Goal: Information Seeking & Learning: Check status

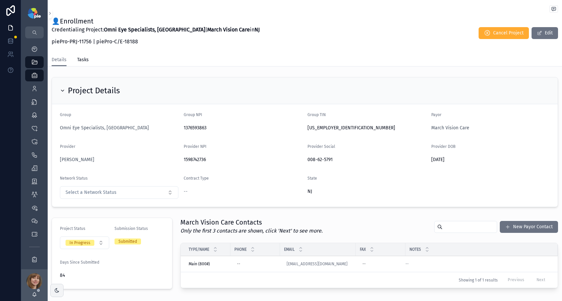
scroll to position [335, 0]
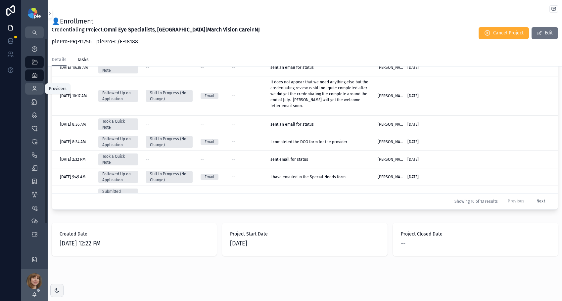
click at [33, 87] on icon "scrollable content" at bounding box center [34, 88] width 7 height 7
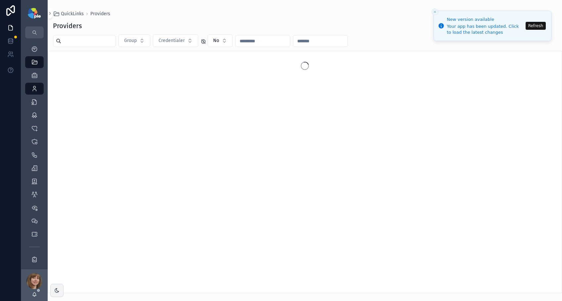
click at [533, 24] on button "Refresh" at bounding box center [535, 26] width 20 height 8
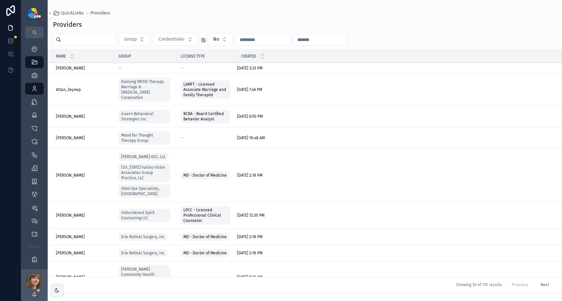
click at [113, 38] on input "scrollable content" at bounding box center [88, 39] width 54 height 9
type input "***"
click at [71, 34] on div "scrollable content" at bounding box center [84, 40] width 63 height 12
click at [73, 40] on input "scrollable content" at bounding box center [88, 39] width 54 height 9
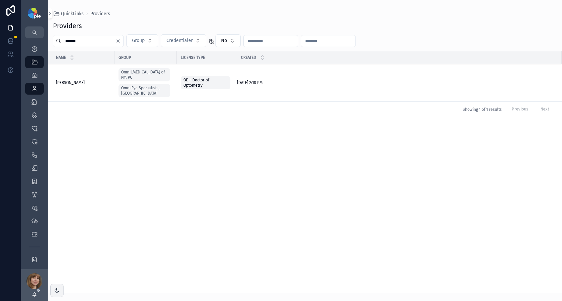
type input "******"
click at [68, 76] on td "Nguyen, Natalie Nguyen, Natalie" at bounding box center [81, 82] width 67 height 37
click at [69, 80] on span "Nguyen, Natalie" at bounding box center [70, 82] width 29 height 5
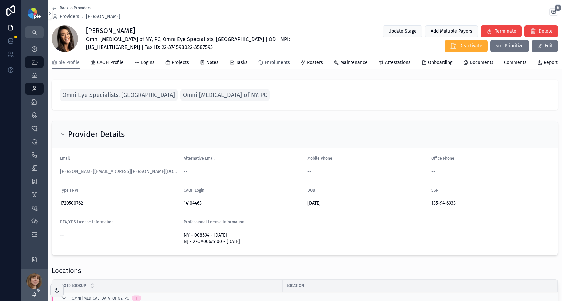
click at [283, 65] on span "Enrollments" at bounding box center [277, 62] width 25 height 7
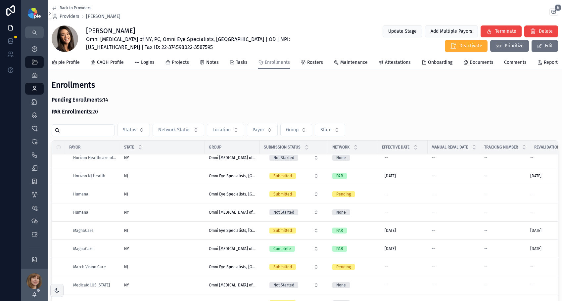
scroll to position [644, 0]
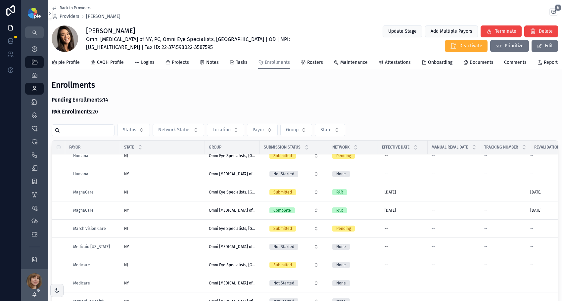
click at [174, 230] on td "NJ NJ" at bounding box center [162, 229] width 85 height 18
click at [174, 231] on div "NJ NJ" at bounding box center [162, 228] width 77 height 5
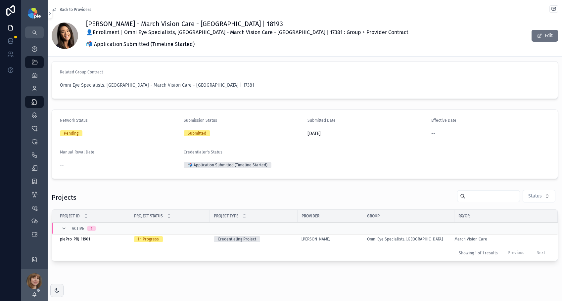
scroll to position [14, 0]
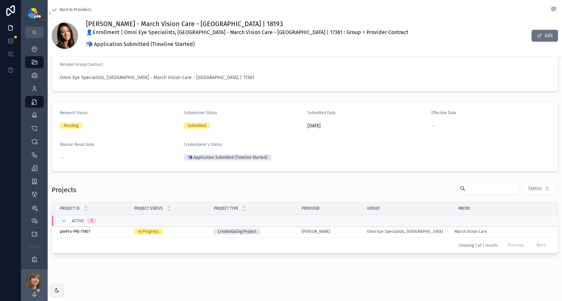
click at [352, 229] on div "Nguyen, Natalie" at bounding box center [330, 231] width 58 height 5
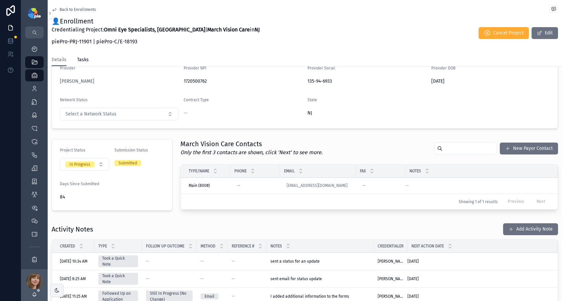
scroll to position [91, 0]
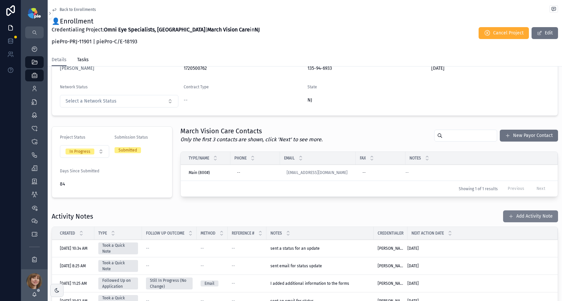
click at [520, 214] on button "Add Activity Note" at bounding box center [530, 216] width 55 height 12
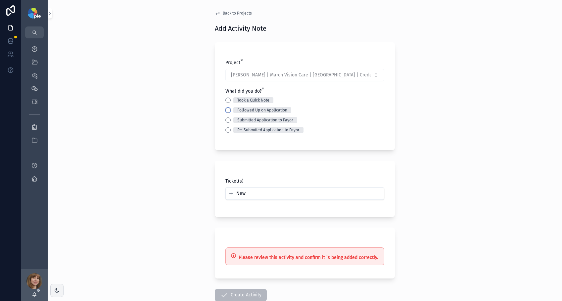
click at [225, 109] on button "Followed Up on Application" at bounding box center [227, 110] width 5 height 5
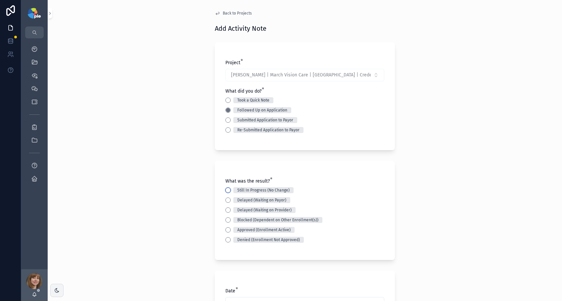
click at [225, 190] on button "Still In Progress (No Change)" at bounding box center [227, 190] width 5 height 5
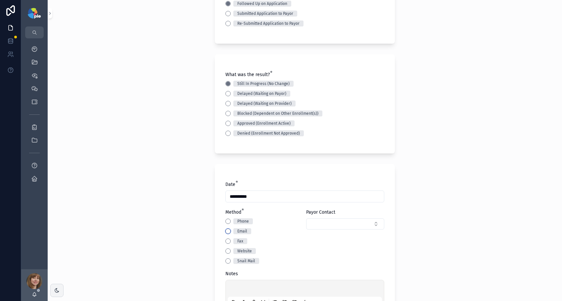
click at [225, 231] on button "Email" at bounding box center [227, 231] width 5 height 5
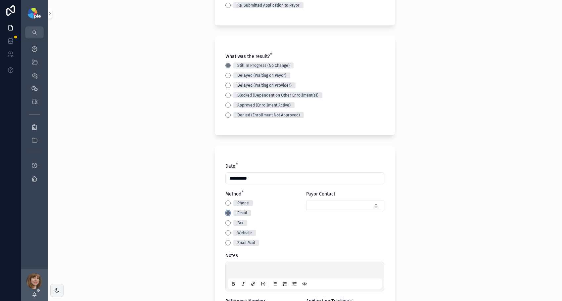
scroll to position [127, 0]
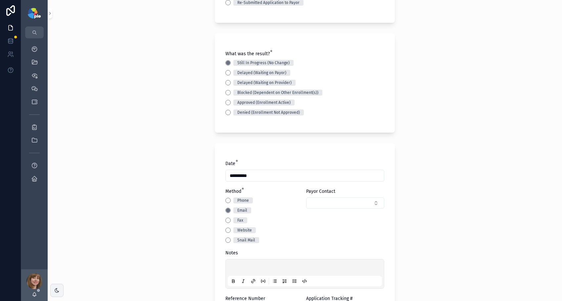
click at [231, 263] on div "scrollable content" at bounding box center [305, 273] width 154 height 25
click at [233, 267] on p "scrollable content" at bounding box center [306, 268] width 154 height 7
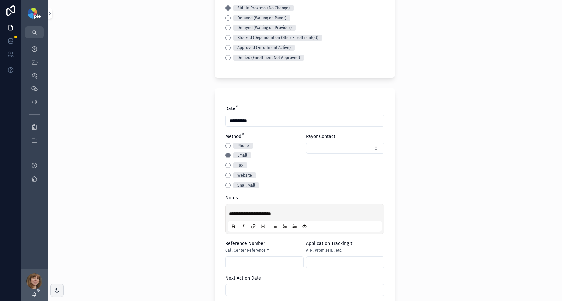
scroll to position [236, 0]
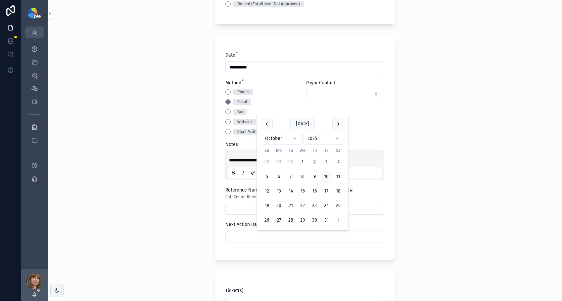
click at [255, 239] on input "scrollable content" at bounding box center [305, 236] width 158 height 9
click at [335, 125] on button "scrollable content" at bounding box center [338, 124] width 12 height 12
click at [302, 159] on button "5" at bounding box center [302, 162] width 12 height 12
type input "*********"
click at [197, 184] on div "**********" at bounding box center [305, 150] width 514 height 301
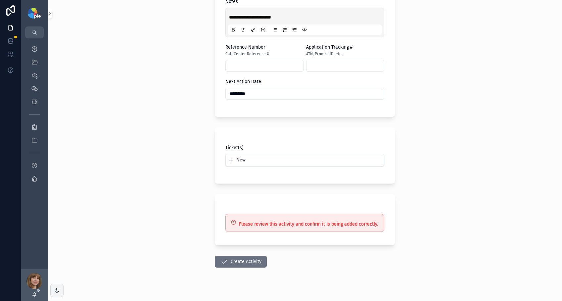
scroll to position [380, 0]
click at [248, 259] on button "Create Activity" at bounding box center [241, 261] width 52 height 12
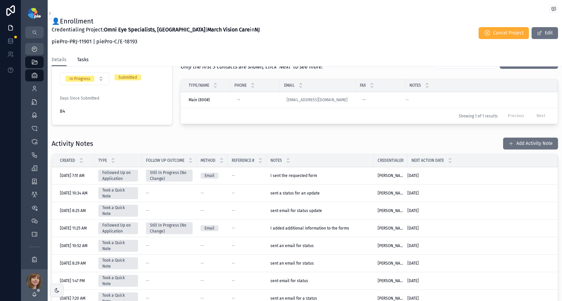
scroll to position [122, 0]
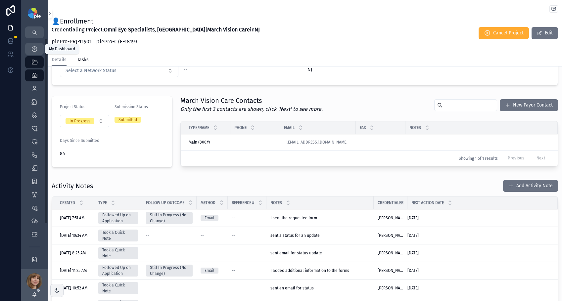
click at [30, 48] on div "My Dashboard" at bounding box center [34, 49] width 11 height 11
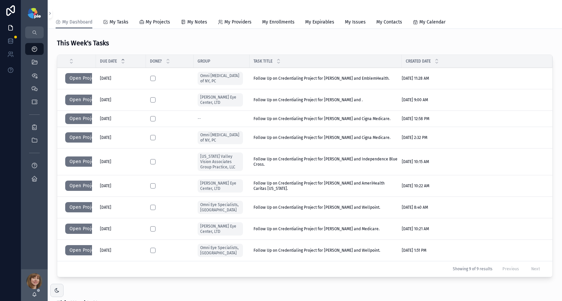
scroll to position [208, 0]
click at [75, 247] on button "Open Project" at bounding box center [83, 251] width 37 height 11
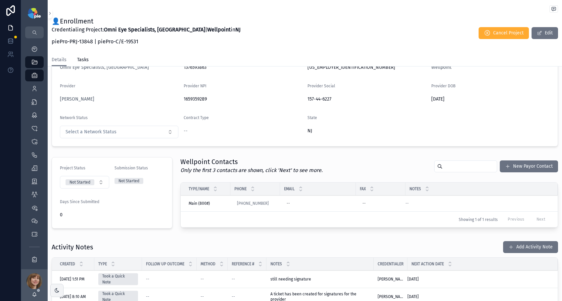
scroll to position [58, 0]
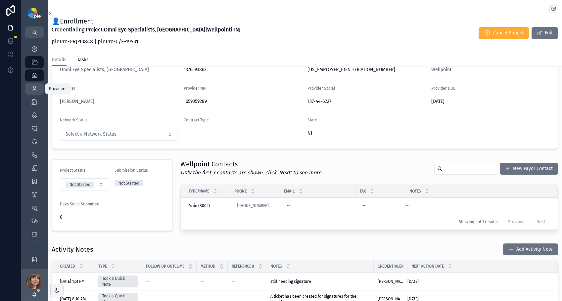
click at [36, 90] on icon "scrollable content" at bounding box center [34, 88] width 7 height 7
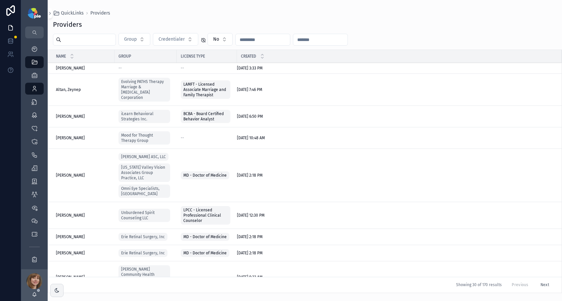
click at [89, 39] on input "scrollable content" at bounding box center [88, 39] width 54 height 9
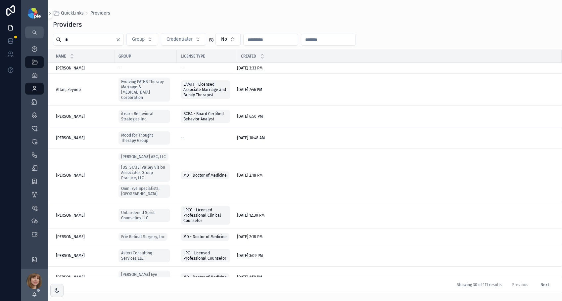
type input "*"
click at [33, 47] on icon "scrollable content" at bounding box center [34, 49] width 7 height 7
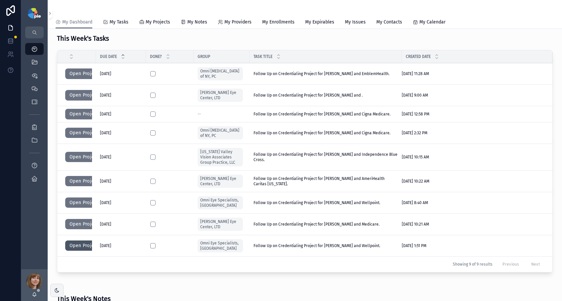
click at [79, 241] on button "Open Project" at bounding box center [83, 246] width 37 height 11
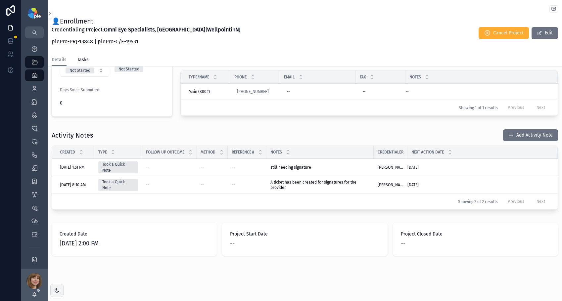
scroll to position [172, 0]
click at [508, 138] on span "scrollable content" at bounding box center [510, 135] width 5 height 5
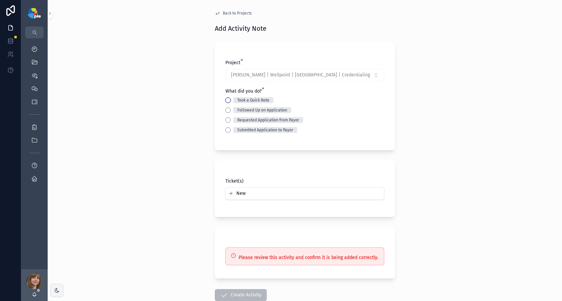
click at [225, 101] on button "Took a Quick Note" at bounding box center [227, 100] width 5 height 5
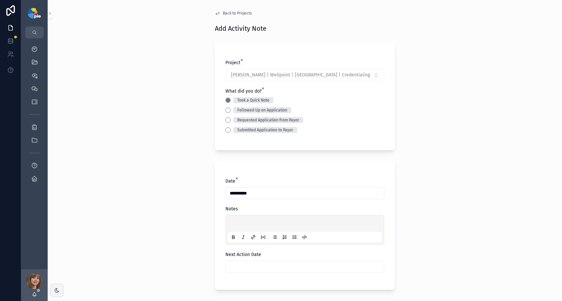
click at [233, 215] on div "scrollable content" at bounding box center [304, 230] width 159 height 30
click at [235, 223] on p "scrollable content" at bounding box center [306, 224] width 154 height 7
click at [238, 269] on input "scrollable content" at bounding box center [305, 266] width 158 height 9
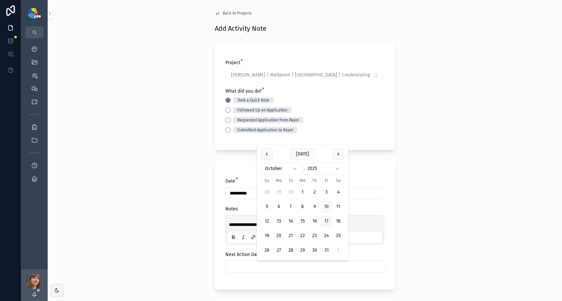
click at [324, 220] on button "17" at bounding box center [326, 221] width 12 height 12
type input "**********"
click at [180, 218] on div "**********" at bounding box center [305, 150] width 514 height 301
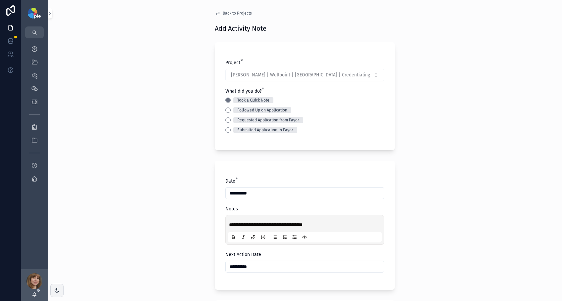
scroll to position [182, 0]
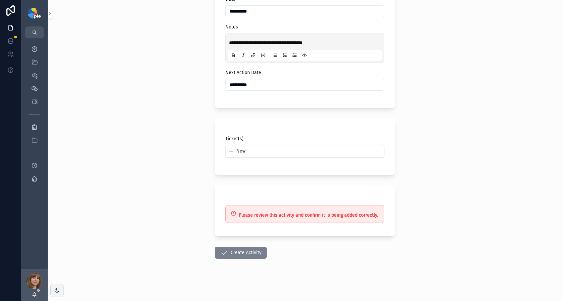
click at [234, 253] on button "Create Activity" at bounding box center [241, 253] width 52 height 12
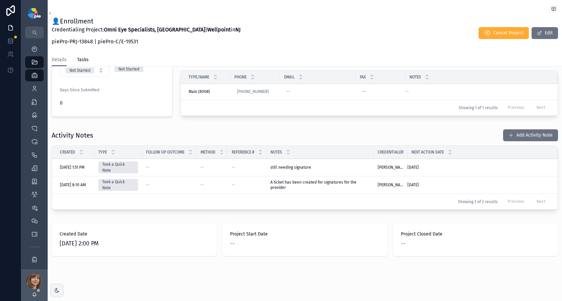
scroll to position [182, 0]
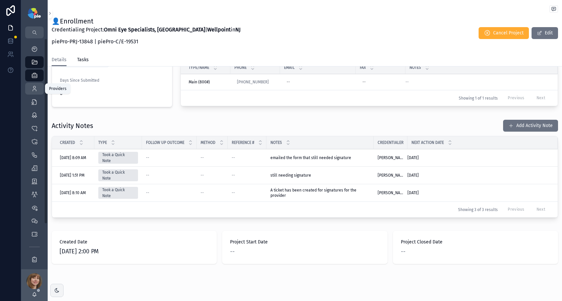
click at [35, 89] on icon "scrollable content" at bounding box center [34, 88] width 7 height 7
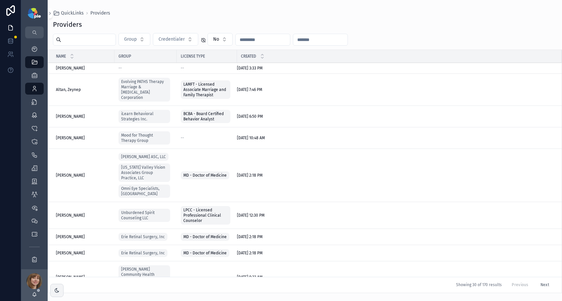
click at [94, 43] on input "scrollable content" at bounding box center [88, 39] width 54 height 9
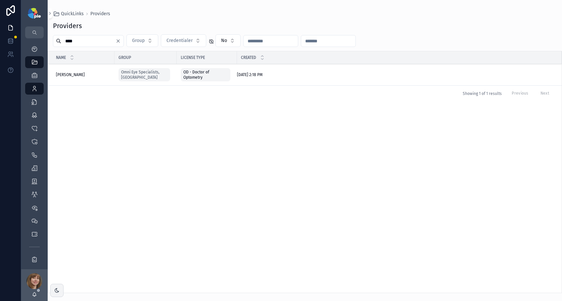
type input "****"
click at [76, 73] on div "[PERSON_NAME], [PERSON_NAME], [PERSON_NAME]" at bounding box center [83, 74] width 55 height 5
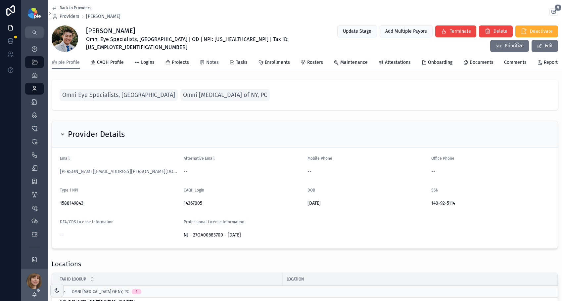
click at [212, 64] on span "Notes" at bounding box center [212, 62] width 13 height 7
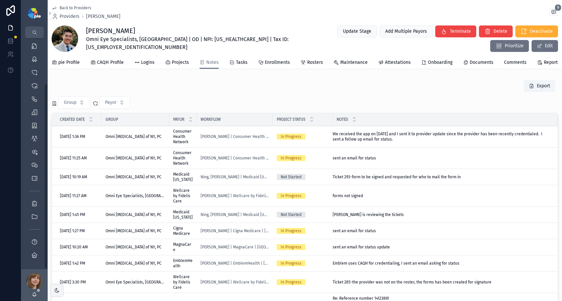
scroll to position [56, 0]
click at [33, 201] on icon "scrollable content" at bounding box center [34, 203] width 7 height 7
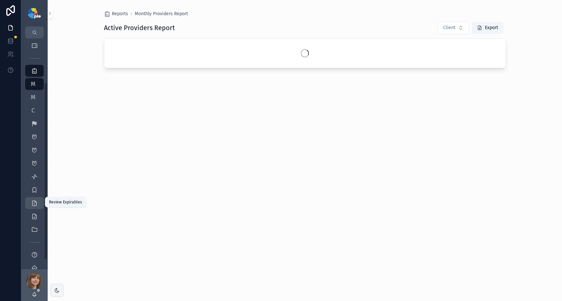
scroll to position [58, 0]
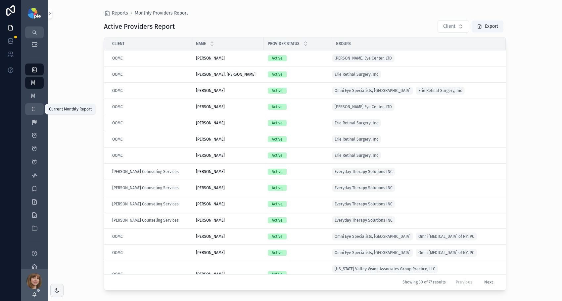
click at [32, 113] on span "C" at bounding box center [33, 109] width 7 height 7
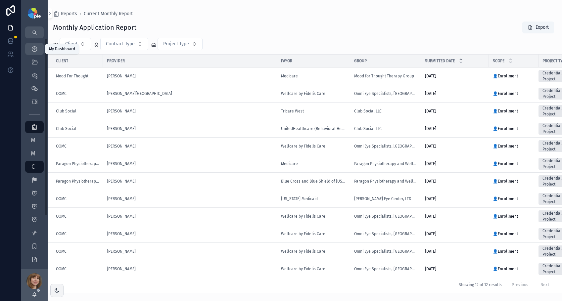
click at [32, 52] on icon "scrollable content" at bounding box center [34, 49] width 7 height 7
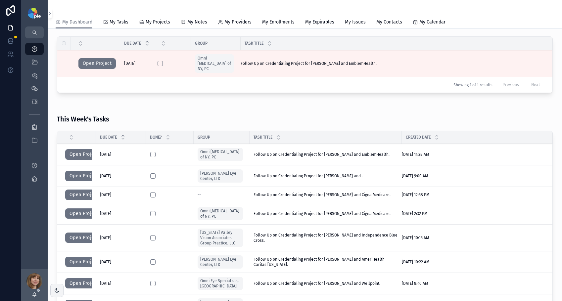
scroll to position [124, 0]
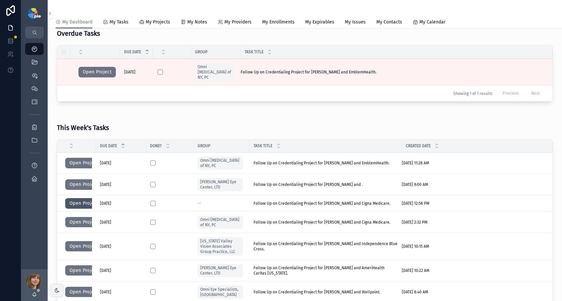
click at [82, 198] on button "Open Project" at bounding box center [83, 203] width 37 height 11
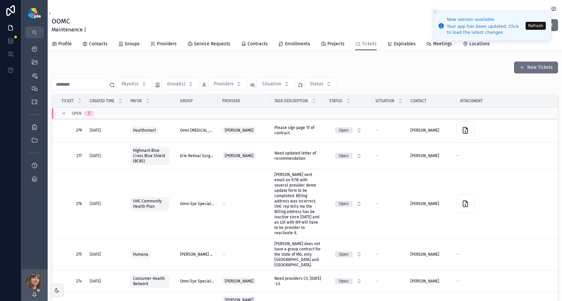
scroll to position [6, 0]
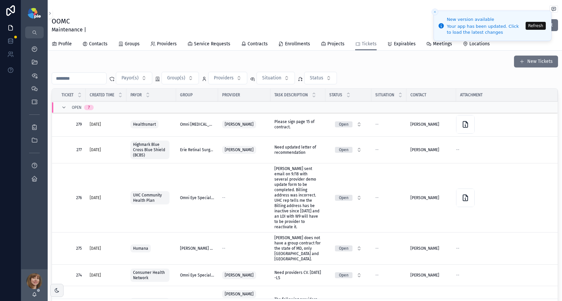
click at [535, 27] on button "Refresh" at bounding box center [535, 26] width 20 height 8
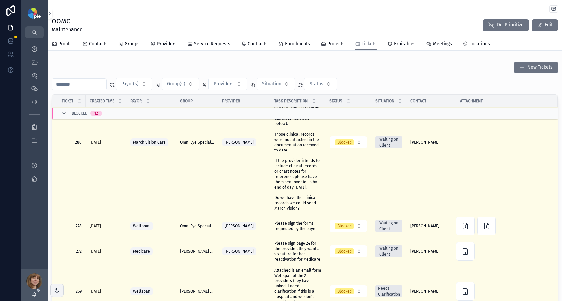
scroll to position [462, 0]
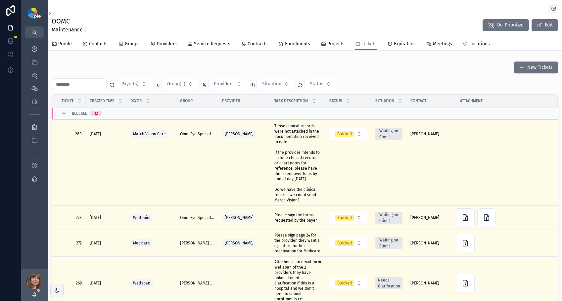
click at [299, 216] on span "Please sign the forms requested by the payer" at bounding box center [297, 217] width 47 height 11
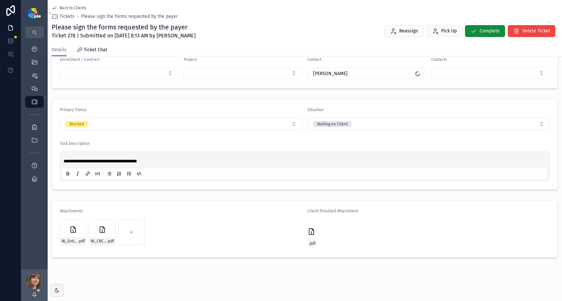
scroll to position [127, 0]
click at [311, 232] on icon "scrollable content" at bounding box center [311, 230] width 5 height 6
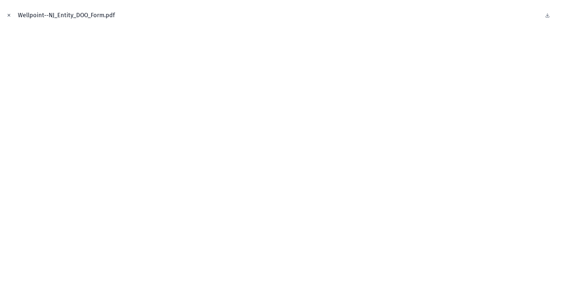
click at [8, 14] on icon "Close modal" at bounding box center [9, 15] width 2 height 2
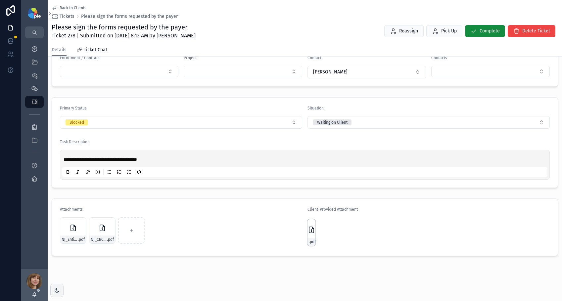
click at [310, 227] on icon "scrollable content" at bounding box center [311, 230] width 8 height 8
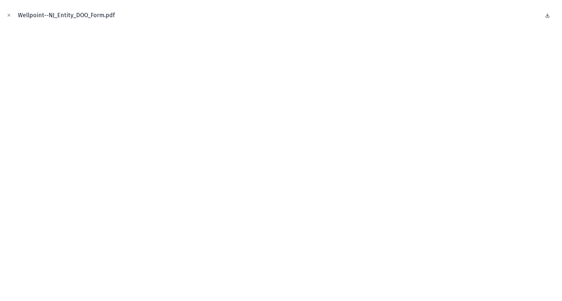
click at [548, 15] on icon at bounding box center [547, 15] width 5 height 5
click at [8, 16] on icon "Close modal" at bounding box center [9, 15] width 2 height 2
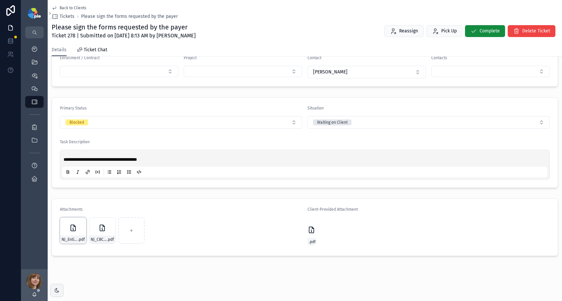
click at [69, 235] on div "NJ_Entity_DOO_Form .pdf" at bounding box center [73, 230] width 26 height 26
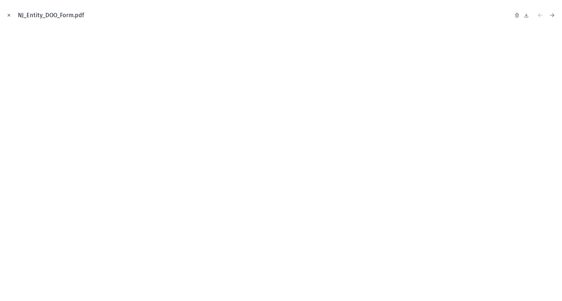
click at [9, 14] on icon "Close modal" at bounding box center [9, 15] width 5 height 5
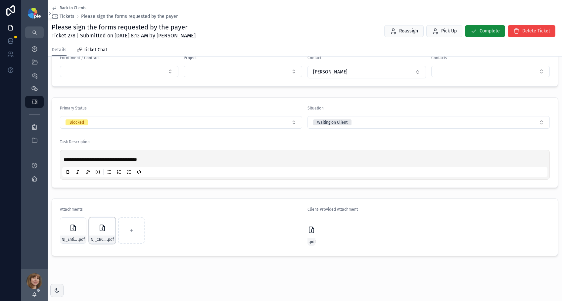
click at [99, 236] on div "NJ_CBC_-Practitioner_Form .pdf" at bounding box center [102, 240] width 26 height 8
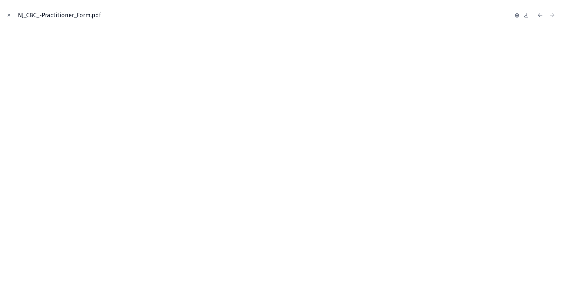
click at [9, 16] on icon "Close modal" at bounding box center [9, 15] width 5 height 5
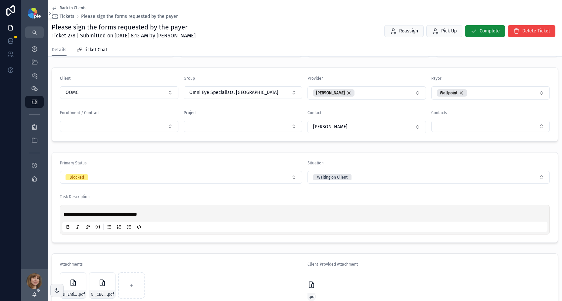
scroll to position [84, 0]
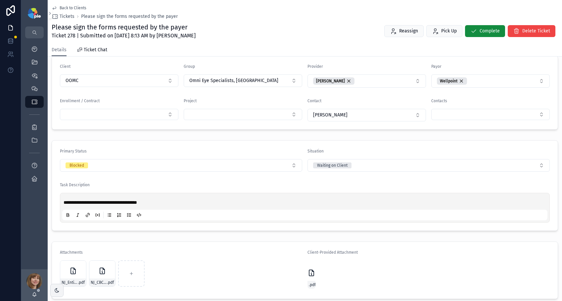
click at [62, 6] on span "Back to Clients" at bounding box center [73, 7] width 27 height 5
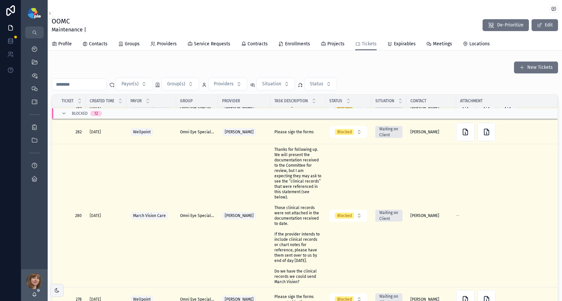
scroll to position [377, 0]
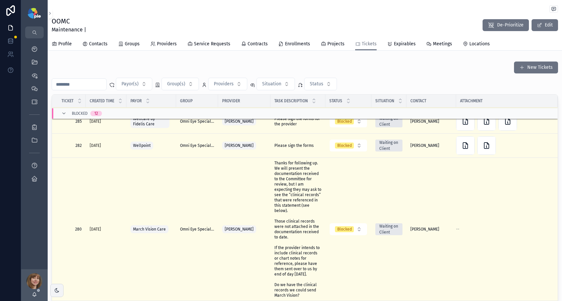
click at [284, 134] on td "Please sign the forms Please sign the forms" at bounding box center [297, 146] width 55 height 24
click at [285, 143] on span "Please sign the forms" at bounding box center [293, 145] width 39 height 5
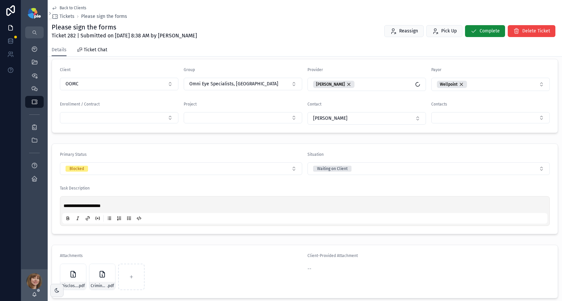
scroll to position [112, 0]
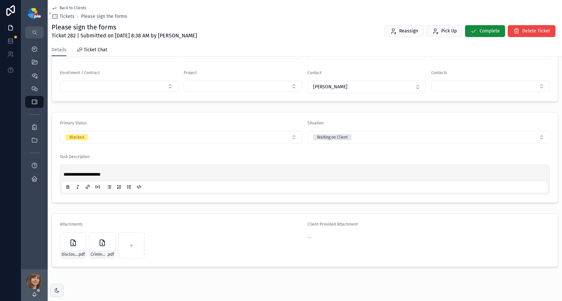
click at [70, 5] on span "Back to Clients" at bounding box center [73, 7] width 27 height 5
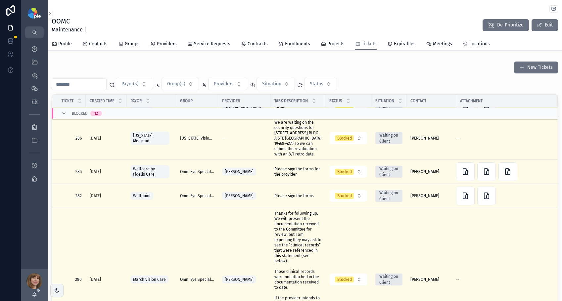
scroll to position [327, 0]
click at [298, 166] on span "Please sign the forms for the provider" at bounding box center [297, 171] width 47 height 11
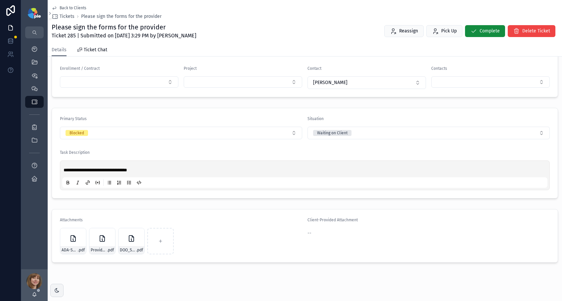
scroll to position [123, 0]
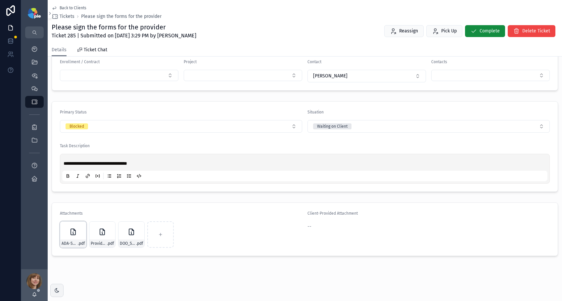
click at [76, 235] on icon "scrollable content" at bounding box center [73, 232] width 8 height 8
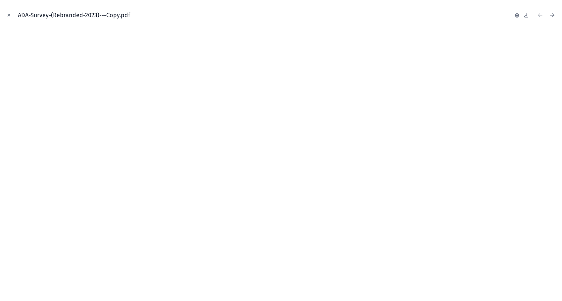
click at [7, 15] on icon "Close modal" at bounding box center [9, 15] width 5 height 5
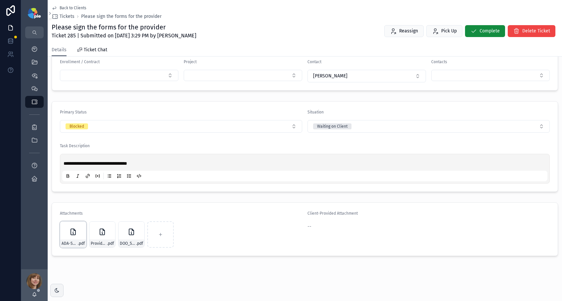
click at [0, 0] on icon "scrollable content" at bounding box center [0, 0] width 0 height 0
click at [86, 215] on icon "scrollable content" at bounding box center [86, 214] width 5 height 5
click at [98, 244] on span "DOO_Standard" at bounding box center [99, 243] width 16 height 5
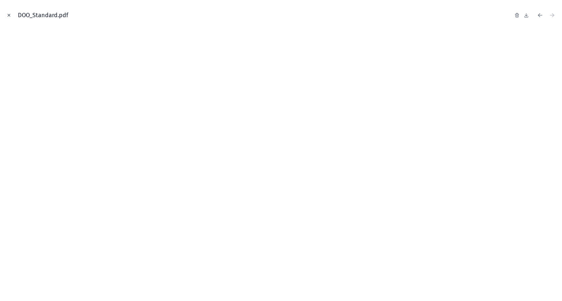
click at [9, 14] on icon "Close modal" at bounding box center [9, 15] width 5 height 5
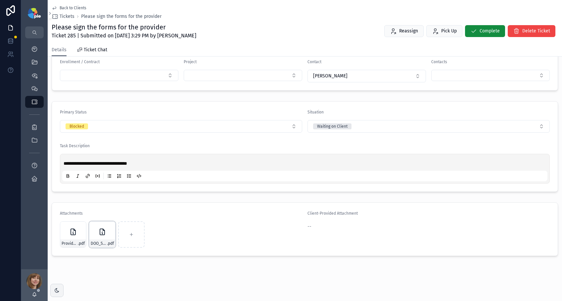
click at [0, 0] on icon "scrollable content" at bounding box center [0, 0] width 0 height 0
click at [113, 214] on icon "scrollable content" at bounding box center [115, 214] width 5 height 5
click at [68, 233] on div "Provider-Survey .pdf" at bounding box center [73, 234] width 26 height 26
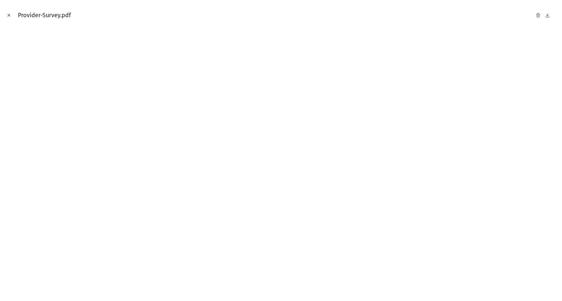
click at [9, 13] on icon "Close modal" at bounding box center [9, 15] width 5 height 5
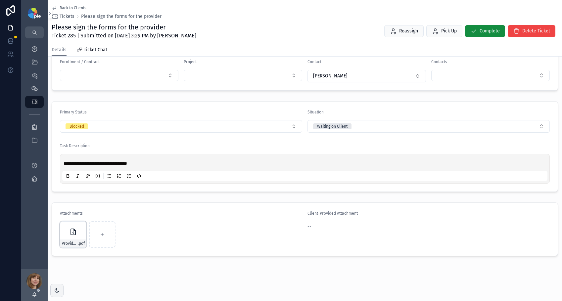
click at [0, 0] on icon "scrollable content" at bounding box center [0, 0] width 0 height 0
click at [86, 214] on icon "scrollable content" at bounding box center [86, 213] width 1 height 1
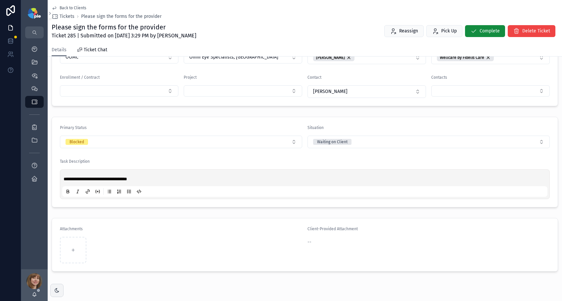
scroll to position [105, 0]
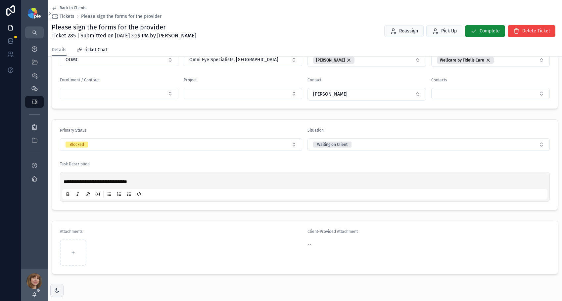
click at [95, 181] on span "**********" at bounding box center [96, 181] width 64 height 5
drag, startPoint x: 102, startPoint y: 244, endPoint x: 112, endPoint y: 245, distance: 9.6
click at [0, 0] on icon "scrollable content" at bounding box center [0, 0] width 0 height 0
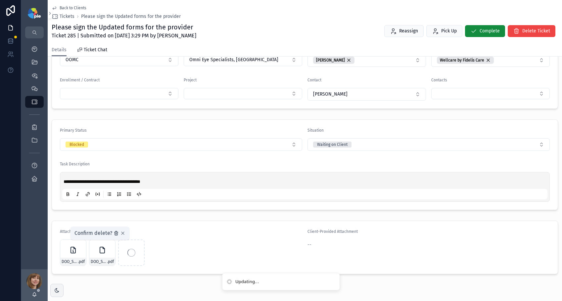
click at [115, 235] on icon "scrollable content" at bounding box center [115, 233] width 5 height 5
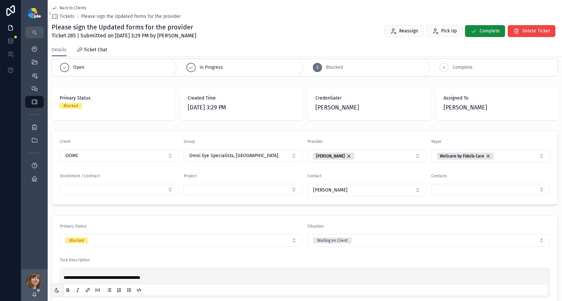
scroll to position [0, 0]
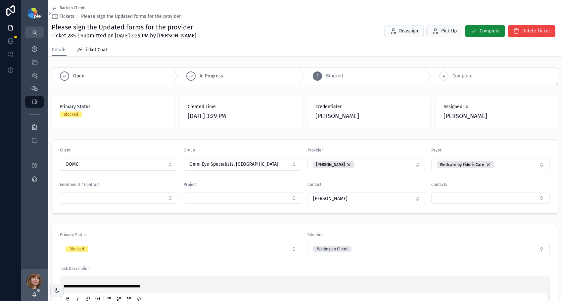
click at [66, 6] on span "Back to Clients" at bounding box center [73, 7] width 27 height 5
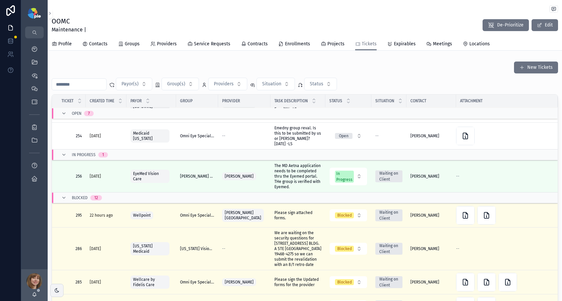
scroll to position [267, 0]
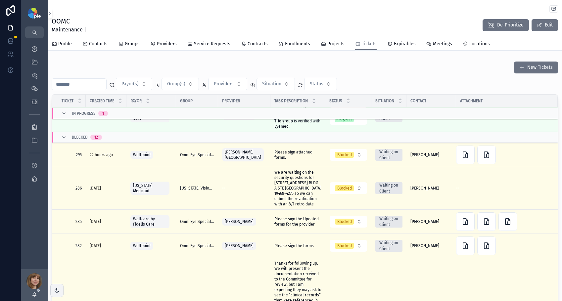
click at [292, 216] on span "Please sign the Updated forms for the provider" at bounding box center [297, 221] width 47 height 11
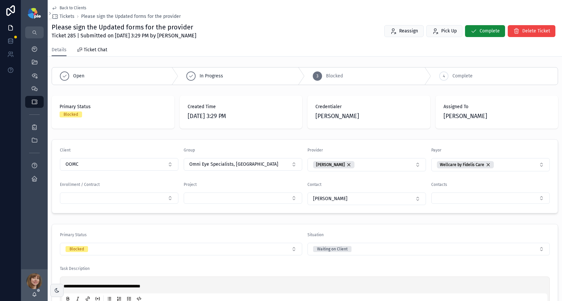
click at [70, 6] on span "Back to Clients" at bounding box center [73, 7] width 27 height 5
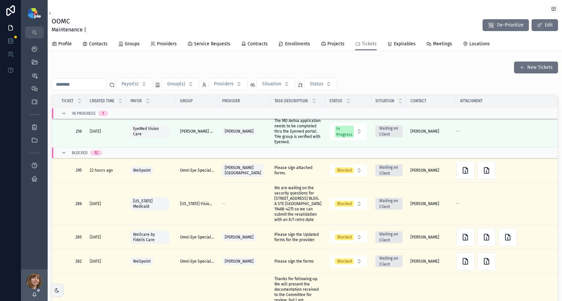
scroll to position [251, 0]
click at [0, 0] on span "Reminder" at bounding box center [0, 0] width 0 height 0
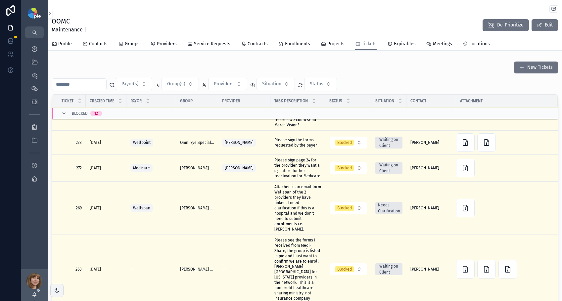
scroll to position [537, 0]
click at [294, 165] on span "Please sign page 24 for the provider, they want a signature for her reactivatio…" at bounding box center [297, 167] width 47 height 21
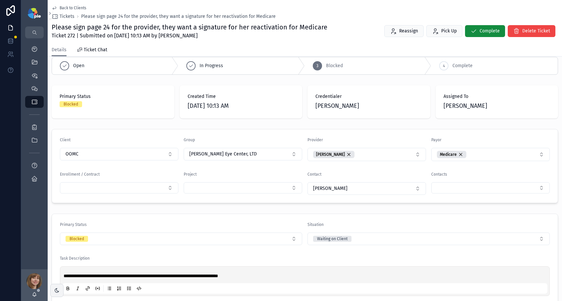
scroll to position [27, 0]
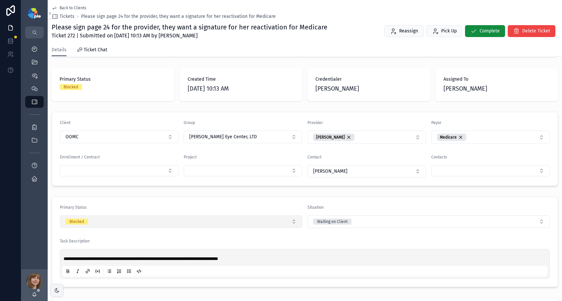
click at [171, 218] on button "Blocked" at bounding box center [181, 221] width 242 height 13
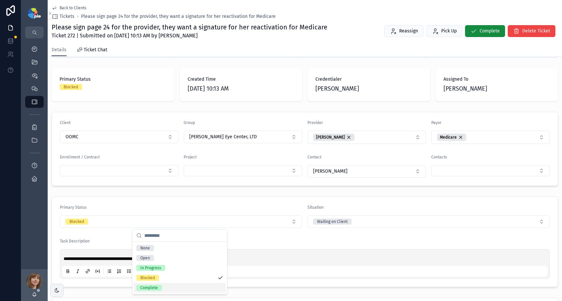
click at [159, 286] on span "Complete" at bounding box center [148, 288] width 25 height 6
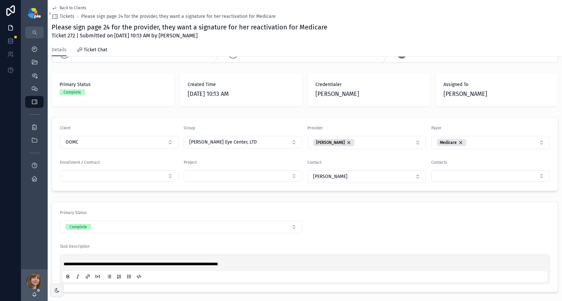
scroll to position [16, 0]
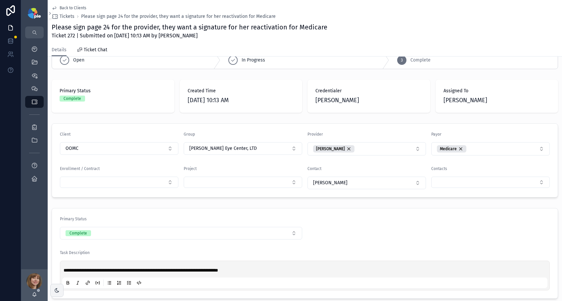
click at [79, 6] on span "Back to Clients" at bounding box center [73, 7] width 27 height 5
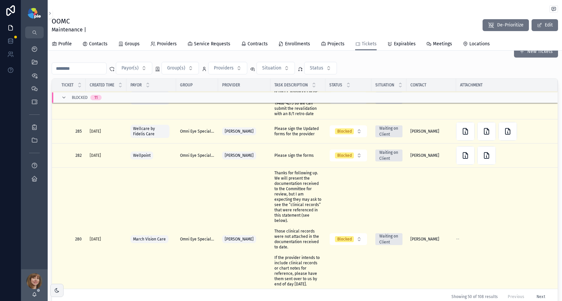
scroll to position [356, 0]
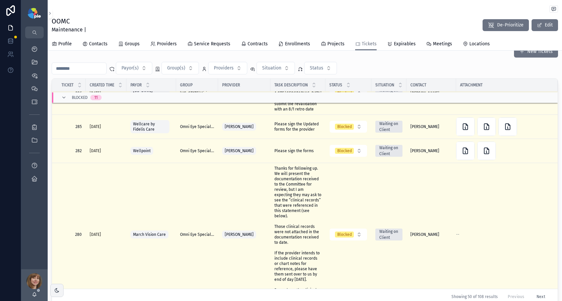
click at [303, 148] on span "Please sign the forms" at bounding box center [293, 150] width 39 height 5
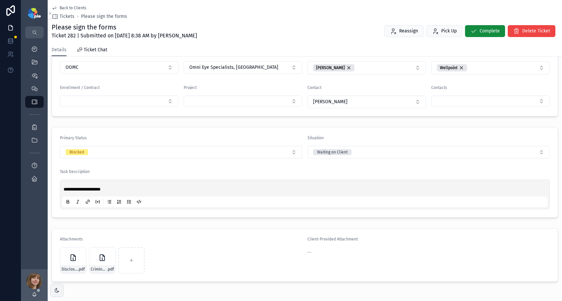
scroll to position [107, 0]
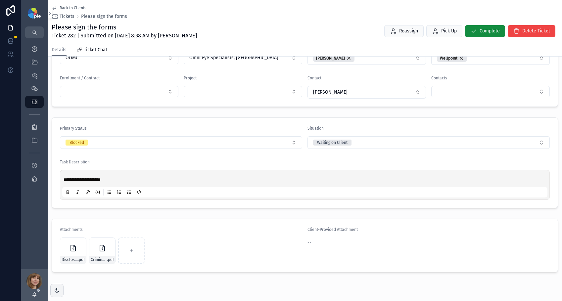
click at [77, 7] on span "Back to Clients" at bounding box center [73, 7] width 27 height 5
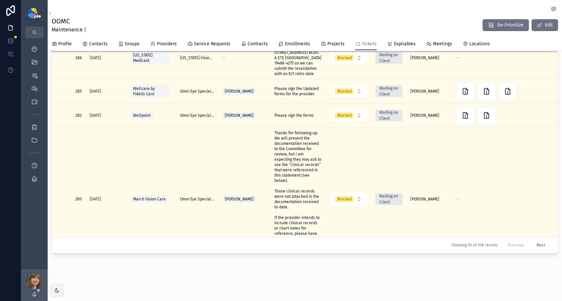
scroll to position [327, 0]
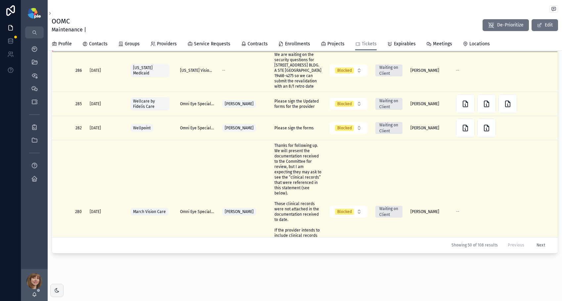
click at [297, 125] on span "Please sign the forms" at bounding box center [293, 127] width 39 height 5
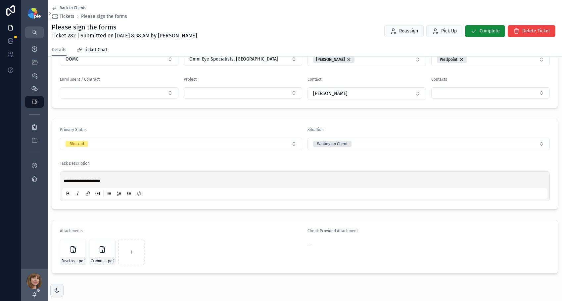
scroll to position [123, 0]
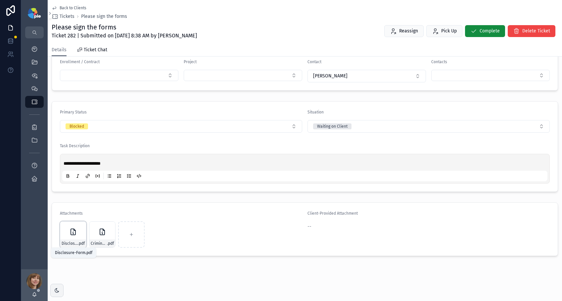
click at [72, 241] on span "Disclosure-Form" at bounding box center [70, 243] width 16 height 5
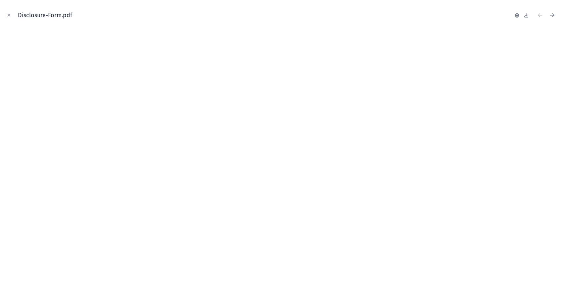
click at [10, 15] on icon "Close modal" at bounding box center [9, 15] width 5 height 5
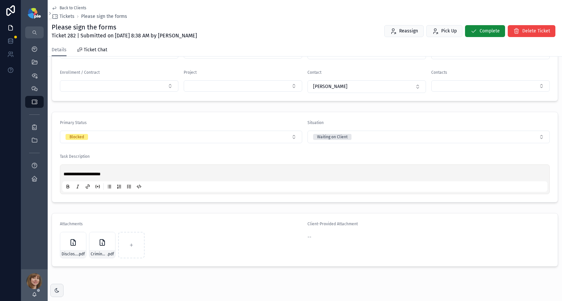
scroll to position [123, 0]
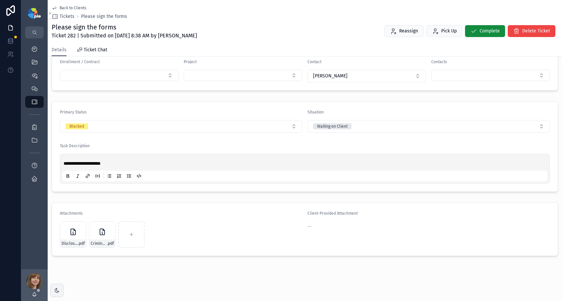
click at [70, 6] on span "Back to Clients" at bounding box center [73, 7] width 27 height 5
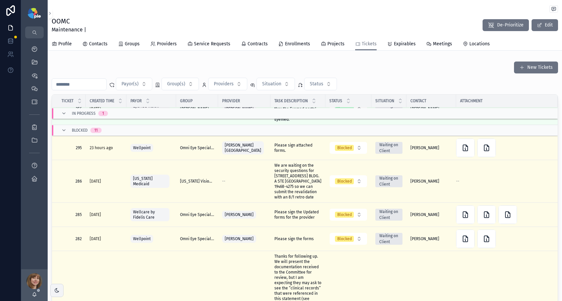
scroll to position [283, 0]
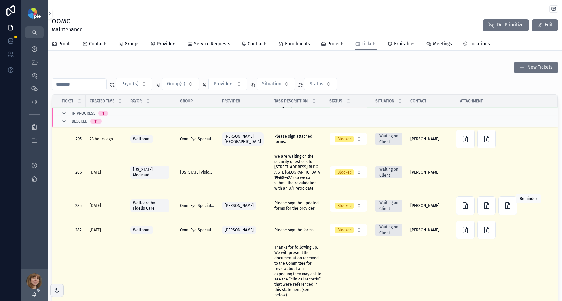
click at [0, 0] on span "Reminder" at bounding box center [0, 0] width 0 height 0
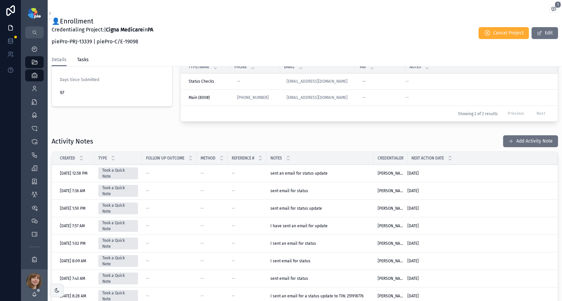
scroll to position [180, 0]
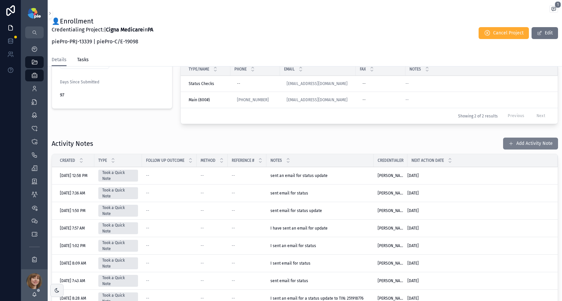
click at [507, 146] on button "Add Activity Note" at bounding box center [530, 144] width 55 height 12
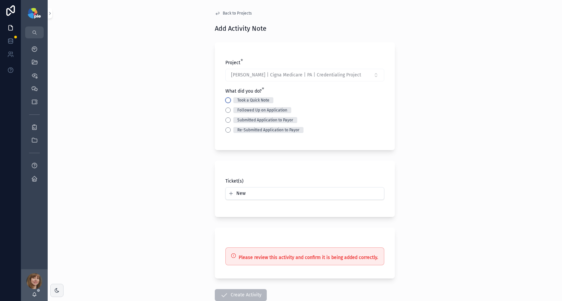
click at [225, 101] on button "Took a Quick Note" at bounding box center [227, 100] width 5 height 5
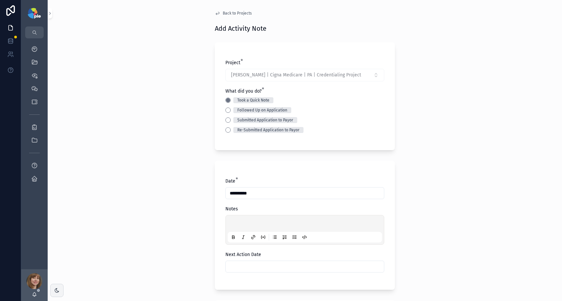
click at [237, 224] on p "scrollable content" at bounding box center [306, 224] width 154 height 7
click at [243, 265] on input "scrollable content" at bounding box center [305, 266] width 158 height 9
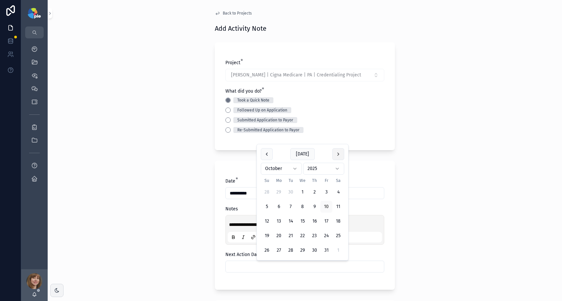
click at [335, 152] on button "scrollable content" at bounding box center [338, 154] width 12 height 12
click at [278, 191] on button "3" at bounding box center [279, 192] width 12 height 12
type input "*********"
click at [199, 211] on div "**********" at bounding box center [305, 150] width 514 height 301
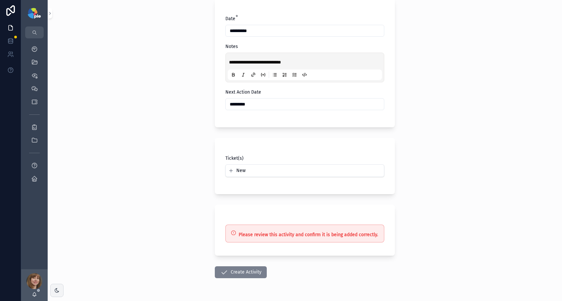
scroll to position [163, 0]
click at [252, 269] on button "Create Activity" at bounding box center [241, 272] width 52 height 12
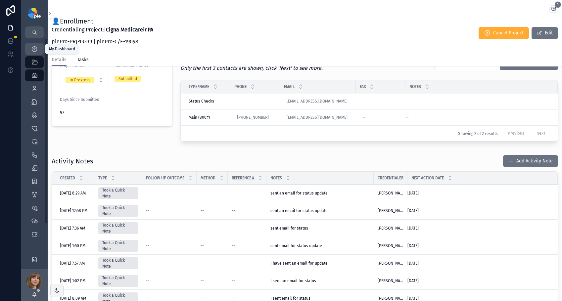
click at [36, 48] on icon "scrollable content" at bounding box center [34, 49] width 7 height 7
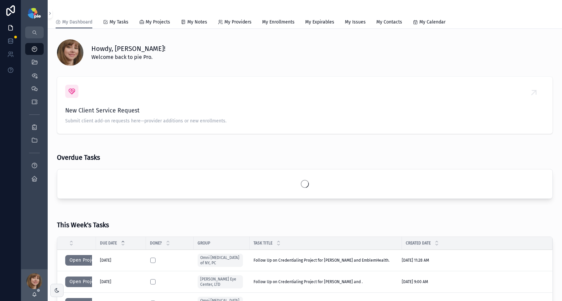
scroll to position [94, 0]
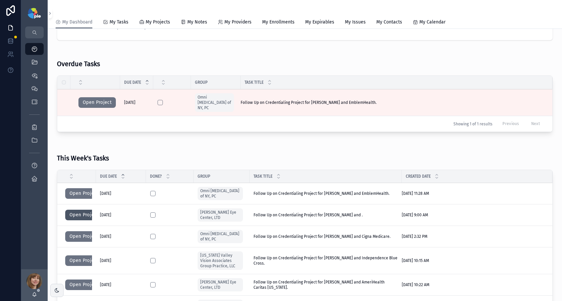
click at [81, 210] on button "Open Project" at bounding box center [83, 215] width 37 height 11
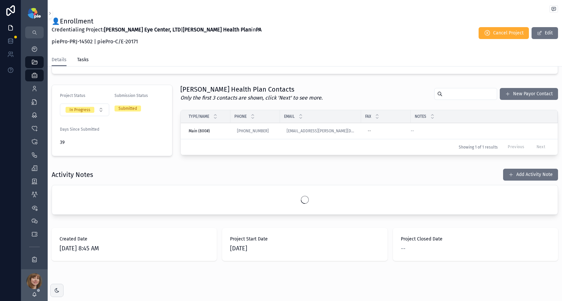
scroll to position [138, 0]
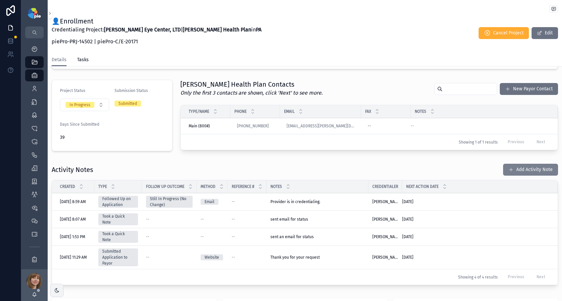
click at [510, 168] on button "Add Activity Note" at bounding box center [530, 170] width 55 height 12
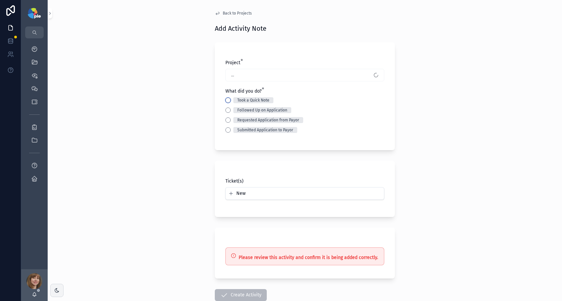
click at [227, 100] on button "Took a Quick Note" at bounding box center [227, 100] width 5 height 5
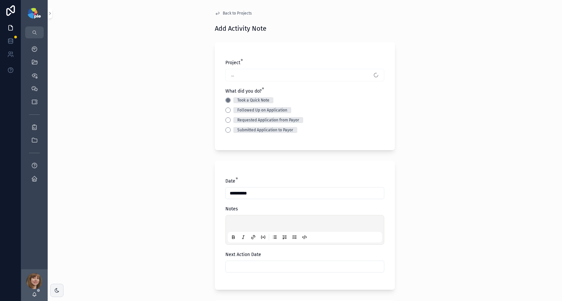
click at [243, 220] on div "scrollable content" at bounding box center [305, 229] width 154 height 25
click at [243, 223] on p "scrollable content" at bounding box center [306, 224] width 154 height 7
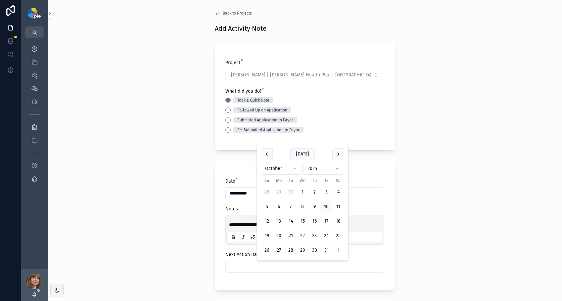
click at [268, 267] on input "scrollable content" at bounding box center [305, 266] width 158 height 9
click at [337, 154] on button "scrollable content" at bounding box center [338, 154] width 12 height 12
click at [280, 191] on button "3" at bounding box center [279, 192] width 12 height 12
type input "*********"
click at [171, 212] on div "**********" at bounding box center [305, 150] width 514 height 301
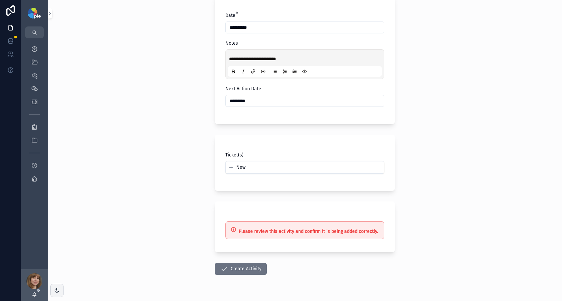
scroll to position [182, 0]
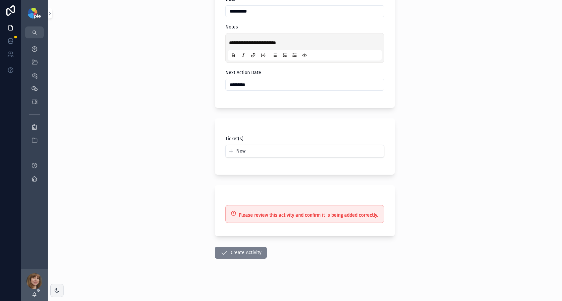
click at [246, 254] on button "Create Activity" at bounding box center [241, 253] width 52 height 12
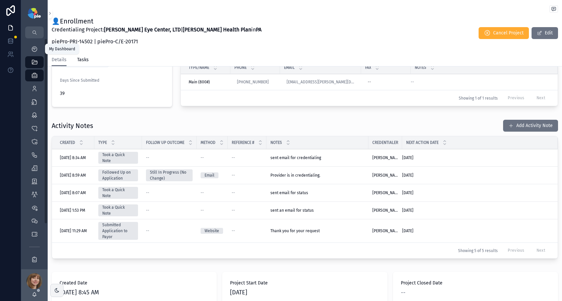
drag, startPoint x: 34, startPoint y: 50, endPoint x: 292, endPoint y: 63, distance: 258.7
click at [34, 50] on icon "scrollable content" at bounding box center [34, 49] width 7 height 7
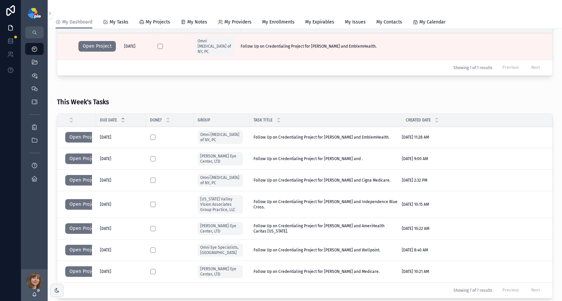
scroll to position [151, 0]
click at [80, 199] on button "Open Project" at bounding box center [83, 204] width 37 height 11
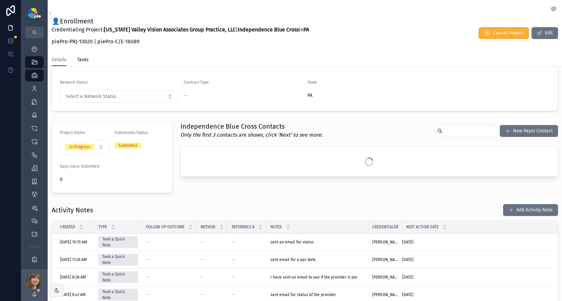
scroll to position [97, 0]
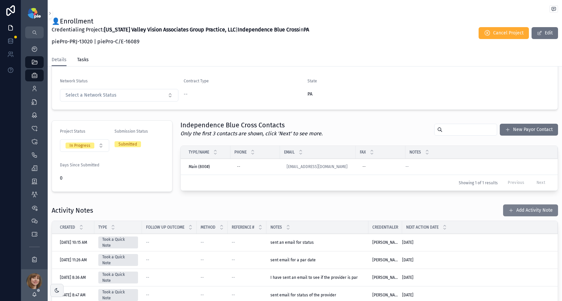
click at [514, 207] on button "Add Activity Note" at bounding box center [530, 210] width 55 height 12
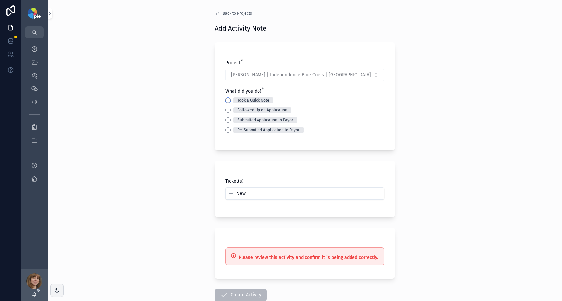
click at [225, 100] on button "Took a Quick Note" at bounding box center [227, 100] width 5 height 5
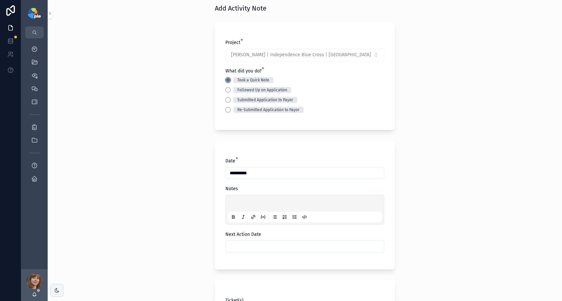
scroll to position [21, 0]
click at [247, 201] on p "scrollable content" at bounding box center [306, 204] width 154 height 7
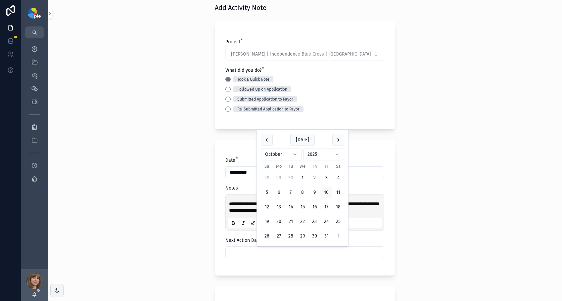
click at [276, 252] on input "scrollable content" at bounding box center [305, 252] width 158 height 9
click at [281, 237] on button "27" at bounding box center [279, 236] width 12 height 12
type input "**********"
click at [165, 238] on div "**********" at bounding box center [305, 129] width 514 height 301
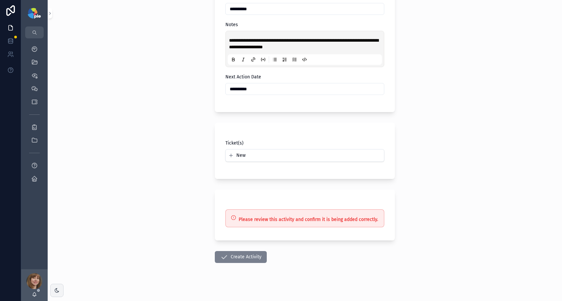
scroll to position [189, 0]
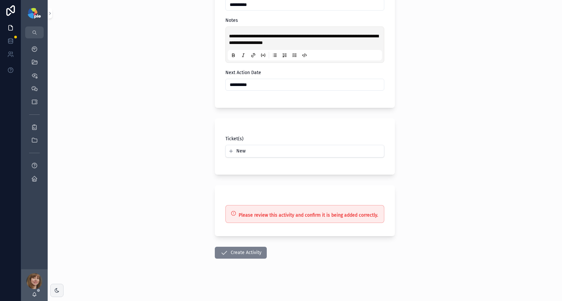
click at [231, 252] on button "Create Activity" at bounding box center [241, 253] width 52 height 12
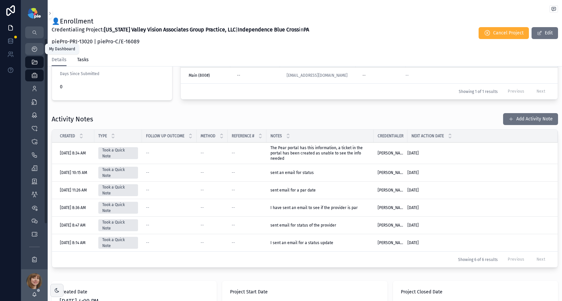
click at [38, 51] on div "My Dashboard" at bounding box center [34, 49] width 11 height 11
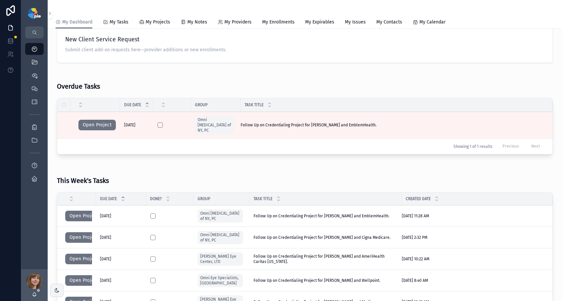
scroll to position [72, 0]
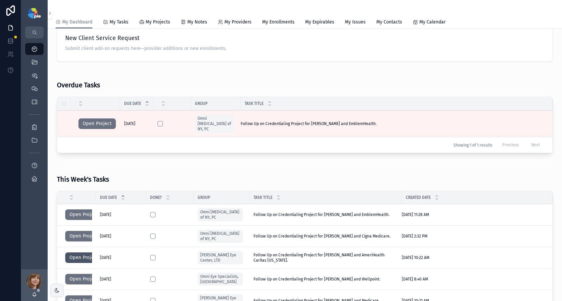
click at [80, 252] on button "Open Project" at bounding box center [83, 257] width 37 height 11
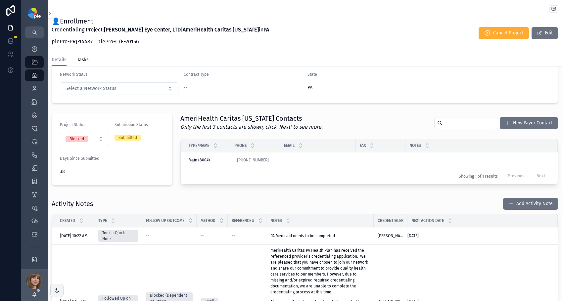
scroll to position [116, 0]
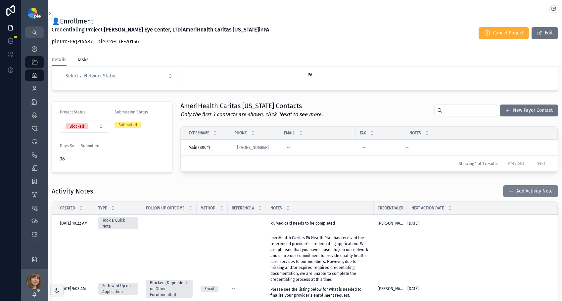
click at [516, 190] on button "Add Activity Note" at bounding box center [530, 191] width 55 height 12
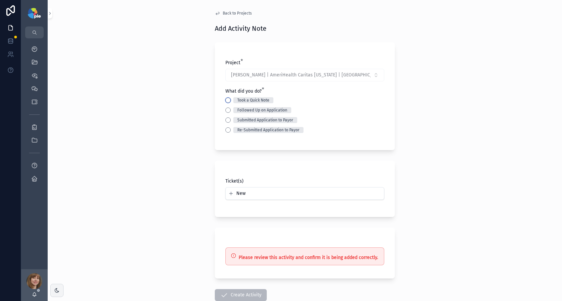
click at [227, 101] on button "Took a Quick Note" at bounding box center [227, 100] width 5 height 5
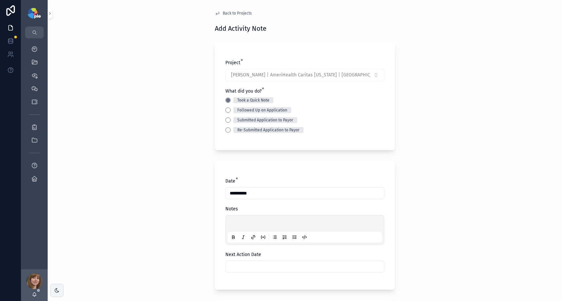
click at [239, 220] on div "scrollable content" at bounding box center [305, 229] width 154 height 25
click at [237, 221] on p "scrollable content" at bounding box center [306, 224] width 154 height 7
click at [209, 268] on div "**********" at bounding box center [304, 241] width 191 height 483
click at [248, 271] on input "scrollable content" at bounding box center [305, 266] width 158 height 9
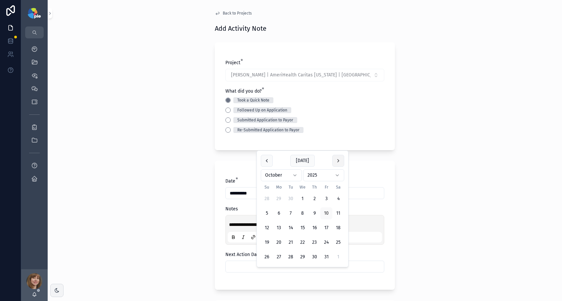
click at [339, 161] on button "scrollable content" at bounding box center [338, 161] width 12 height 12
click at [304, 197] on button "5" at bounding box center [302, 199] width 12 height 12
type input "*********"
click at [177, 216] on div "**********" at bounding box center [305, 150] width 514 height 301
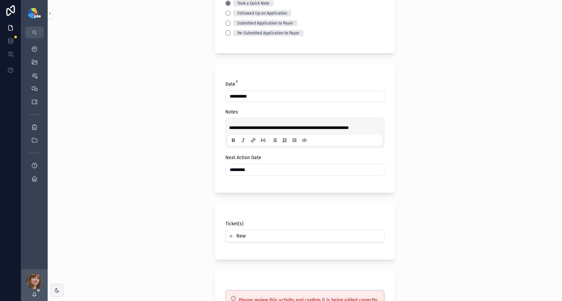
scroll to position [189, 0]
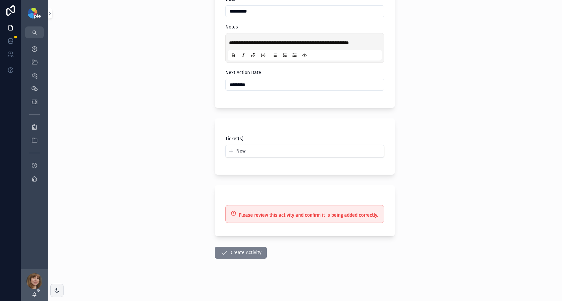
click at [225, 253] on icon "scrollable content" at bounding box center [224, 253] width 8 height 8
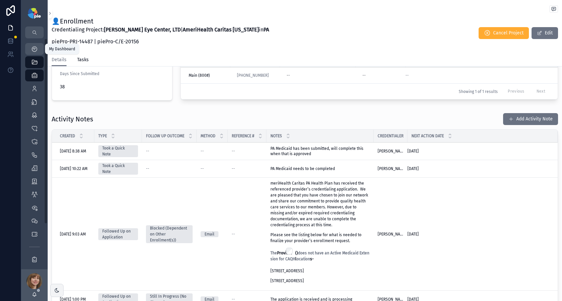
click at [29, 51] on div "My Dashboard" at bounding box center [34, 49] width 11 height 11
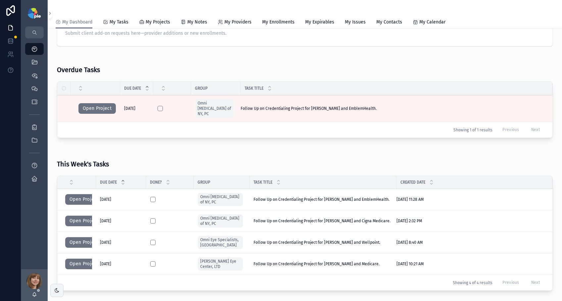
scroll to position [118, 0]
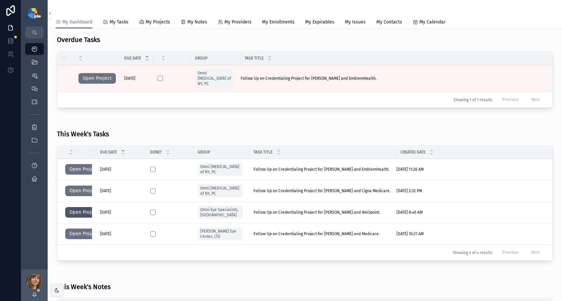
click at [84, 207] on button "Open Project" at bounding box center [83, 212] width 37 height 11
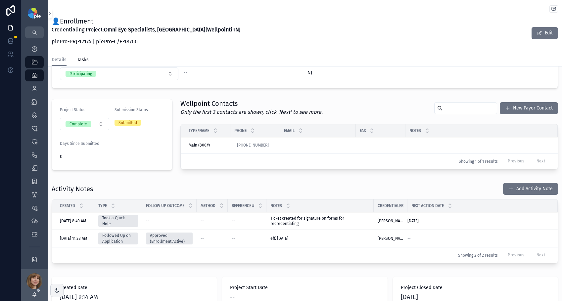
scroll to position [146, 0]
click at [519, 188] on button "Add Activity Note" at bounding box center [530, 189] width 55 height 12
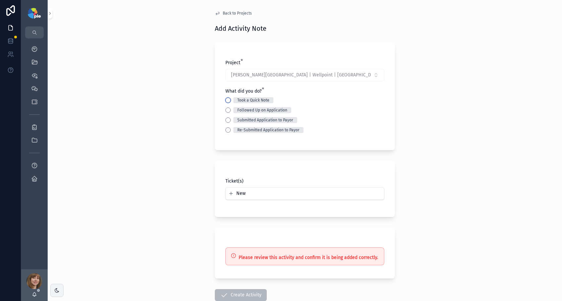
click at [225, 101] on button "Took a Quick Note" at bounding box center [227, 100] width 5 height 5
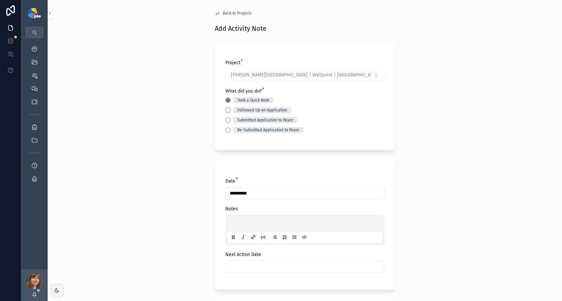
click at [242, 219] on div "scrollable content" at bounding box center [305, 229] width 154 height 25
click at [234, 223] on p "scrollable content" at bounding box center [306, 224] width 154 height 7
click at [268, 266] on input "scrollable content" at bounding box center [305, 266] width 158 height 9
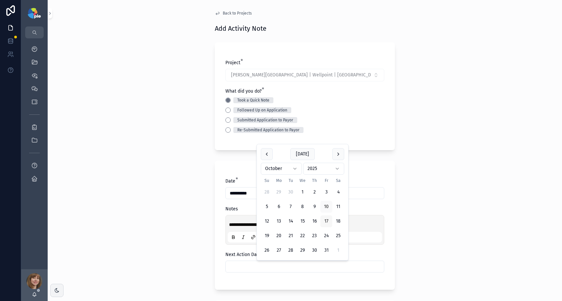
click at [323, 222] on button "17" at bounding box center [326, 221] width 12 height 12
type input "**********"
click at [176, 227] on div "**********" at bounding box center [305, 150] width 514 height 301
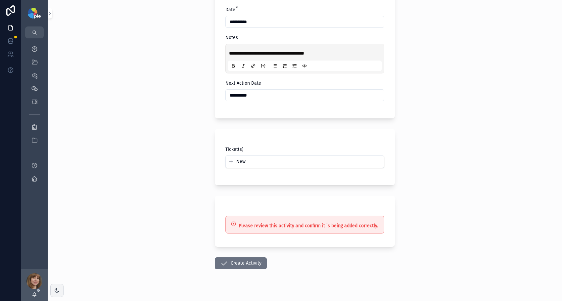
scroll to position [175, 0]
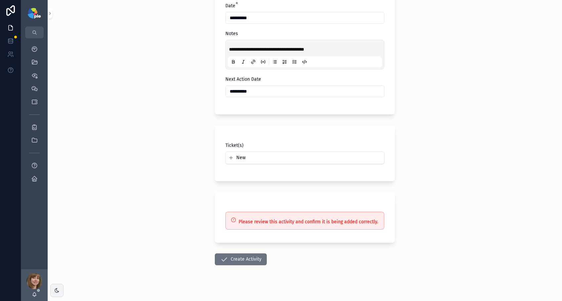
click at [248, 261] on button "Create Activity" at bounding box center [241, 259] width 52 height 12
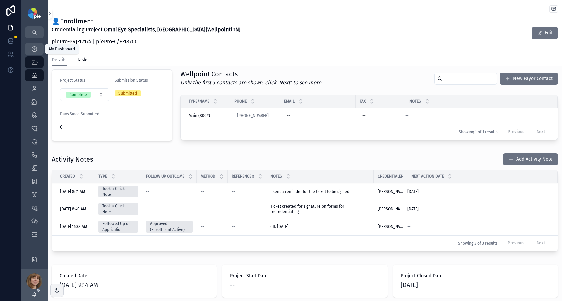
click at [32, 51] on icon "scrollable content" at bounding box center [34, 49] width 7 height 7
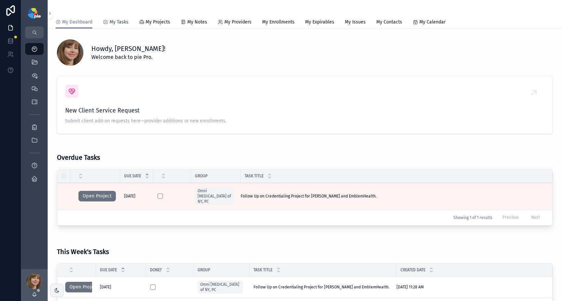
click at [121, 23] on span "My Tasks" at bounding box center [119, 22] width 19 height 7
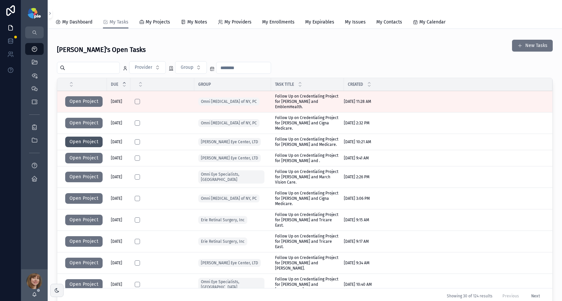
click at [92, 141] on button "Open Project" at bounding box center [83, 142] width 37 height 11
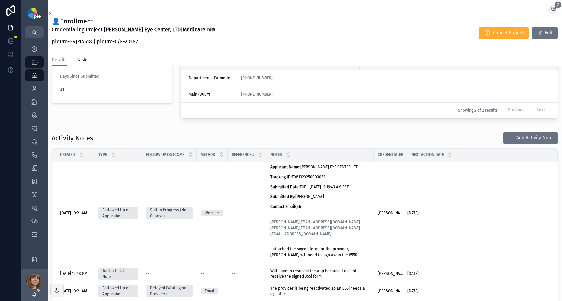
scroll to position [183, 0]
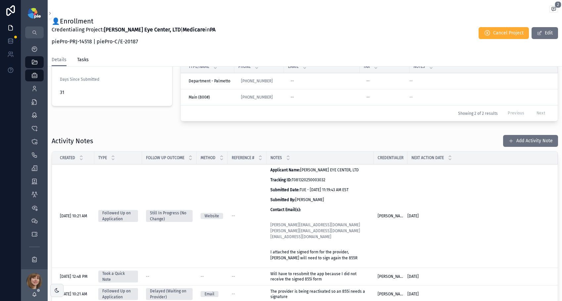
click at [336, 181] on p "Tracking ID: T081320250003032" at bounding box center [319, 180] width 99 height 6
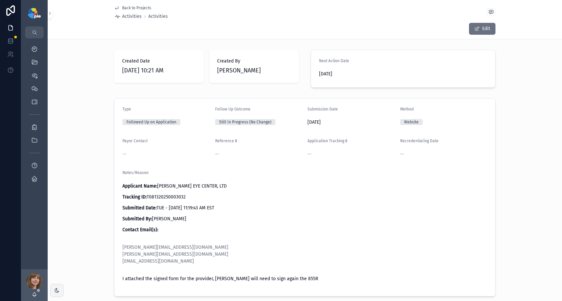
click at [171, 198] on p "Tracking ID: T081320250003032" at bounding box center [304, 197] width 365 height 7
copy p "T081320250003032"
click at [127, 7] on span "Back to Projects" at bounding box center [136, 7] width 29 height 5
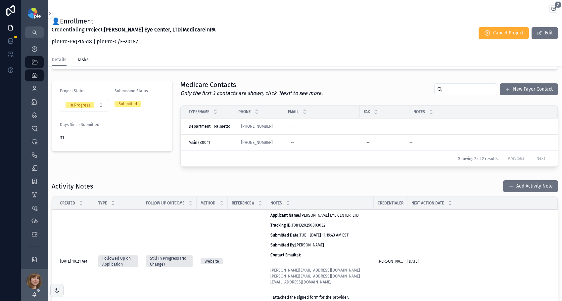
scroll to position [168, 0]
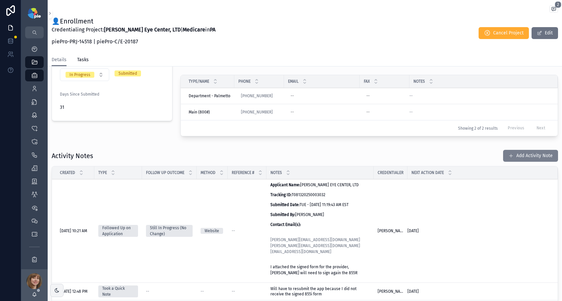
click at [517, 157] on button "Add Activity Note" at bounding box center [530, 156] width 55 height 12
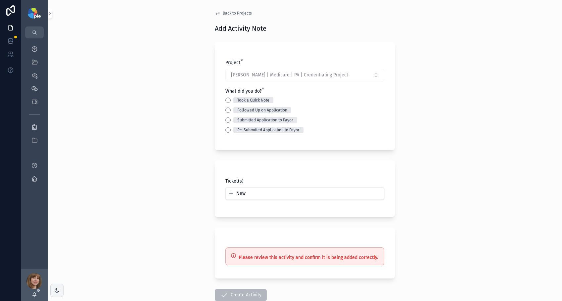
click at [227, 107] on div "Followed Up on Application" at bounding box center [304, 110] width 159 height 6
click at [227, 110] on button "Followed Up on Application" at bounding box center [227, 110] width 5 height 5
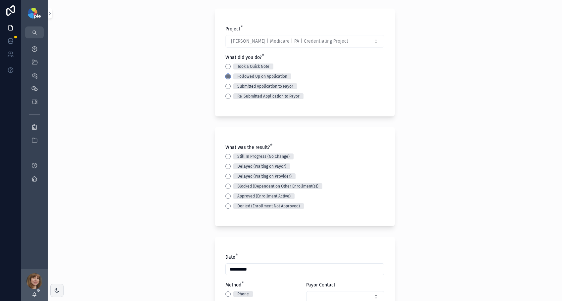
scroll to position [57, 0]
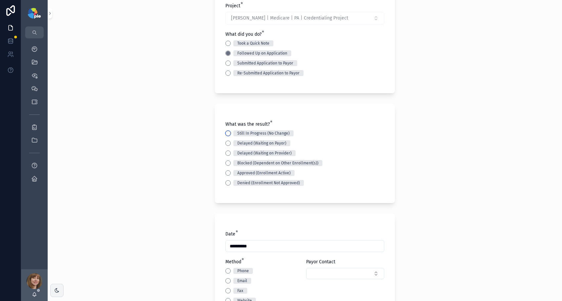
click at [225, 133] on button "Still In Progress (No Change)" at bounding box center [227, 133] width 5 height 5
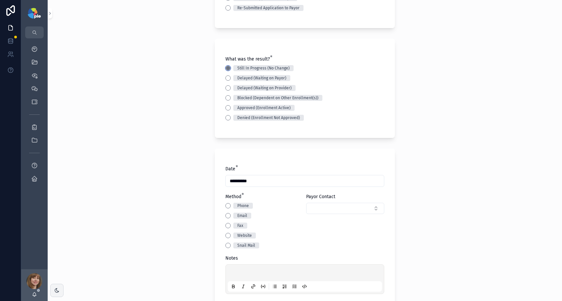
scroll to position [156, 0]
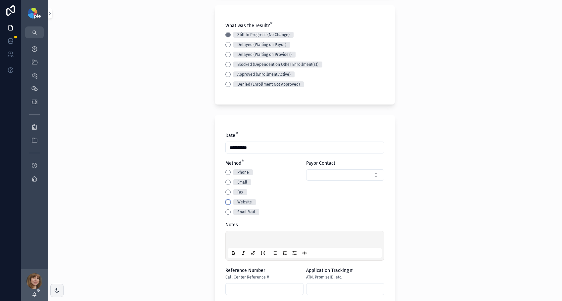
click at [225, 202] on button "Website" at bounding box center [227, 202] width 5 height 5
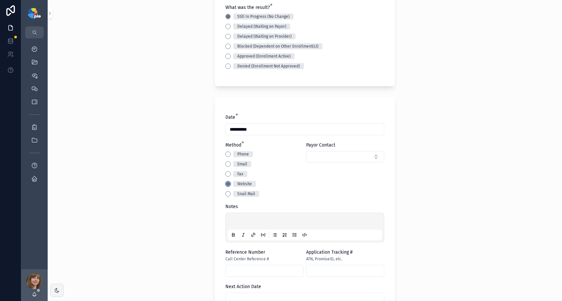
scroll to position [220, 0]
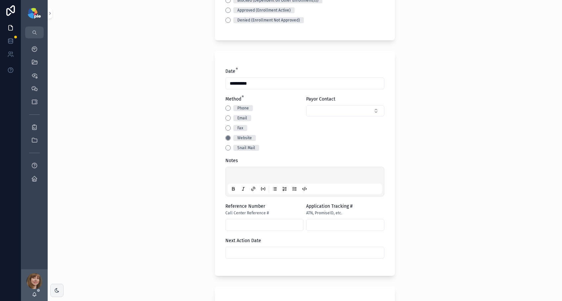
click at [233, 175] on p "scrollable content" at bounding box center [306, 176] width 154 height 7
click at [417, 199] on div "**********" at bounding box center [305, 150] width 514 height 301
click at [296, 249] on input "scrollable content" at bounding box center [305, 252] width 158 height 9
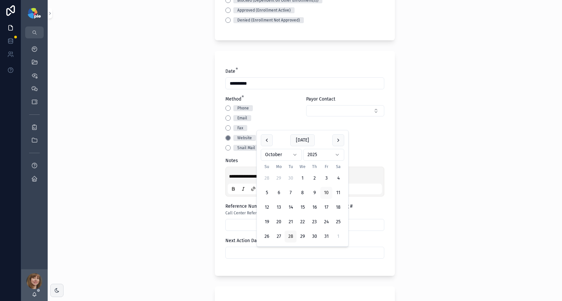
click at [292, 235] on button "28" at bounding box center [291, 237] width 12 height 12
type input "**********"
click at [158, 242] on div "**********" at bounding box center [305, 150] width 514 height 301
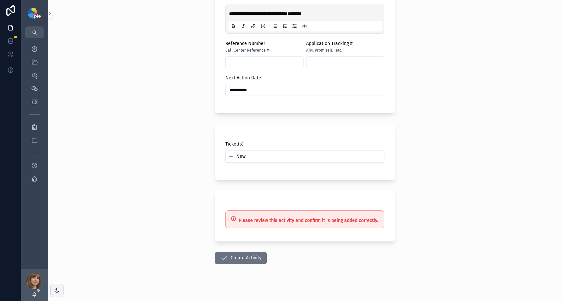
scroll to position [388, 0]
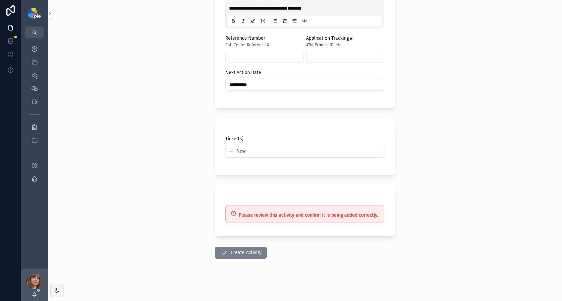
click at [235, 253] on button "Create Activity" at bounding box center [241, 253] width 52 height 12
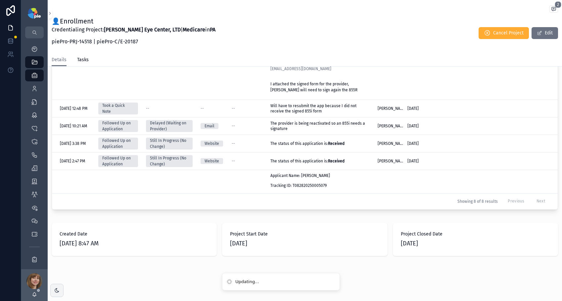
scroll to position [351, 0]
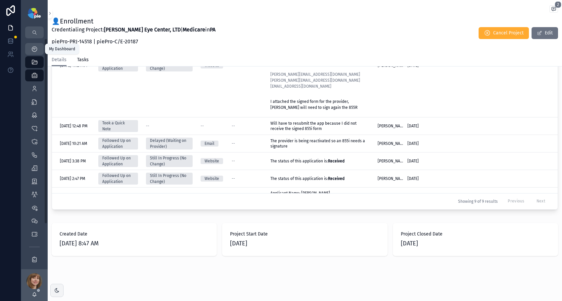
click at [29, 47] on div "My Dashboard" at bounding box center [34, 49] width 11 height 11
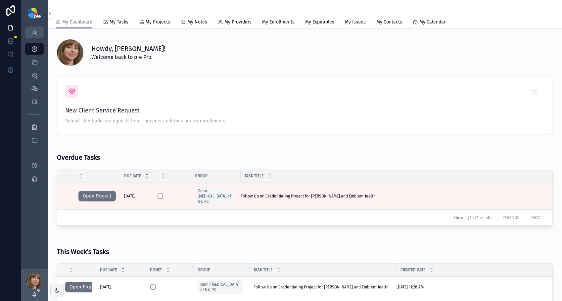
scroll to position [73, 0]
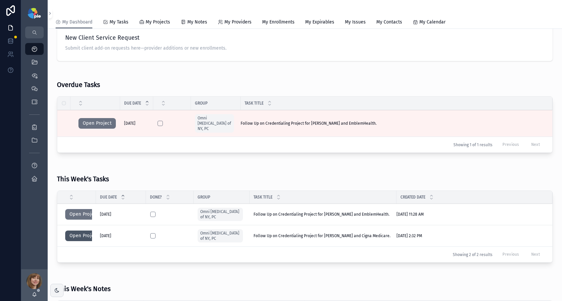
click at [74, 231] on button "Open Project" at bounding box center [83, 236] width 37 height 11
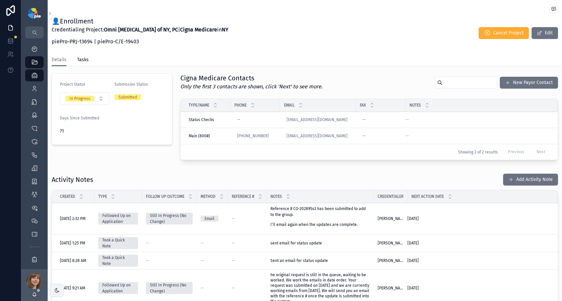
scroll to position [146, 0]
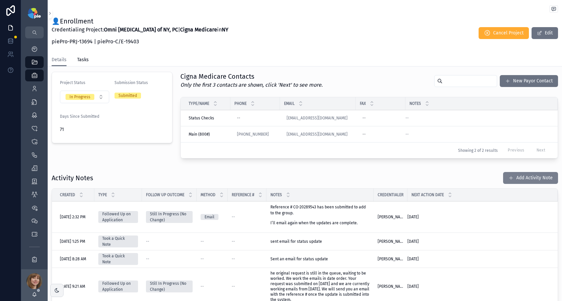
click at [515, 180] on button "Add Activity Note" at bounding box center [530, 178] width 55 height 12
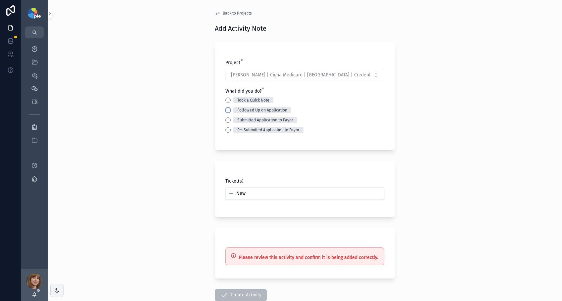
click at [225, 110] on button "Followed Up on Application" at bounding box center [227, 110] width 5 height 5
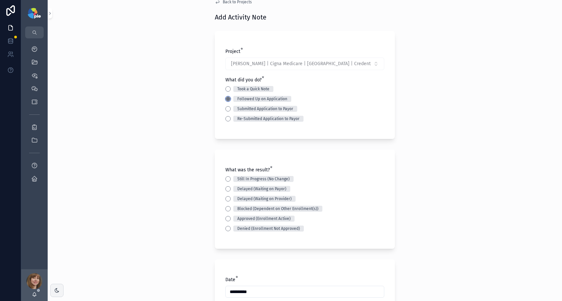
scroll to position [59, 0]
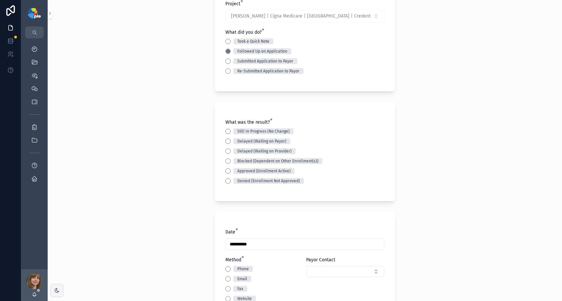
click at [225, 39] on div "Took a Quick Note" at bounding box center [304, 41] width 159 height 6
click at [225, 41] on button "Took a Quick Note" at bounding box center [227, 41] width 5 height 5
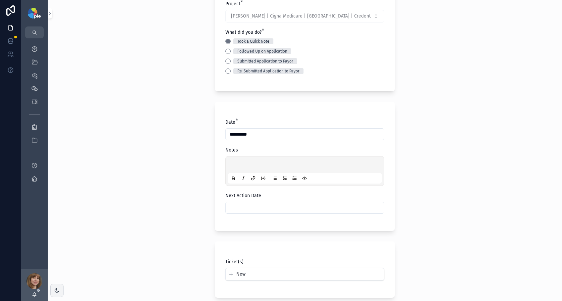
click at [242, 164] on p "scrollable content" at bounding box center [306, 165] width 154 height 7
click at [243, 164] on p "scrollable content" at bounding box center [306, 165] width 154 height 7
click at [264, 204] on input "scrollable content" at bounding box center [305, 207] width 158 height 9
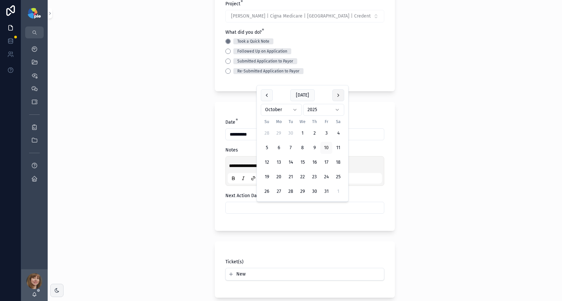
click at [342, 96] on button "scrollable content" at bounding box center [338, 95] width 12 height 12
click at [292, 133] on button "4" at bounding box center [291, 133] width 12 height 12
type input "*********"
click at [176, 190] on div "**********" at bounding box center [305, 91] width 514 height 301
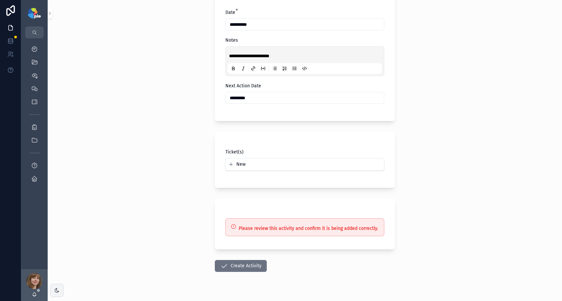
scroll to position [182, 0]
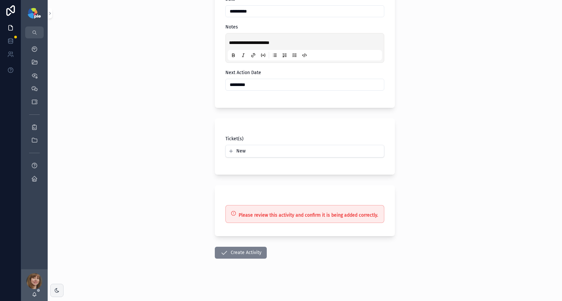
click at [240, 253] on button "Create Activity" at bounding box center [241, 253] width 52 height 12
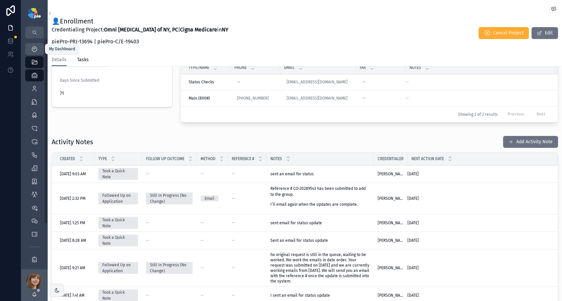
drag, startPoint x: 38, startPoint y: 45, endPoint x: 39, endPoint y: 53, distance: 7.7
click at [38, 45] on div "My Dashboard" at bounding box center [34, 49] width 11 height 11
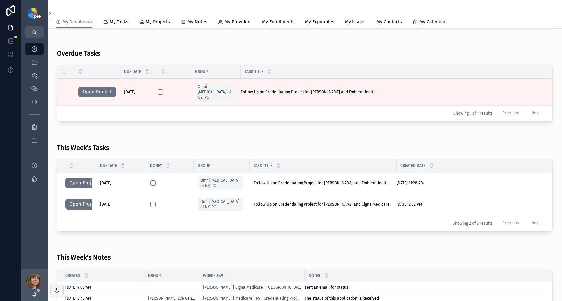
scroll to position [103, 0]
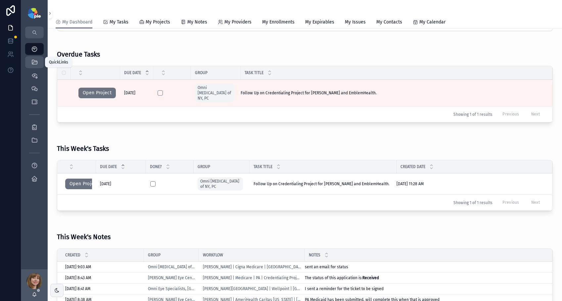
click at [33, 64] on icon "scrollable content" at bounding box center [34, 62] width 7 height 7
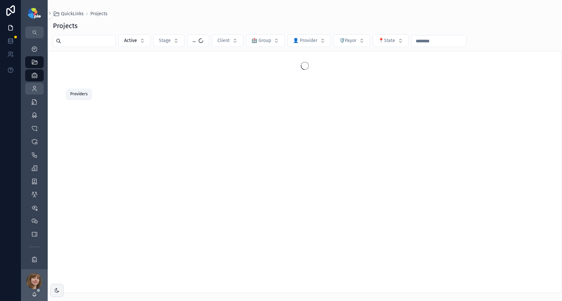
click at [31, 94] on link "Providers 302" at bounding box center [34, 89] width 19 height 12
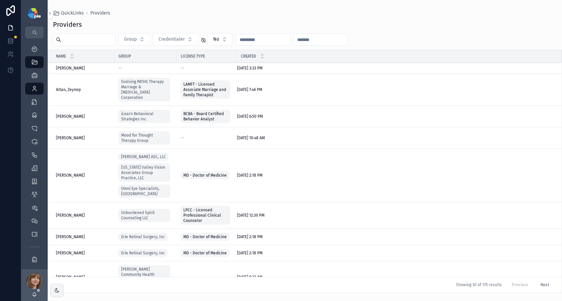
click at [79, 42] on input "scrollable content" at bounding box center [88, 39] width 54 height 9
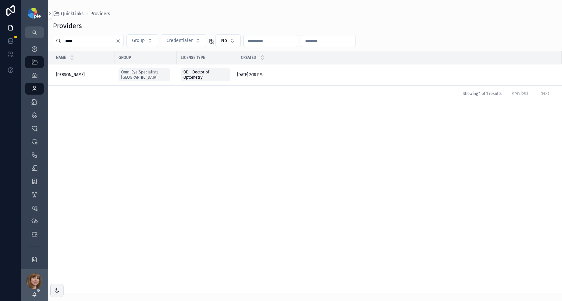
type input "****"
click at [66, 75] on span "[PERSON_NAME]" at bounding box center [70, 74] width 29 height 5
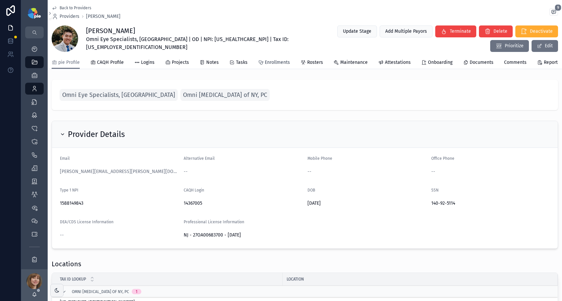
click at [266, 63] on span "Enrollments" at bounding box center [277, 62] width 25 height 7
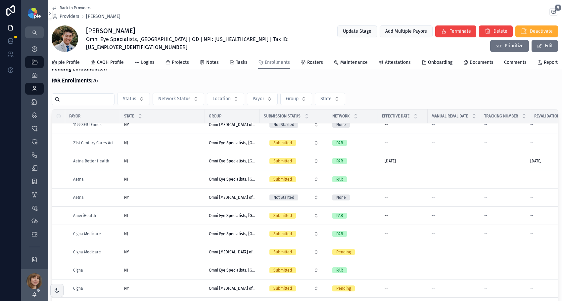
scroll to position [38, 0]
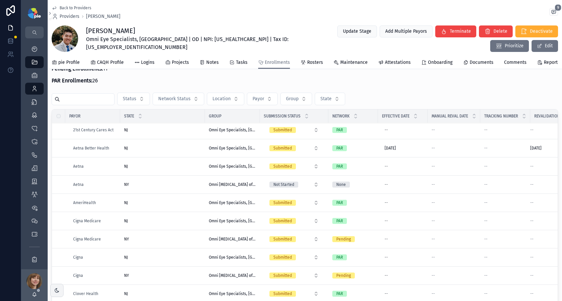
click at [229, 187] on span "Omni [MEDICAL_DATA] of NY, PC" at bounding box center [232, 184] width 47 height 5
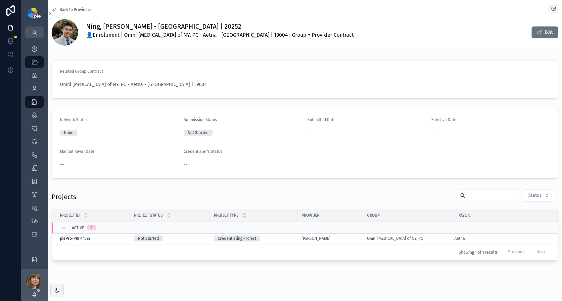
click at [285, 237] on div "Credentialing Project" at bounding box center [254, 239] width 80 height 6
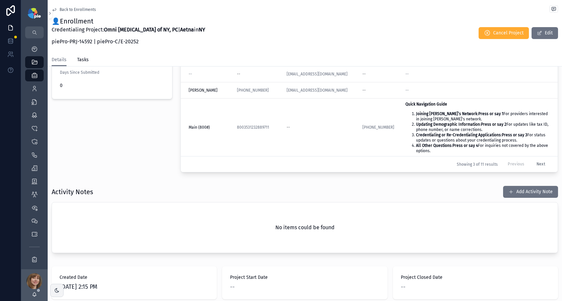
scroll to position [191, 0]
click at [74, 9] on span "Back to Enrollments" at bounding box center [78, 9] width 36 height 5
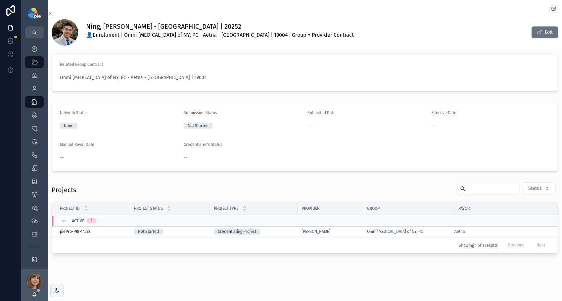
scroll to position [7, 0]
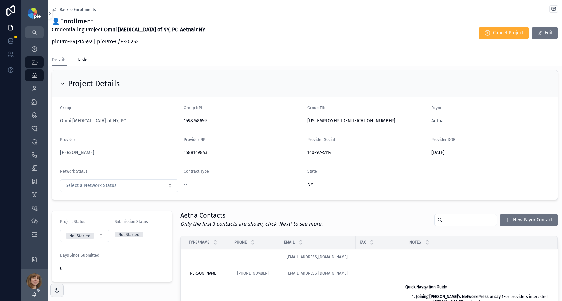
scroll to position [191, 0]
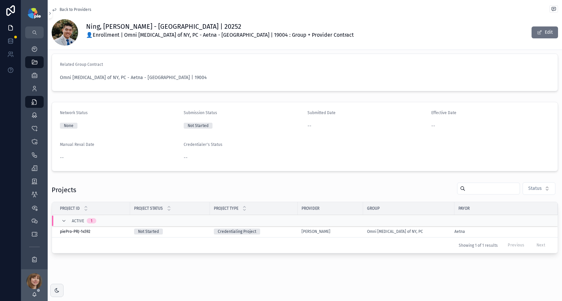
scroll to position [7, 0]
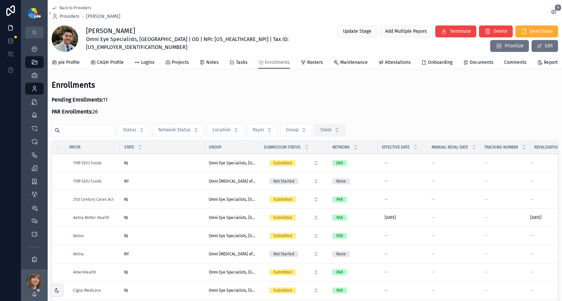
click at [340, 134] on button "State" at bounding box center [330, 130] width 30 height 13
click at [300, 169] on div "NY" at bounding box center [331, 171] width 92 height 11
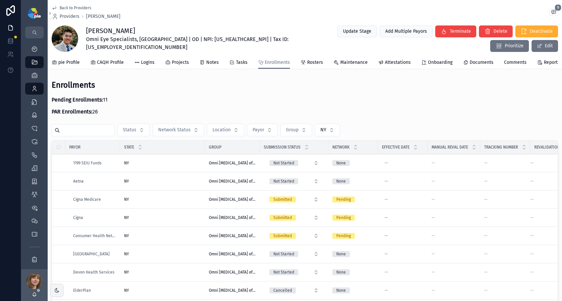
click at [146, 275] on div "NY [GEOGRAPHIC_DATA]" at bounding box center [162, 272] width 77 height 5
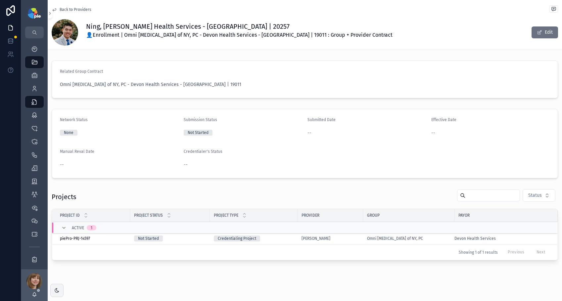
click at [343, 238] on div "[PERSON_NAME]" at bounding box center [330, 238] width 58 height 5
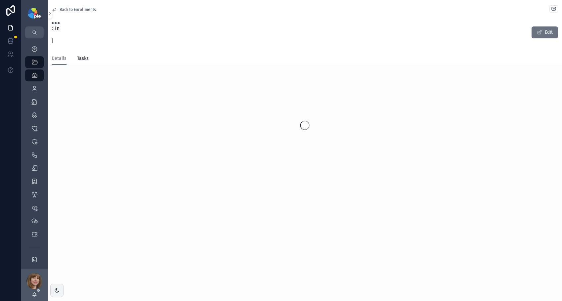
click at [64, 9] on span "Back to Enrollments" at bounding box center [78, 9] width 36 height 5
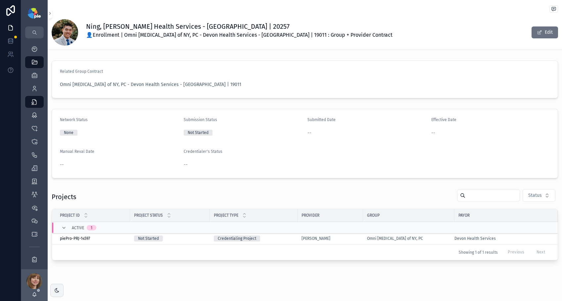
click at [353, 240] on div "[PERSON_NAME]" at bounding box center [330, 238] width 58 height 5
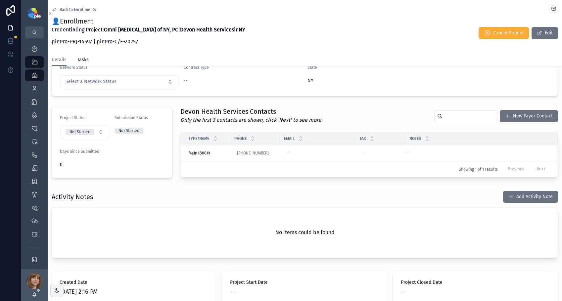
scroll to position [125, 0]
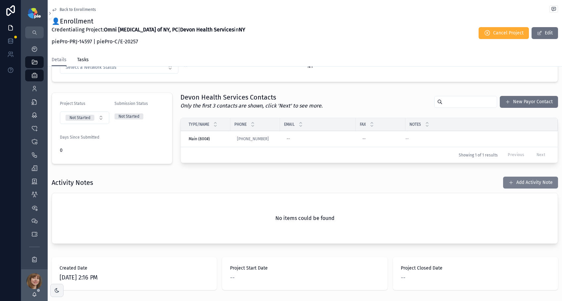
click at [521, 180] on button "Add Activity Note" at bounding box center [530, 183] width 55 height 12
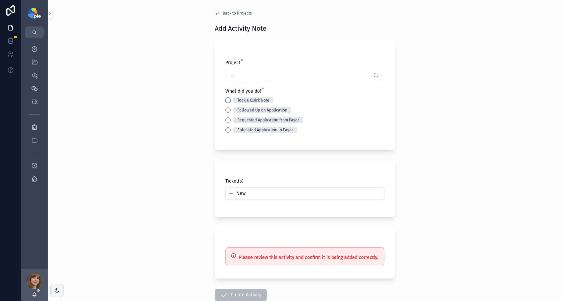
click at [226, 100] on button "Took a Quick Note" at bounding box center [227, 100] width 5 height 5
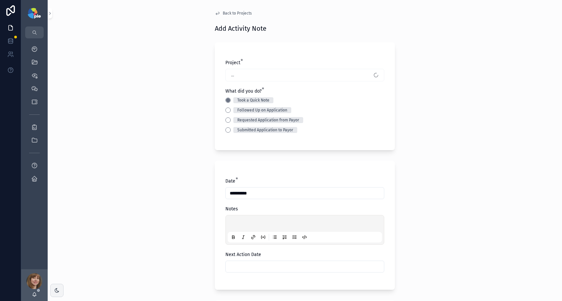
click at [244, 221] on div "scrollable content" at bounding box center [305, 229] width 154 height 25
click at [241, 221] on p "scrollable content" at bounding box center [306, 224] width 154 height 7
click at [266, 268] on input "scrollable content" at bounding box center [305, 266] width 158 height 9
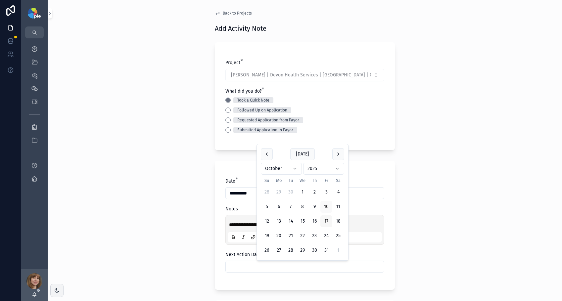
click at [325, 219] on button "17" at bounding box center [326, 221] width 12 height 12
type input "**********"
click at [174, 225] on div "**********" at bounding box center [305, 150] width 514 height 301
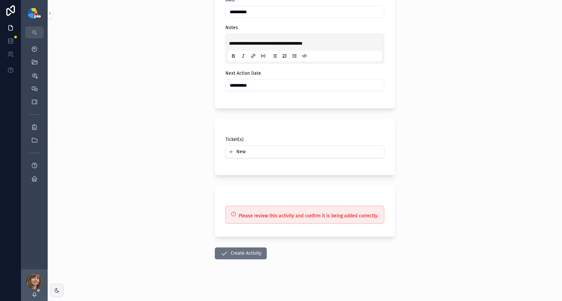
scroll to position [182, 0]
click at [228, 249] on button "Create Activity" at bounding box center [241, 253] width 52 height 12
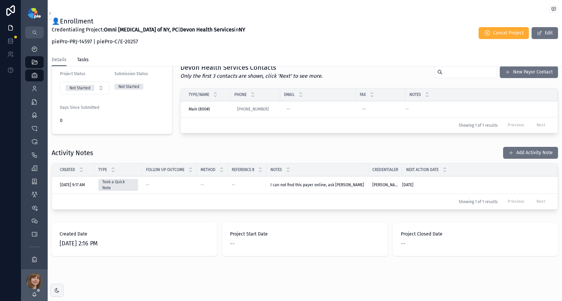
scroll to position [155, 0]
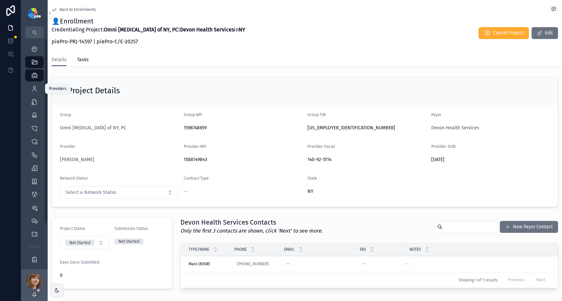
drag, startPoint x: 31, startPoint y: 86, endPoint x: 41, endPoint y: 79, distance: 12.4
click at [31, 86] on icon "scrollable content" at bounding box center [34, 88] width 7 height 7
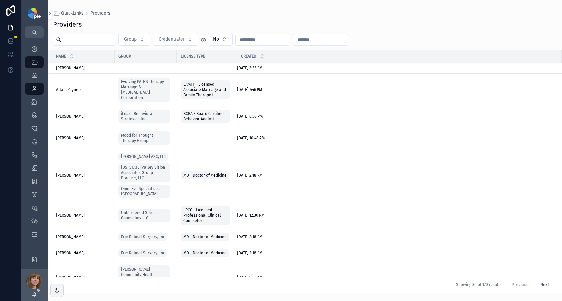
click at [84, 43] on input "scrollable content" at bounding box center [88, 39] width 54 height 9
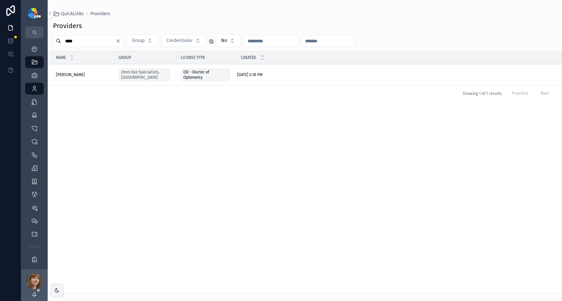
type input "****"
click at [69, 74] on span "[PERSON_NAME]" at bounding box center [70, 74] width 29 height 5
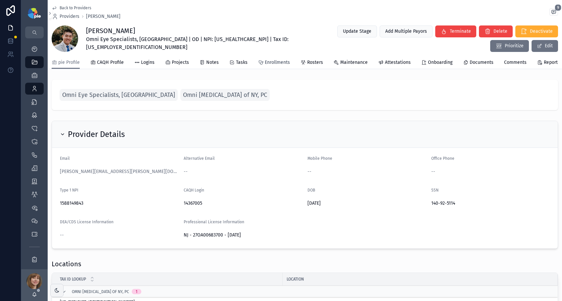
click at [271, 66] on span "Enrollments" at bounding box center [277, 62] width 25 height 7
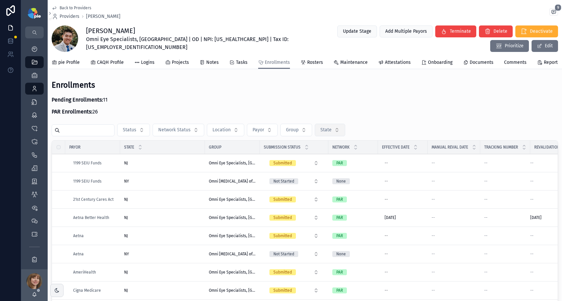
click at [336, 136] on button "State" at bounding box center [330, 130] width 30 height 13
click at [328, 174] on div "NY" at bounding box center [331, 171] width 92 height 11
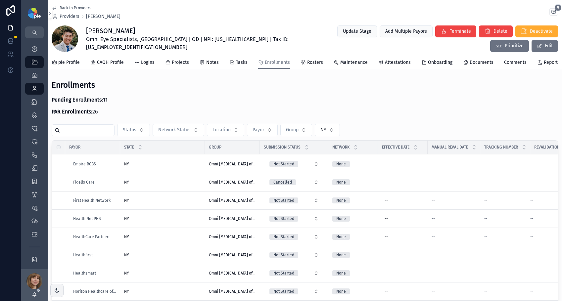
scroll to position [211, 0]
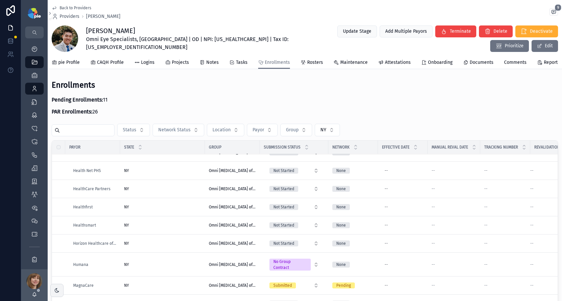
click at [186, 228] on div "NY [GEOGRAPHIC_DATA]" at bounding box center [162, 225] width 77 height 5
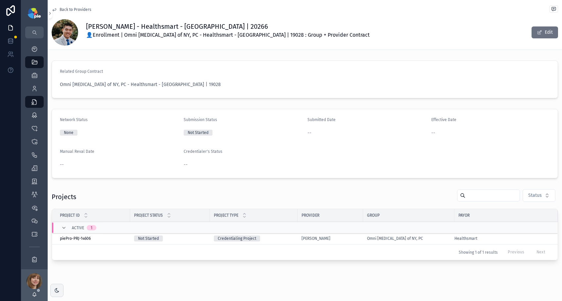
click at [354, 235] on td "[PERSON_NAME]" at bounding box center [330, 239] width 66 height 12
click at [353, 237] on div "[PERSON_NAME]" at bounding box center [330, 238] width 58 height 5
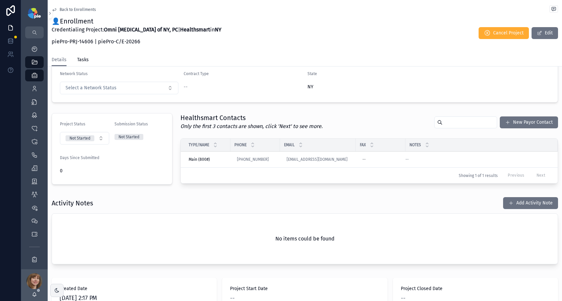
scroll to position [105, 0]
click at [530, 201] on button "Add Activity Note" at bounding box center [530, 203] width 55 height 12
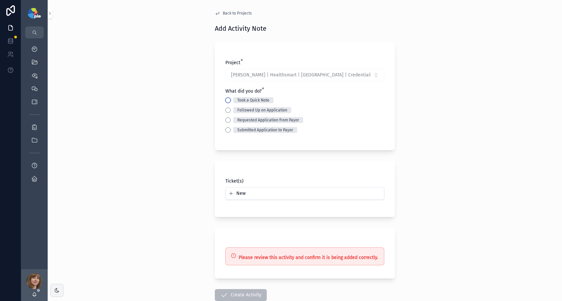
click at [225, 101] on button "Took a Quick Note" at bounding box center [227, 100] width 5 height 5
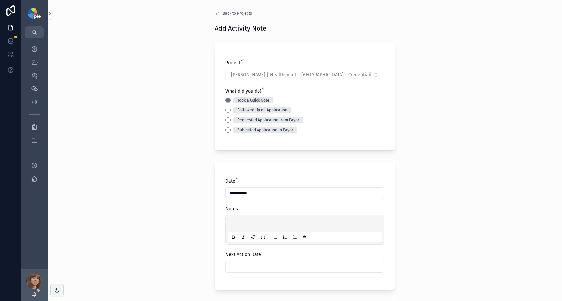
click at [238, 219] on div "scrollable content" at bounding box center [305, 229] width 154 height 25
click at [236, 221] on p "scrollable content" at bounding box center [306, 224] width 154 height 7
click at [232, 264] on input "scrollable content" at bounding box center [305, 266] width 158 height 9
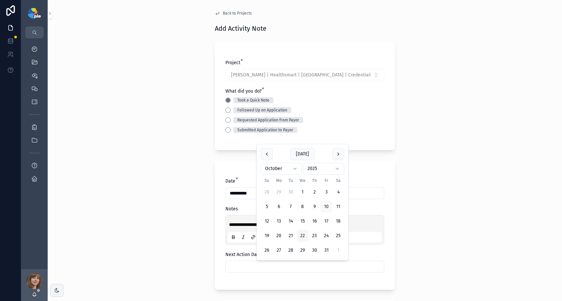
click at [299, 235] on button "22" at bounding box center [302, 236] width 12 height 12
type input "**********"
click at [163, 241] on div "**********" at bounding box center [305, 150] width 514 height 301
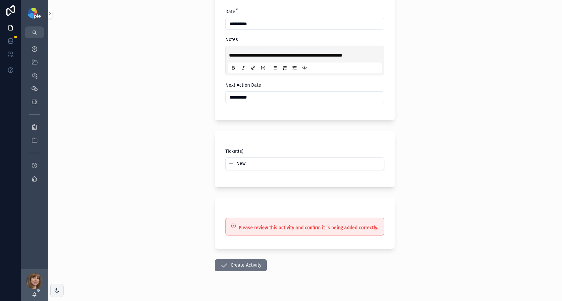
scroll to position [182, 0]
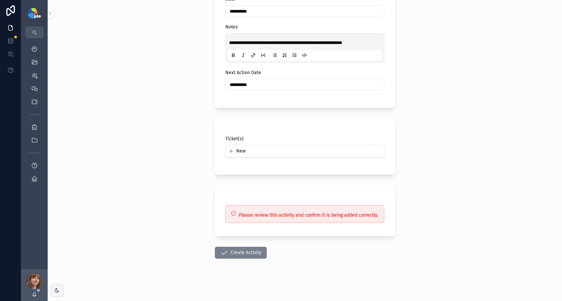
click at [243, 256] on button "Create Activity" at bounding box center [241, 253] width 52 height 12
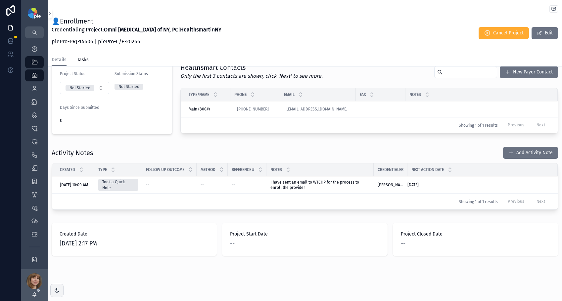
scroll to position [155, 0]
click at [36, 89] on icon "scrollable content" at bounding box center [34, 88] width 7 height 7
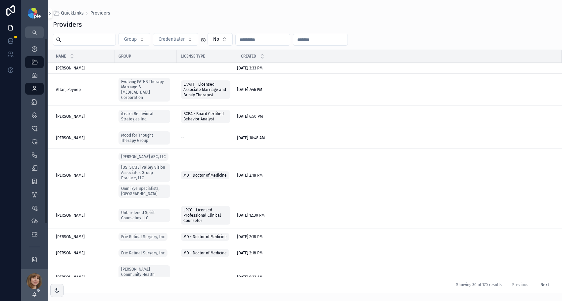
click at [92, 42] on input "scrollable content" at bounding box center [88, 39] width 54 height 9
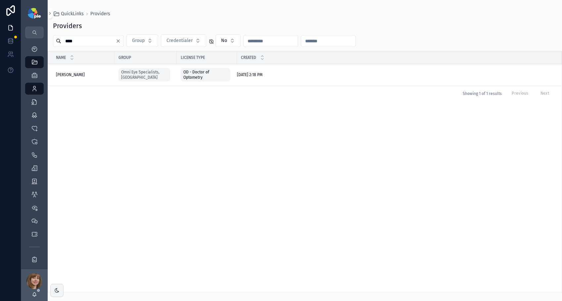
type input "****"
click at [69, 72] on span "[PERSON_NAME]" at bounding box center [70, 74] width 29 height 5
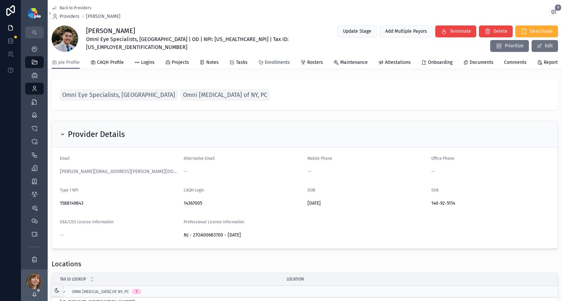
click at [279, 66] on span "Enrollments" at bounding box center [277, 62] width 25 height 7
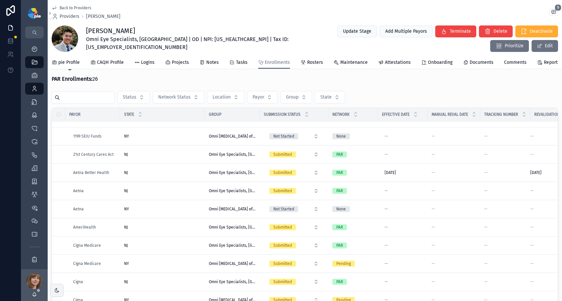
scroll to position [29, 0]
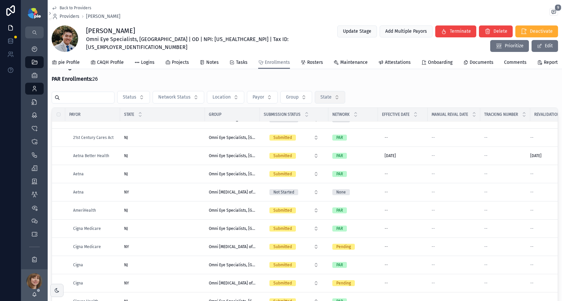
click at [330, 101] on span "State" at bounding box center [325, 97] width 11 height 7
type input "**"
click at [307, 126] on div "NY" at bounding box center [331, 128] width 92 height 11
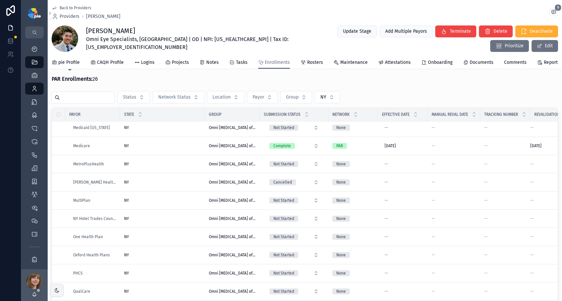
scroll to position [355, 0]
click at [182, 200] on div "NY [GEOGRAPHIC_DATA]" at bounding box center [162, 199] width 77 height 5
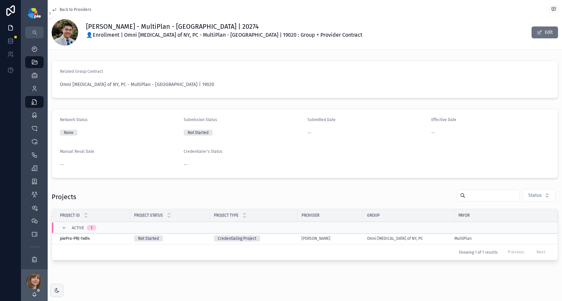
click at [341, 237] on div "[PERSON_NAME]" at bounding box center [330, 238] width 58 height 5
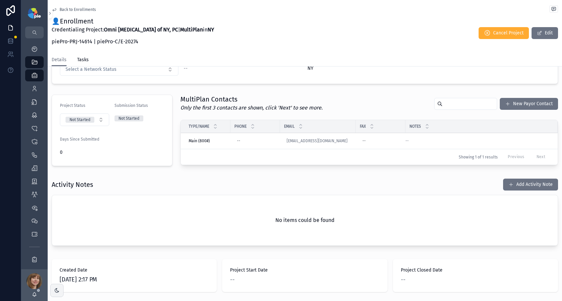
scroll to position [142, 0]
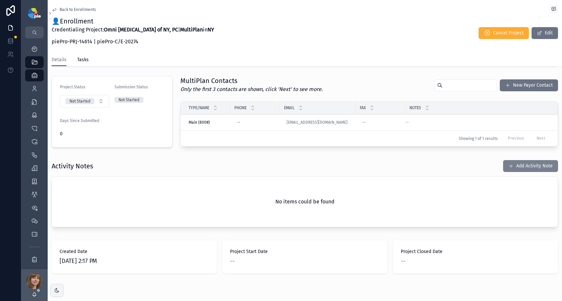
click at [527, 162] on button "Add Activity Note" at bounding box center [530, 166] width 55 height 12
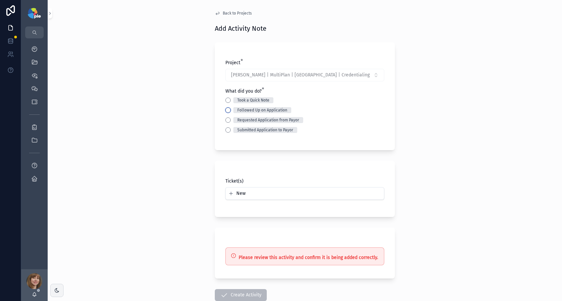
click at [227, 110] on button "Followed Up on Application" at bounding box center [227, 110] width 5 height 5
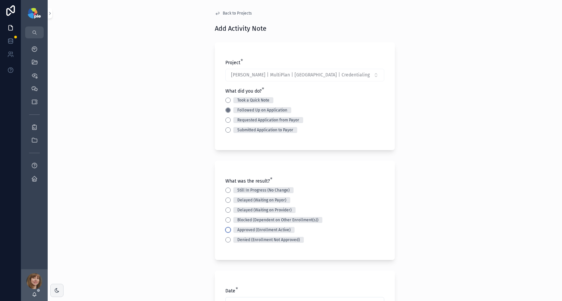
click at [226, 231] on button "Approved (Enrollment Active)" at bounding box center [227, 229] width 5 height 5
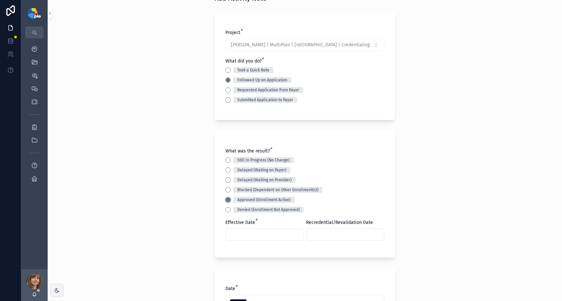
scroll to position [46, 0]
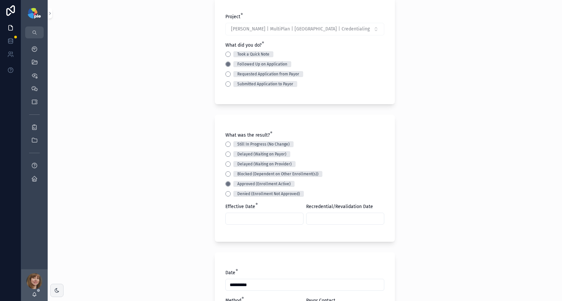
click at [239, 220] on input "scrollable content" at bounding box center [264, 218] width 77 height 9
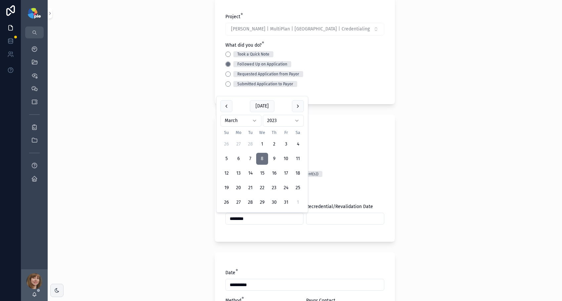
type input "********"
click at [320, 221] on input "scrollable content" at bounding box center [344, 218] width 77 height 9
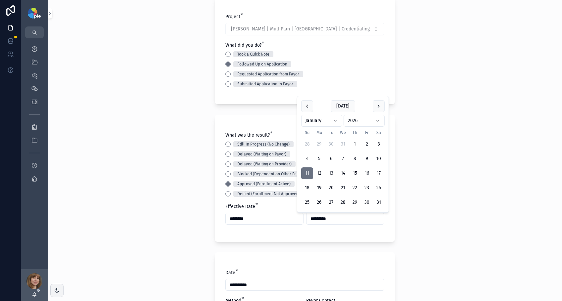
type input "*********"
click at [447, 219] on div "**********" at bounding box center [305, 104] width 514 height 301
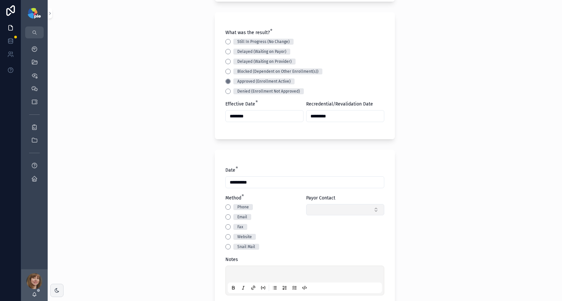
scroll to position [157, 0]
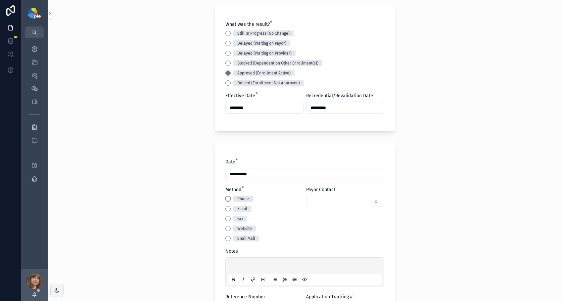
click at [225, 200] on button "Phone" at bounding box center [227, 198] width 5 height 5
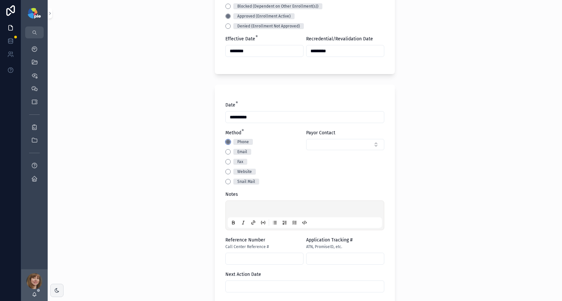
scroll to position [221, 0]
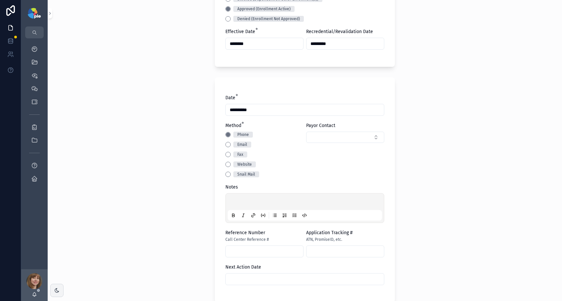
click at [249, 203] on p "scrollable content" at bounding box center [306, 203] width 154 height 7
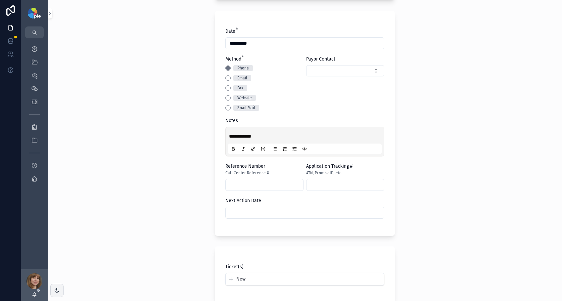
scroll to position [289, 0]
click at [240, 187] on input "scrollable content" at bounding box center [264, 183] width 77 height 9
type input "******"
drag, startPoint x: 125, startPoint y: 193, endPoint x: 130, endPoint y: 197, distance: 5.9
click at [126, 193] on div "**********" at bounding box center [305, 150] width 514 height 301
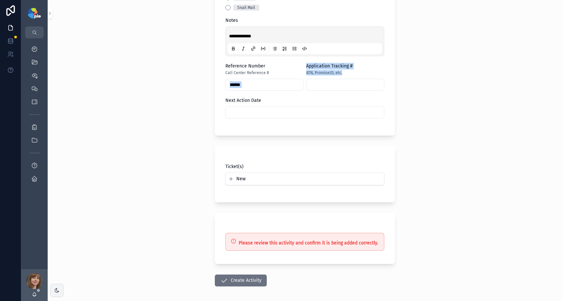
scroll to position [388, 0]
click at [237, 281] on button "Create Activity" at bounding box center [241, 280] width 52 height 12
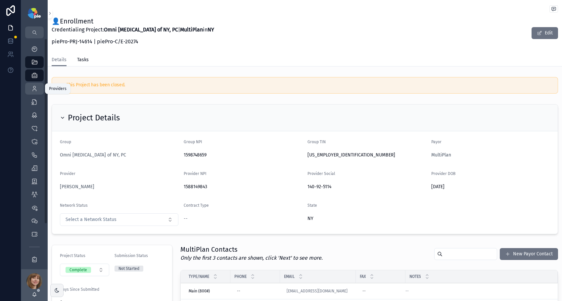
click at [34, 88] on icon "scrollable content" at bounding box center [34, 88] width 7 height 7
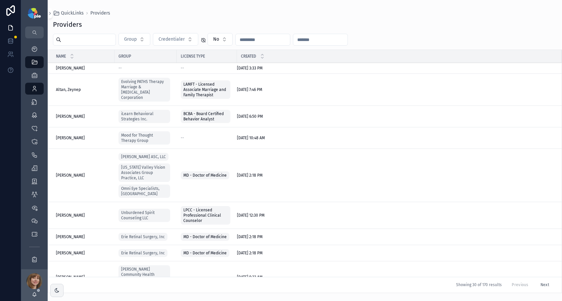
click at [105, 43] on input "scrollable content" at bounding box center [88, 39] width 54 height 9
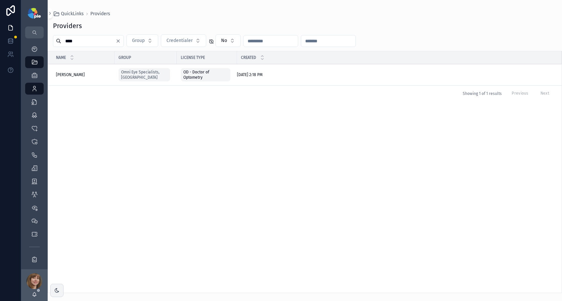
type input "****"
click at [69, 75] on span "[PERSON_NAME]" at bounding box center [70, 74] width 29 height 5
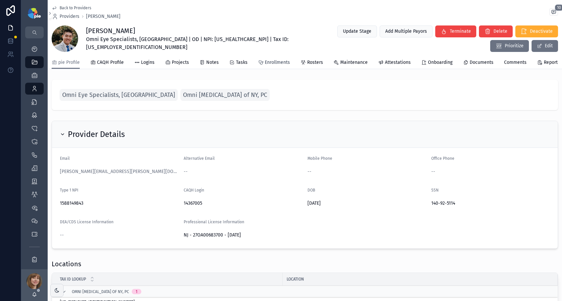
click at [273, 64] on span "Enrollments" at bounding box center [277, 62] width 25 height 7
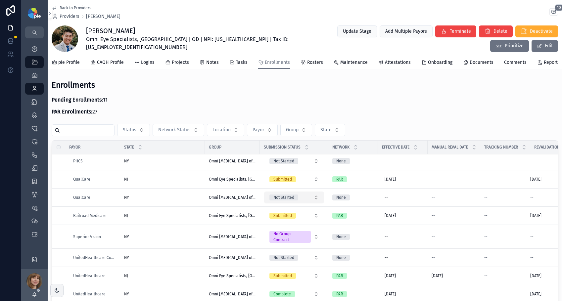
scroll to position [906, 0]
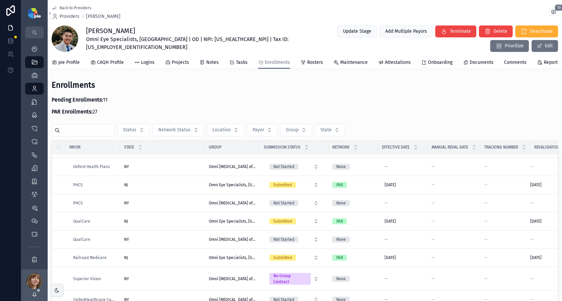
click at [357, 206] on div "None" at bounding box center [353, 203] width 42 height 6
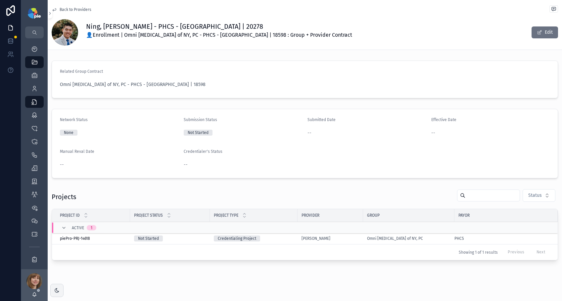
click at [346, 239] on div "[PERSON_NAME]" at bounding box center [330, 238] width 58 height 5
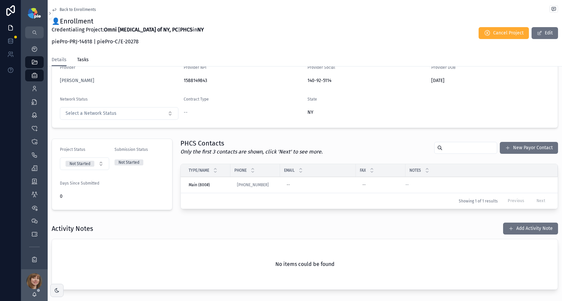
scroll to position [90, 0]
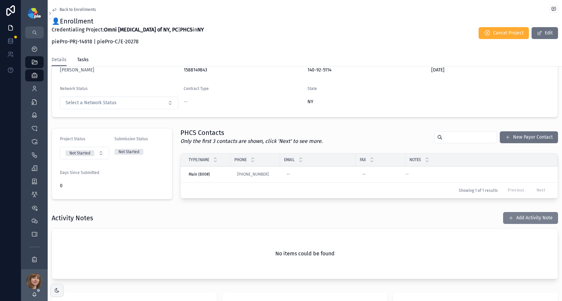
click at [531, 216] on button "Add Activity Note" at bounding box center [530, 218] width 55 height 12
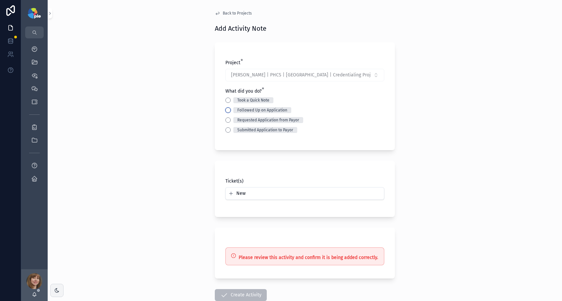
click at [225, 110] on button "Followed Up on Application" at bounding box center [227, 110] width 5 height 5
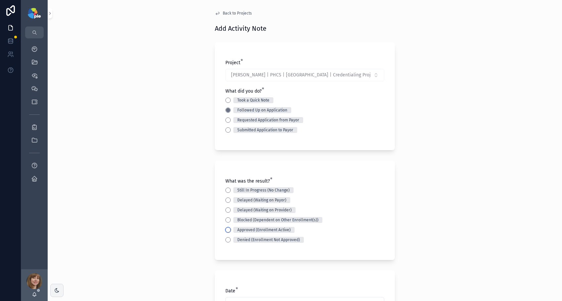
click at [227, 230] on button "Approved (Enrollment Active)" at bounding box center [227, 229] width 5 height 5
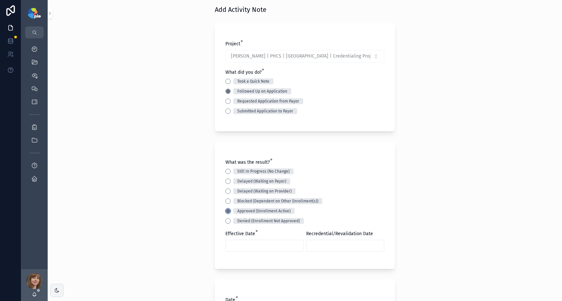
scroll to position [21, 0]
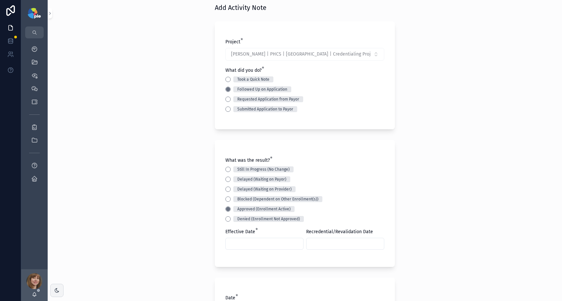
click at [239, 241] on input "scrollable content" at bounding box center [264, 243] width 77 height 9
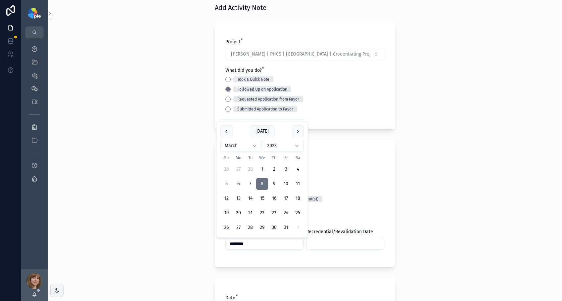
type input "********"
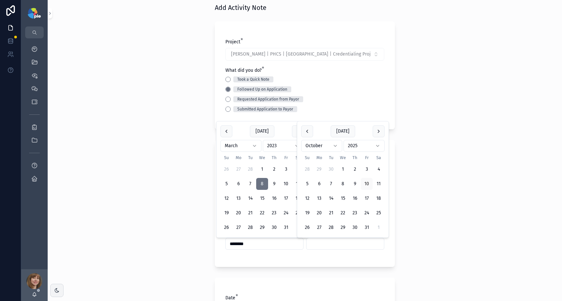
click at [316, 242] on input "scrollable content" at bounding box center [344, 243] width 77 height 9
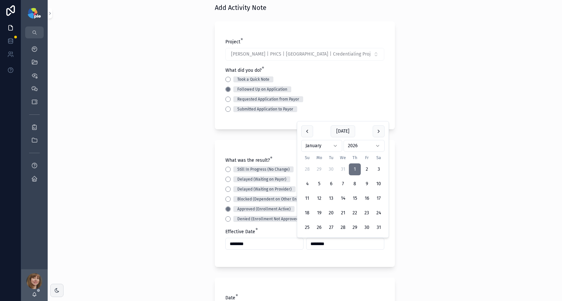
type input "********"
click at [165, 250] on div "**********" at bounding box center [305, 129] width 514 height 301
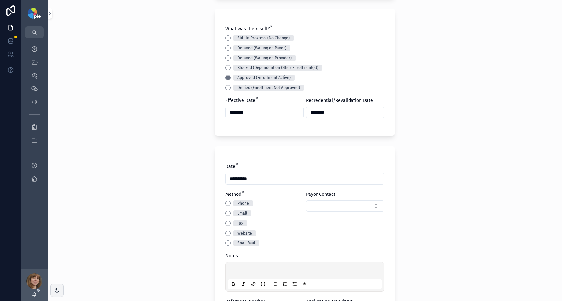
scroll to position [158, 0]
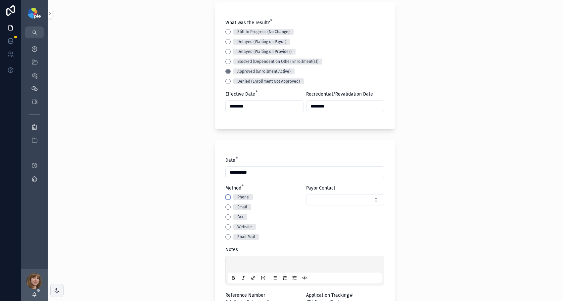
click at [226, 197] on button "Phone" at bounding box center [227, 197] width 5 height 5
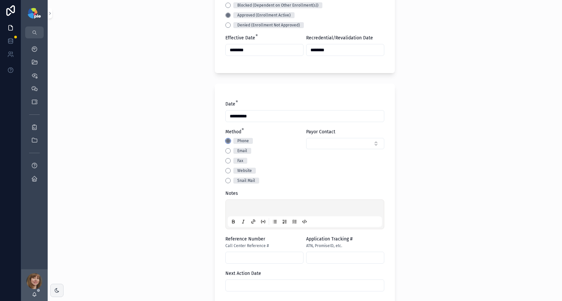
scroll to position [215, 0]
click at [235, 256] on input "scrollable content" at bounding box center [264, 257] width 77 height 9
type input "******"
click at [147, 251] on div "**********" at bounding box center [305, 150] width 514 height 301
click at [231, 207] on p "scrollable content" at bounding box center [306, 208] width 154 height 7
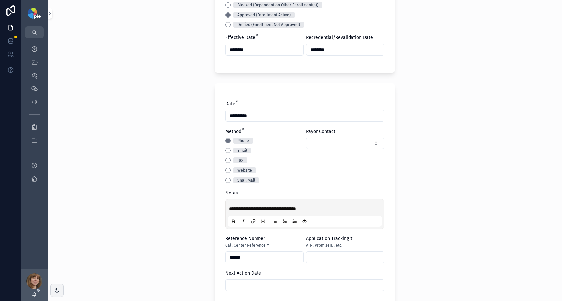
click at [179, 215] on div "**********" at bounding box center [305, 150] width 514 height 301
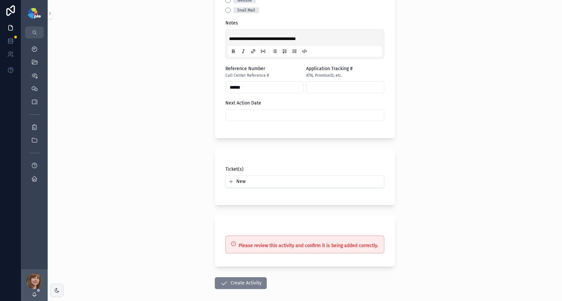
scroll to position [416, 0]
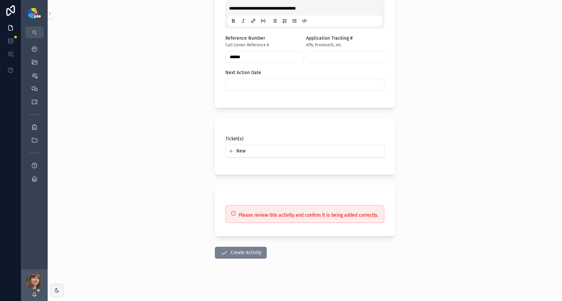
click at [240, 253] on button "Create Activity" at bounding box center [241, 253] width 52 height 12
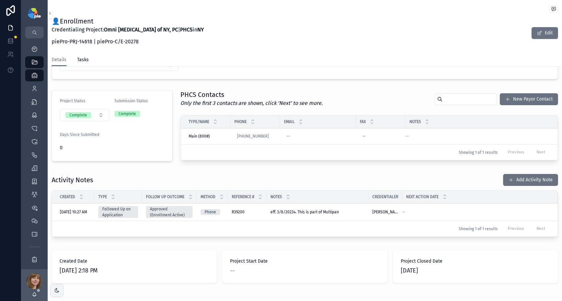
scroll to position [182, 0]
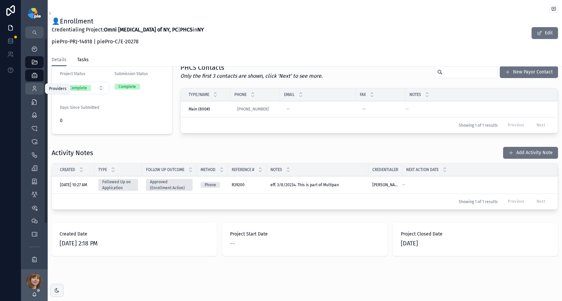
drag, startPoint x: 33, startPoint y: 88, endPoint x: 38, endPoint y: 86, distance: 5.0
click at [33, 88] on icon "scrollable content" at bounding box center [34, 88] width 7 height 7
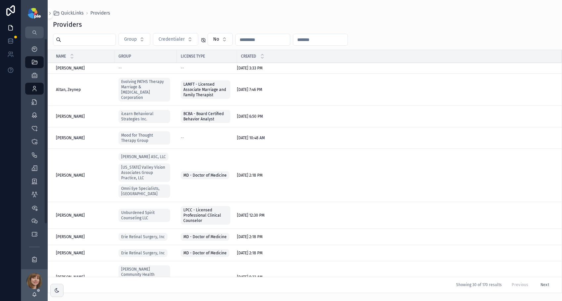
click at [86, 41] on input "scrollable content" at bounding box center [88, 39] width 54 height 9
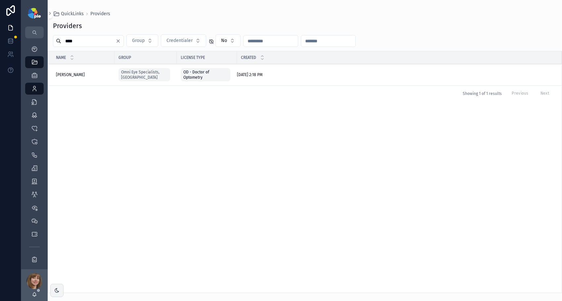
type input "****"
click at [68, 74] on span "[PERSON_NAME]" at bounding box center [70, 74] width 29 height 5
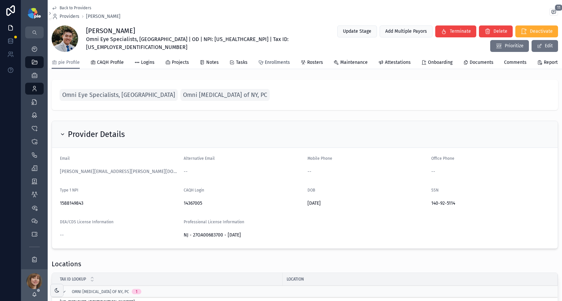
click at [280, 65] on span "Enrollments" at bounding box center [277, 62] width 25 height 7
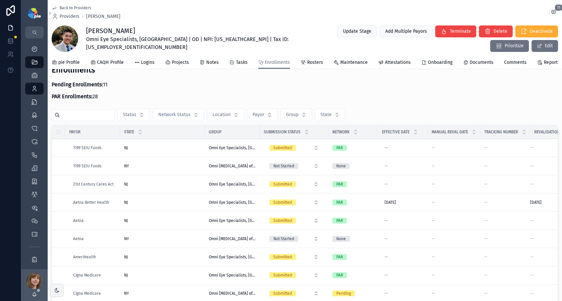
scroll to position [20, 0]
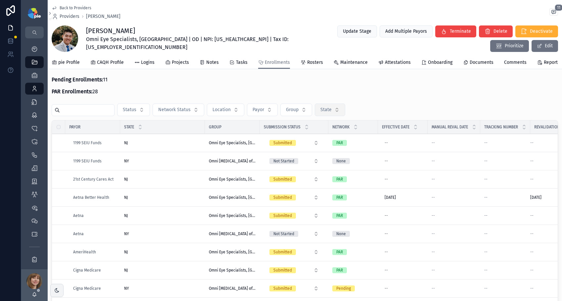
click at [339, 113] on button "State" at bounding box center [330, 110] width 30 height 13
click at [307, 152] on div "NY" at bounding box center [331, 151] width 92 height 11
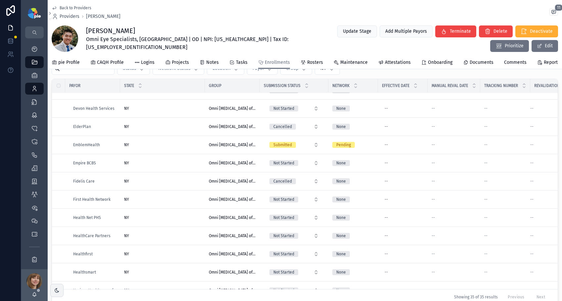
scroll to position [104, 0]
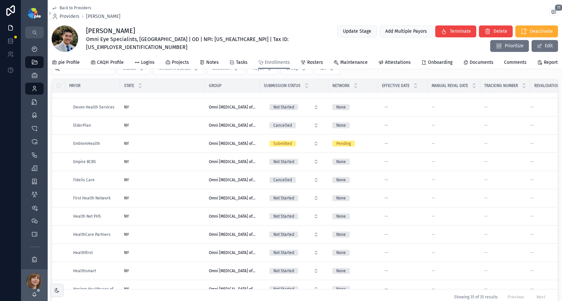
click at [362, 165] on div "None" at bounding box center [353, 162] width 42 height 6
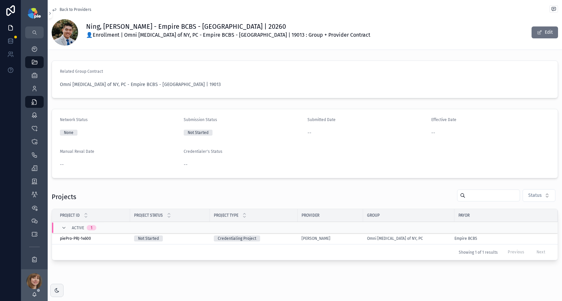
click at [345, 237] on div "[PERSON_NAME]" at bounding box center [330, 238] width 58 height 5
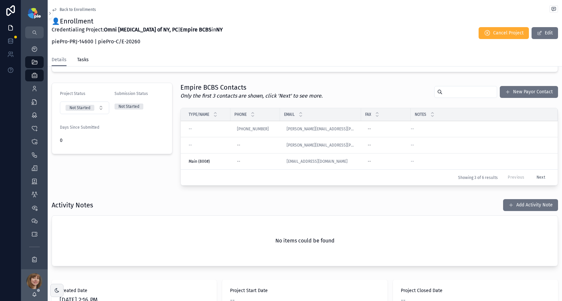
scroll to position [137, 0]
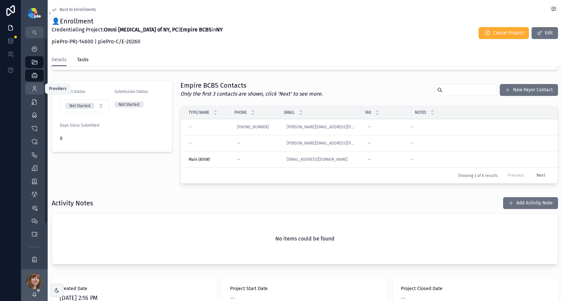
click at [35, 90] on icon "scrollable content" at bounding box center [34, 88] width 7 height 7
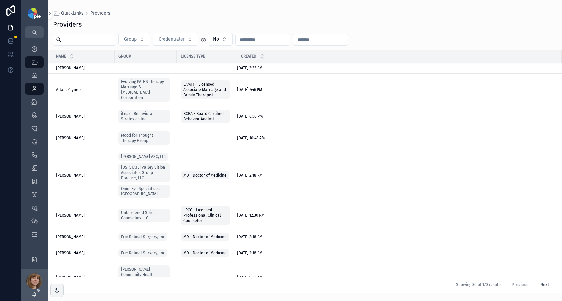
click at [90, 41] on input "scrollable content" at bounding box center [88, 39] width 54 height 9
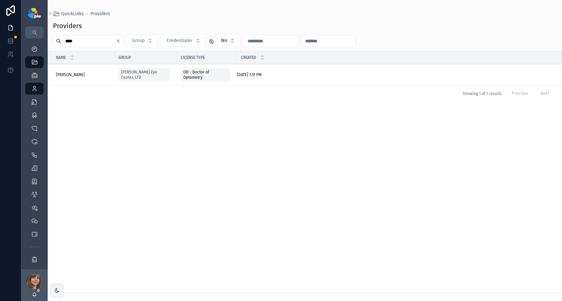
type input "****"
click at [74, 74] on span "Frey, Tiffany" at bounding box center [70, 74] width 29 height 5
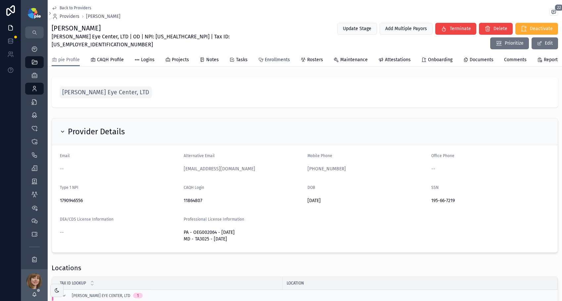
click at [270, 57] on span "Enrollments" at bounding box center [277, 60] width 25 height 7
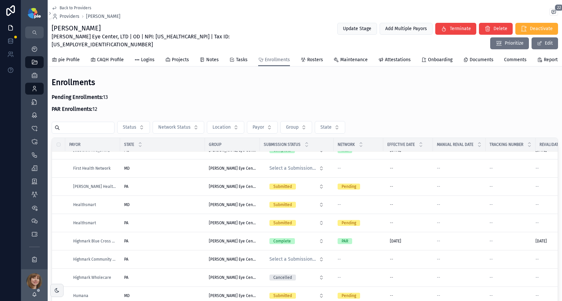
scroll to position [351, 0]
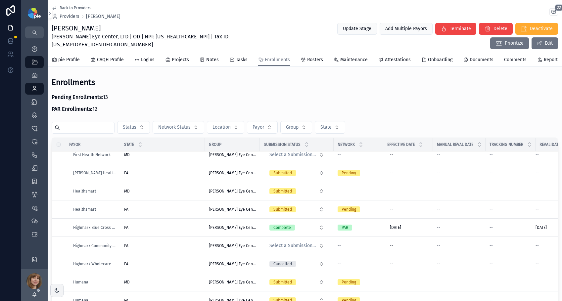
click at [170, 170] on div "PA PA" at bounding box center [162, 172] width 77 height 5
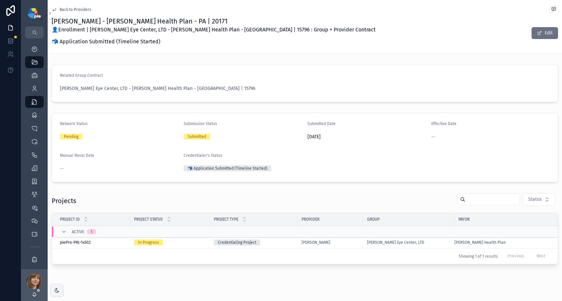
click at [286, 245] on div "Credentialing Project" at bounding box center [254, 243] width 80 height 6
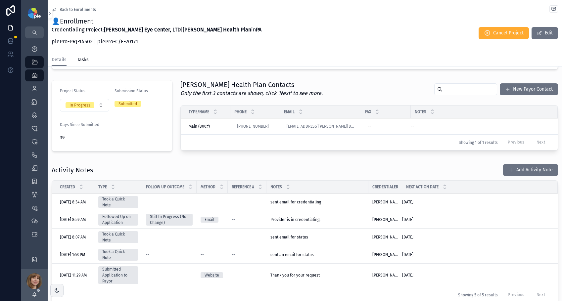
scroll to position [145, 0]
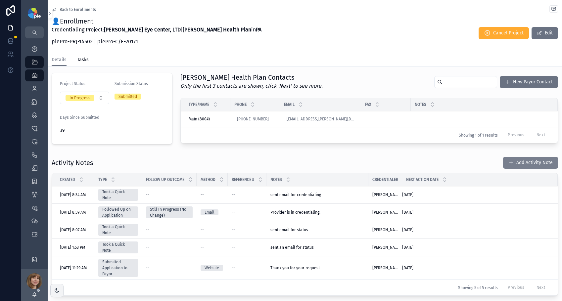
click at [511, 159] on button "Add Activity Note" at bounding box center [530, 163] width 55 height 12
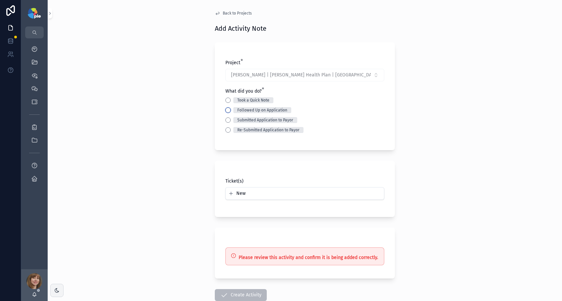
click at [227, 110] on button "Followed Up on Application" at bounding box center [227, 110] width 5 height 5
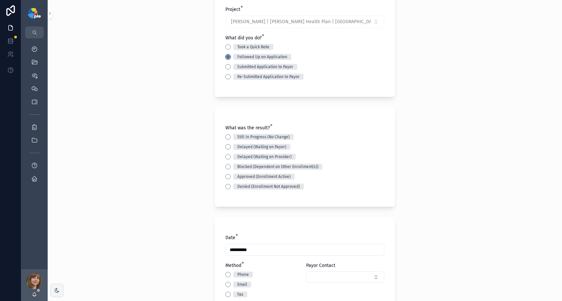
scroll to position [57, 0]
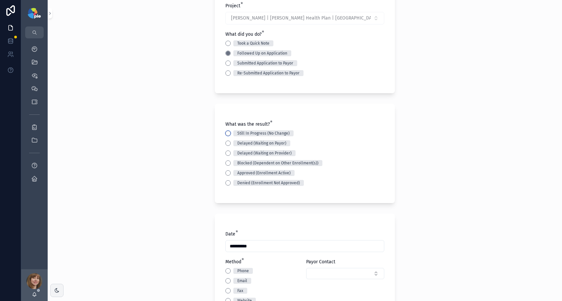
click at [225, 134] on button "Still In Progress (No Change)" at bounding box center [227, 133] width 5 height 5
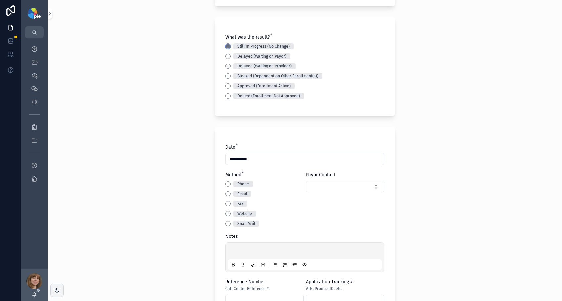
scroll to position [172, 0]
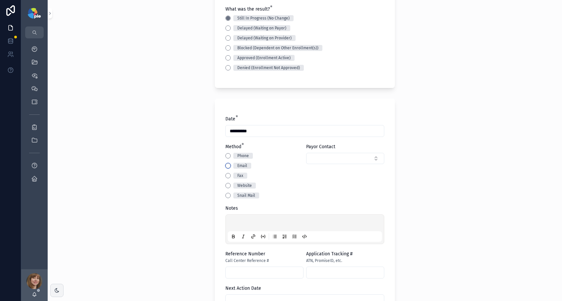
click at [226, 165] on button "Email" at bounding box center [227, 165] width 5 height 5
click at [230, 223] on p "scrollable content" at bounding box center [306, 224] width 154 height 7
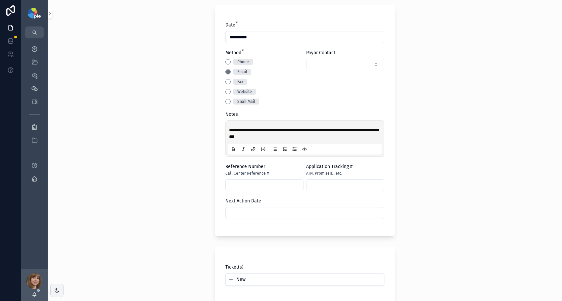
scroll to position [269, 0]
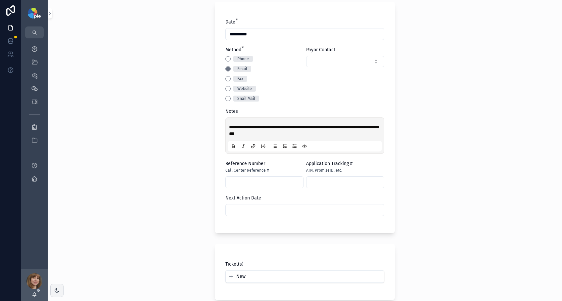
click at [288, 212] on input "scrollable content" at bounding box center [305, 209] width 158 height 9
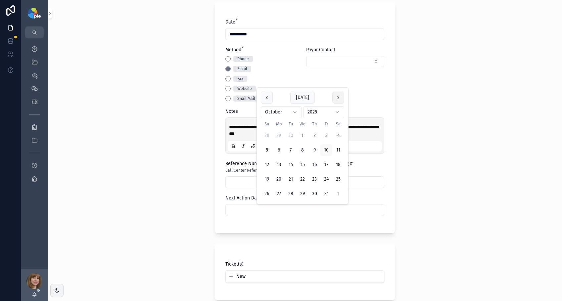
click at [341, 97] on button "scrollable content" at bounding box center [338, 98] width 12 height 12
click at [302, 133] on button "5" at bounding box center [302, 136] width 12 height 12
type input "*********"
click at [158, 159] on div "**********" at bounding box center [305, 150] width 514 height 301
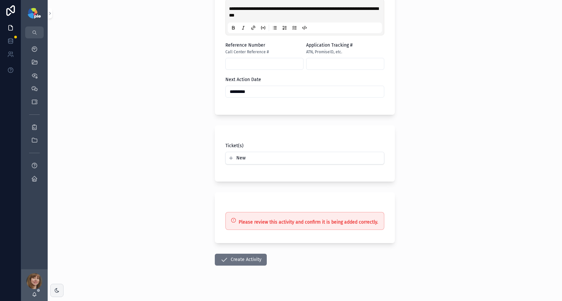
scroll to position [394, 0]
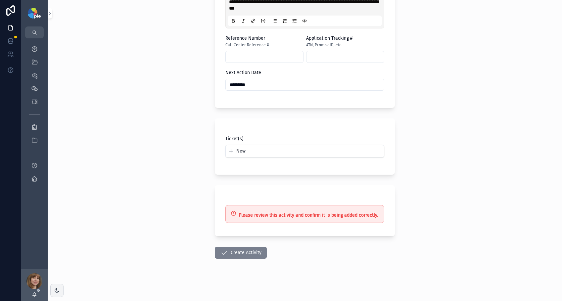
click at [232, 252] on button "Create Activity" at bounding box center [241, 253] width 52 height 12
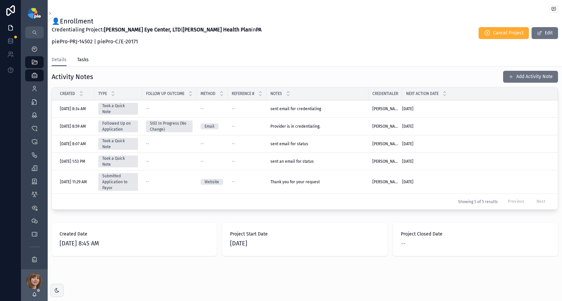
scroll to position [249, 0]
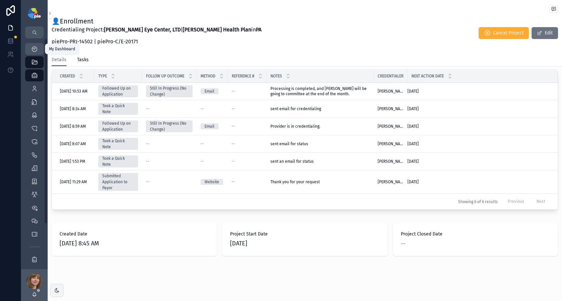
click at [32, 49] on icon "scrollable content" at bounding box center [34, 49] width 7 height 7
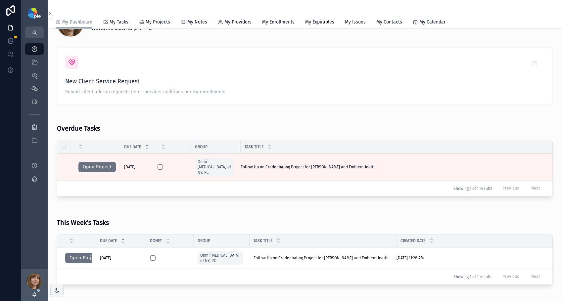
scroll to position [38, 0]
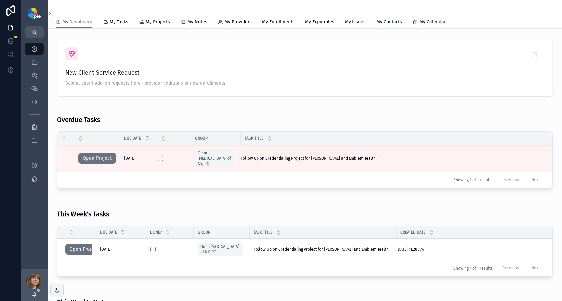
click at [241, 57] on div "New Client Service Request Submit client add-on requests here—provider addition…" at bounding box center [304, 67] width 479 height 41
click at [171, 108] on div "Overdue Tasks" at bounding box center [305, 117] width 496 height 21
drag, startPoint x: 32, startPoint y: 48, endPoint x: 33, endPoint y: 59, distance: 11.6
click at [33, 47] on icon "scrollable content" at bounding box center [34, 49] width 7 height 7
click at [35, 50] on icon "scrollable content" at bounding box center [34, 49] width 7 height 7
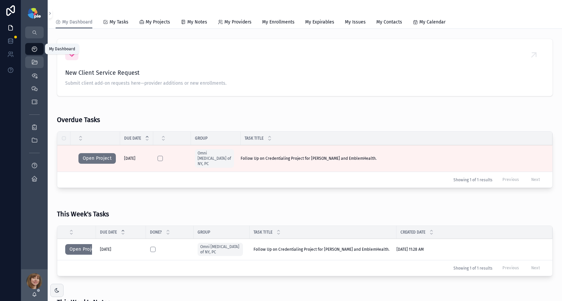
click at [34, 60] on icon "scrollable content" at bounding box center [34, 62] width 7 height 7
click at [29, 53] on div "My Dashboard" at bounding box center [34, 49] width 11 height 11
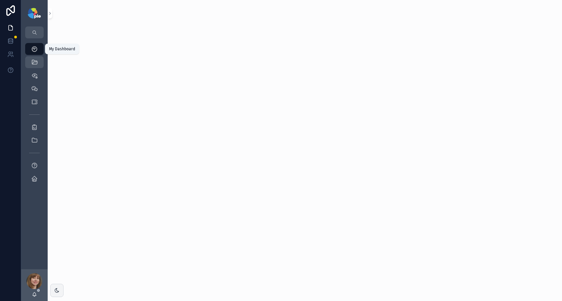
drag, startPoint x: 33, startPoint y: 59, endPoint x: 33, endPoint y: 64, distance: 4.3
click at [32, 59] on icon "scrollable content" at bounding box center [34, 62] width 7 height 7
click at [35, 62] on icon "scrollable content" at bounding box center [34, 62] width 7 height 7
click at [34, 91] on icon "scrollable content" at bounding box center [34, 88] width 7 height 7
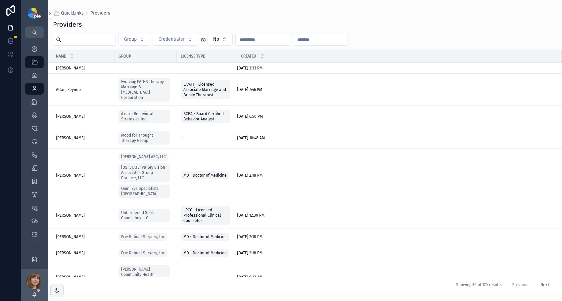
click at [100, 41] on input "scrollable content" at bounding box center [88, 39] width 54 height 9
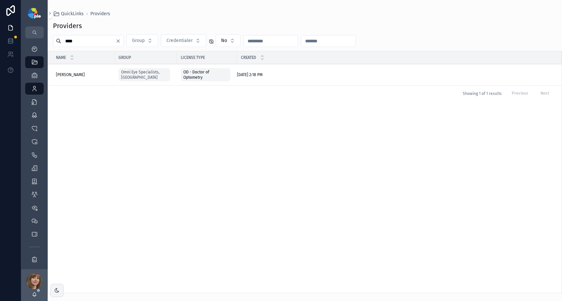
type input "****"
click at [69, 75] on span "[PERSON_NAME]" at bounding box center [70, 74] width 29 height 5
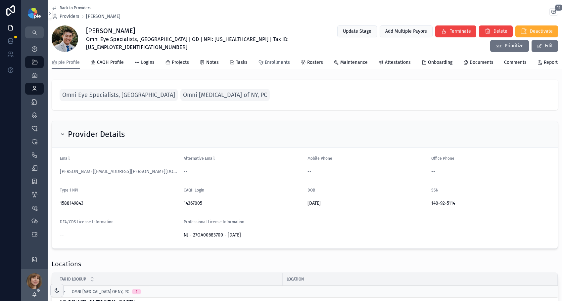
click at [278, 63] on span "Enrollments" at bounding box center [277, 62] width 25 height 7
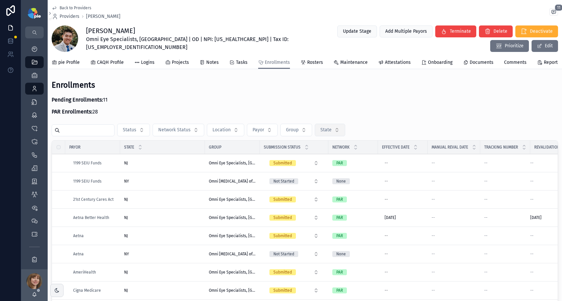
click at [327, 133] on span "State" at bounding box center [325, 130] width 11 height 7
click at [306, 169] on div "NY" at bounding box center [331, 171] width 92 height 11
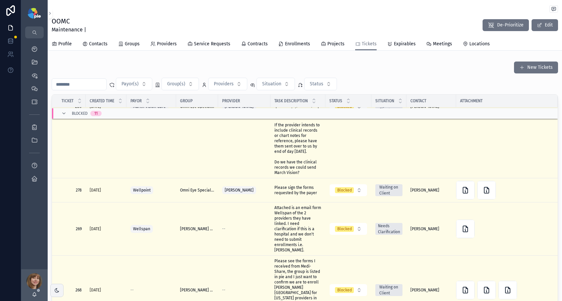
scroll to position [587, 0]
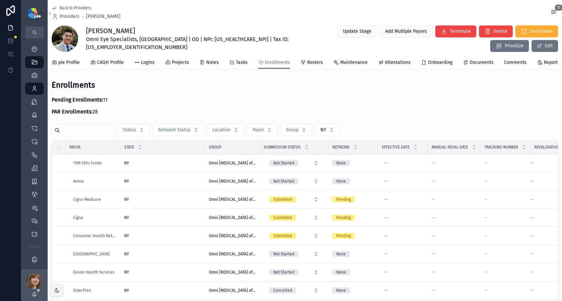
drag, startPoint x: 0, startPoint y: 0, endPoint x: 404, endPoint y: 94, distance: 415.1
click at [404, 94] on div "Enrollments Pending Enrollments: 11 PAR Enrollments: 28" at bounding box center [305, 100] width 506 height 40
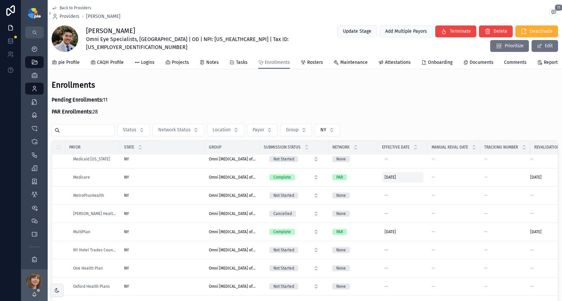
scroll to position [361, 0]
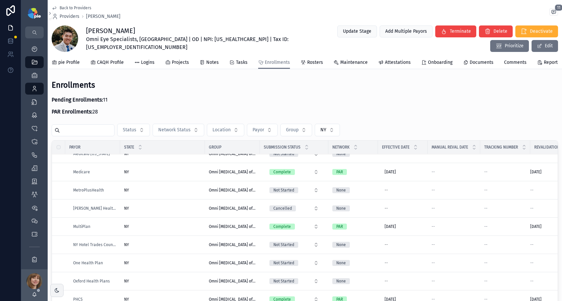
click at [160, 188] on div "NY [GEOGRAPHIC_DATA]" at bounding box center [162, 190] width 77 height 5
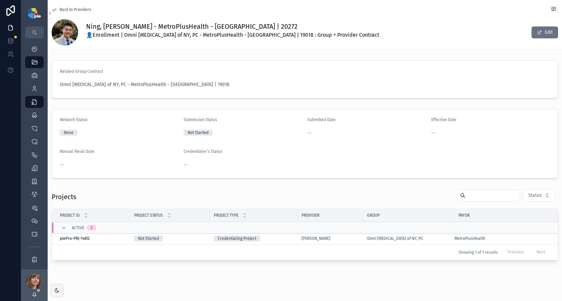
click at [67, 10] on span "Back to Providers" at bounding box center [76, 9] width 32 height 5
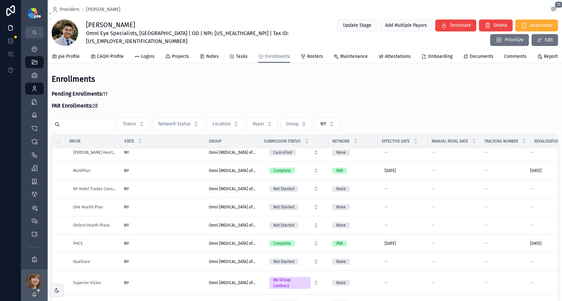
scroll to position [416, 0]
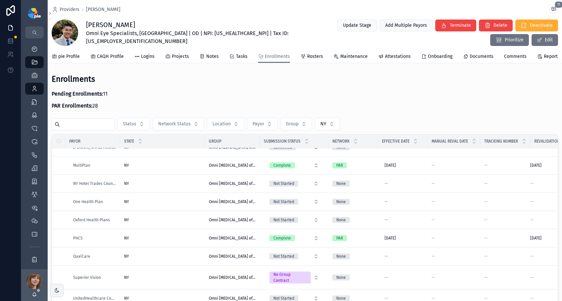
click at [187, 255] on div "NY [GEOGRAPHIC_DATA]" at bounding box center [162, 256] width 77 height 5
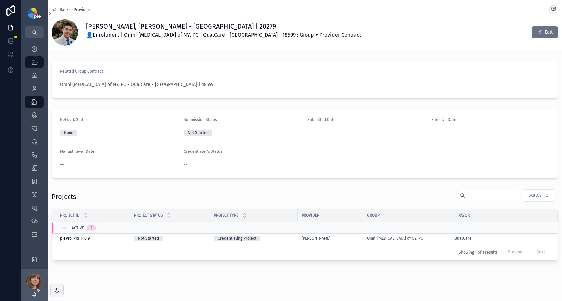
click at [347, 240] on div "[PERSON_NAME]" at bounding box center [330, 238] width 58 height 5
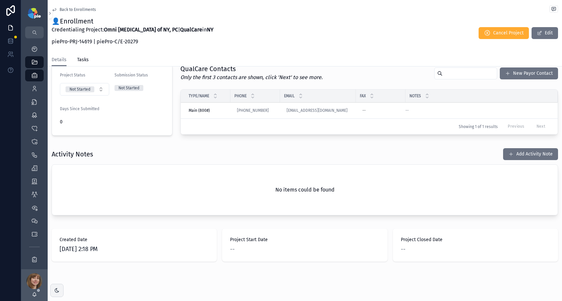
scroll to position [159, 0]
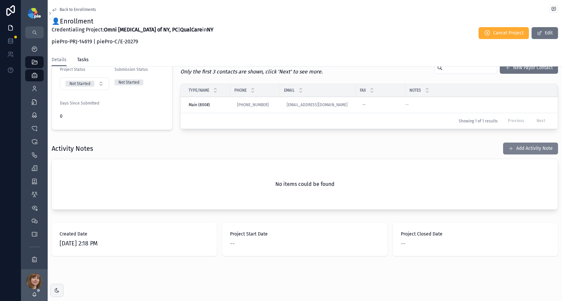
click at [509, 147] on button "Add Activity Note" at bounding box center [530, 149] width 55 height 12
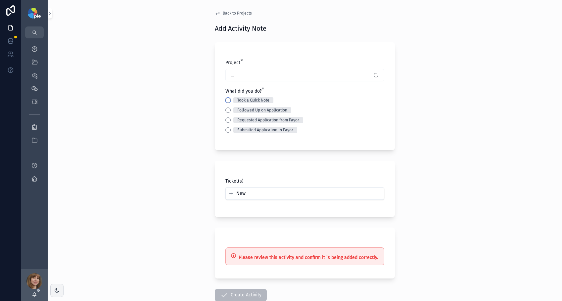
click at [227, 100] on button "Took a Quick Note" at bounding box center [227, 100] width 5 height 5
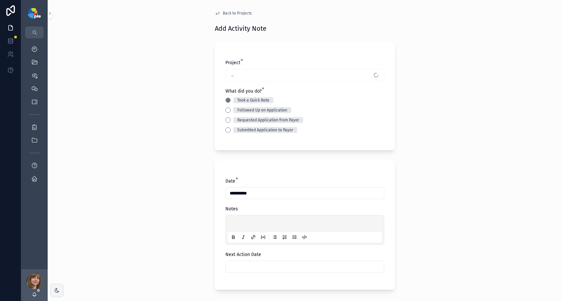
click at [240, 224] on p "scrollable content" at bounding box center [306, 224] width 154 height 7
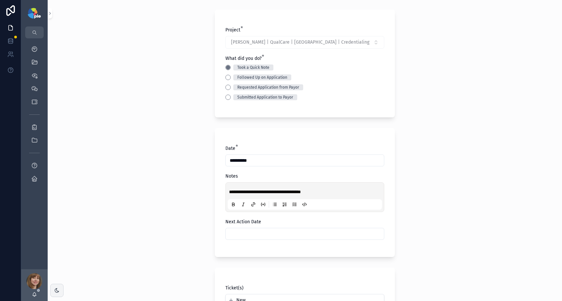
scroll to position [46, 0]
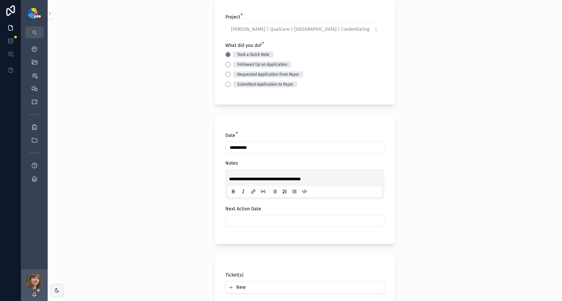
click at [253, 217] on input "scrollable content" at bounding box center [305, 220] width 158 height 9
click at [279, 202] on button "27" at bounding box center [279, 205] width 12 height 12
type input "**********"
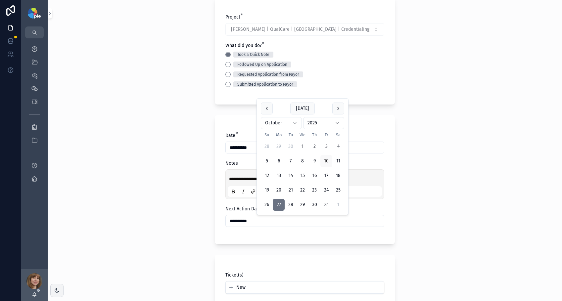
drag, startPoint x: 166, startPoint y: 230, endPoint x: 176, endPoint y: 235, distance: 11.3
click at [166, 230] on div "**********" at bounding box center [305, 104] width 514 height 301
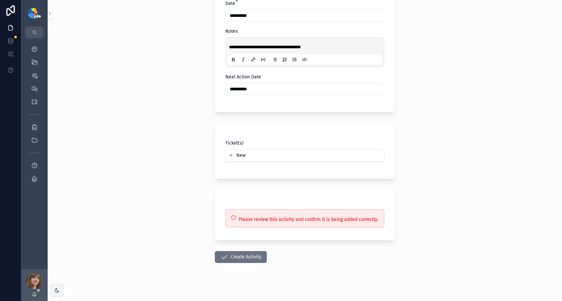
scroll to position [182, 0]
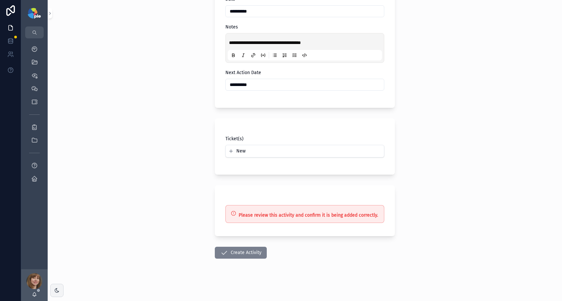
click at [252, 253] on button "Create Activity" at bounding box center [241, 253] width 52 height 12
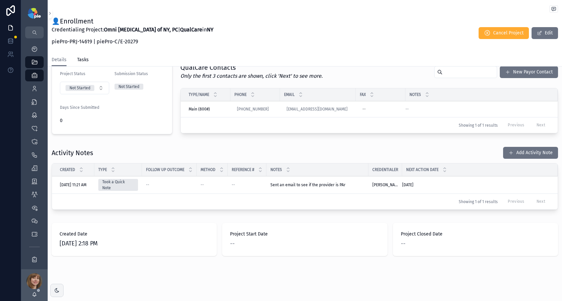
scroll to position [155, 0]
click at [37, 88] on icon "scrollable content" at bounding box center [34, 88] width 7 height 7
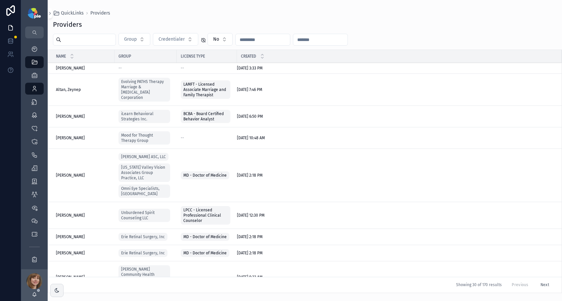
click at [99, 40] on input "scrollable content" at bounding box center [88, 39] width 54 height 9
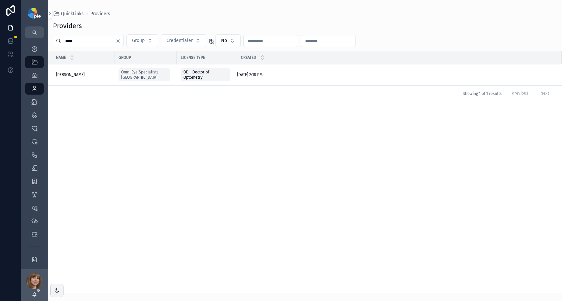
type input "****"
click at [86, 74] on div "[PERSON_NAME], [PERSON_NAME], [PERSON_NAME]" at bounding box center [83, 74] width 55 height 5
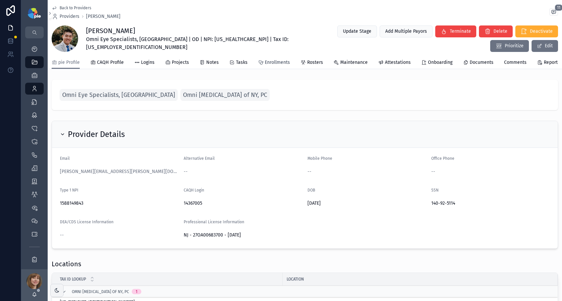
click at [275, 66] on span "Enrollments" at bounding box center [277, 62] width 25 height 7
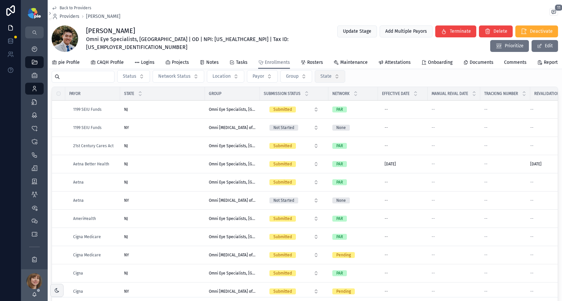
click at [331, 80] on span "State" at bounding box center [325, 76] width 11 height 7
click at [311, 117] on div "NY" at bounding box center [331, 118] width 92 height 11
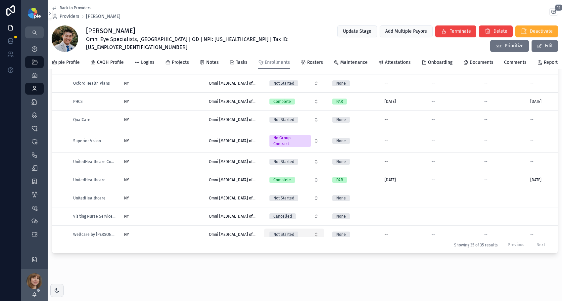
scroll to position [118, 0]
click at [175, 232] on div "NY [GEOGRAPHIC_DATA]" at bounding box center [162, 234] width 77 height 5
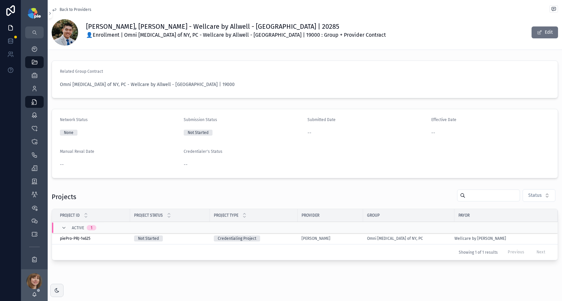
click at [341, 238] on div "[PERSON_NAME]" at bounding box center [330, 238] width 58 height 5
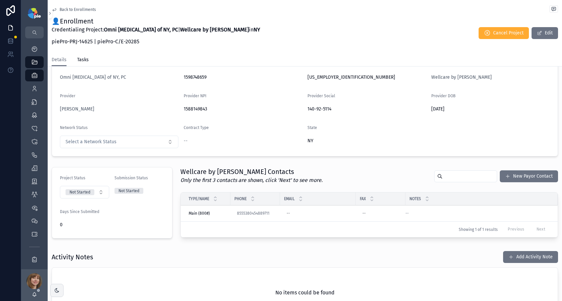
scroll to position [146, 0]
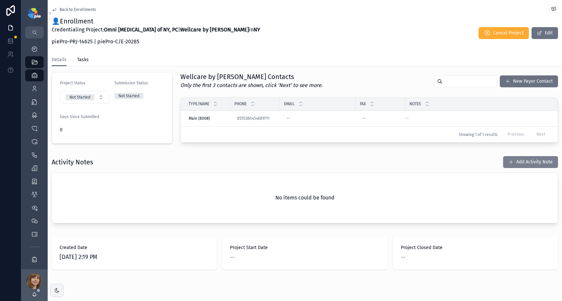
click at [521, 160] on button "Add Activity Note" at bounding box center [530, 162] width 55 height 12
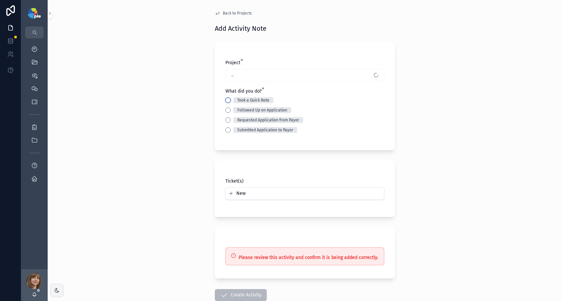
click at [226, 99] on button "Took a Quick Note" at bounding box center [227, 100] width 5 height 5
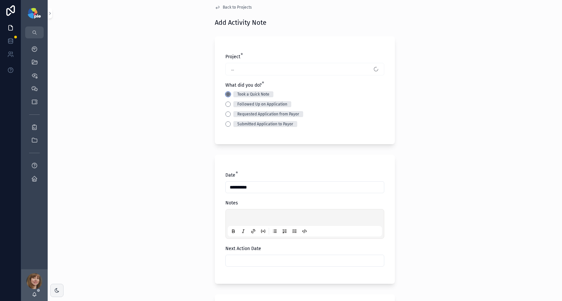
scroll to position [16, 0]
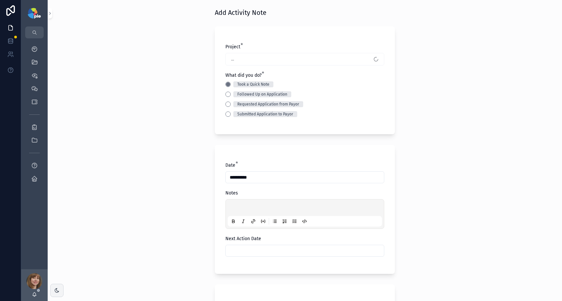
click at [252, 205] on p "scrollable content" at bounding box center [306, 208] width 154 height 7
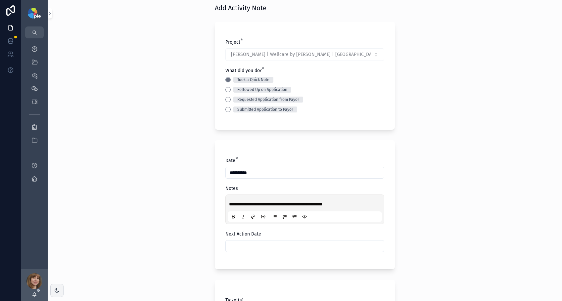
scroll to position [22, 0]
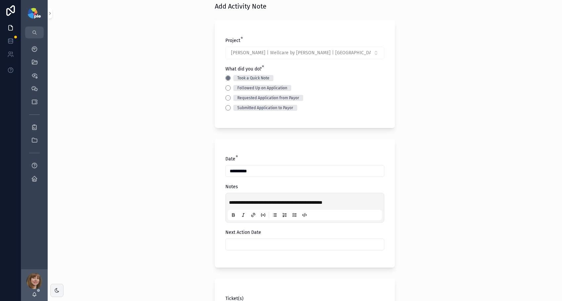
click at [244, 246] on input "scrollable content" at bounding box center [305, 244] width 158 height 9
click at [336, 131] on button "scrollable content" at bounding box center [338, 132] width 12 height 12
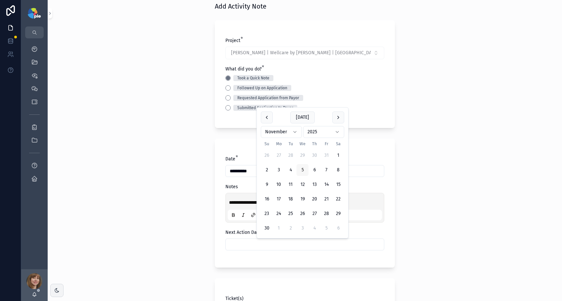
click at [303, 168] on button "5" at bounding box center [302, 170] width 12 height 12
type input "*********"
click at [205, 179] on div "**********" at bounding box center [305, 128] width 514 height 301
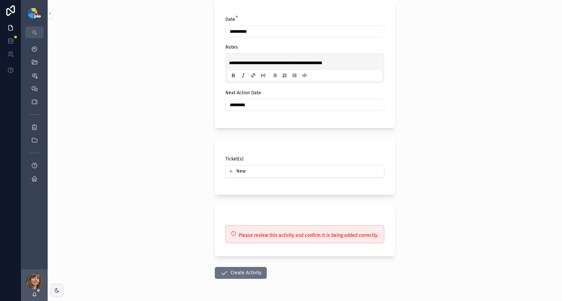
scroll to position [182, 0]
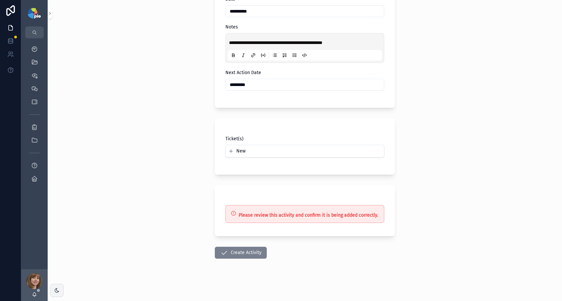
click at [233, 251] on button "Create Activity" at bounding box center [241, 253] width 52 height 12
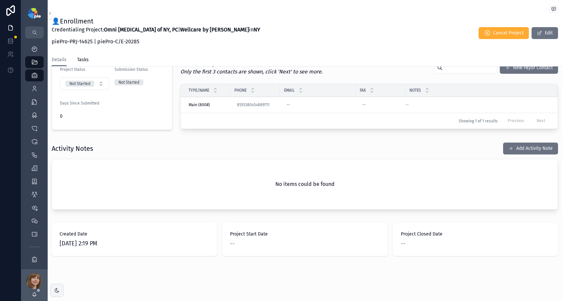
scroll to position [155, 0]
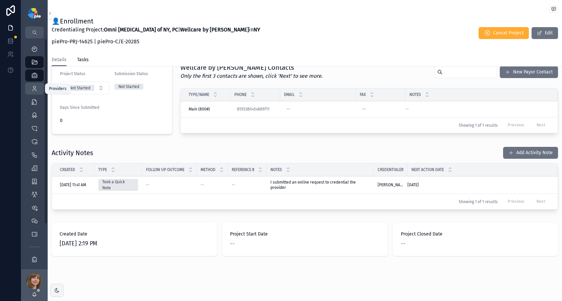
click at [34, 88] on icon "scrollable content" at bounding box center [34, 88] width 7 height 7
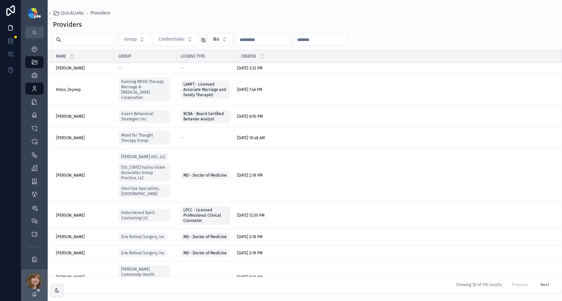
click at [81, 40] on input "scrollable content" at bounding box center [88, 39] width 54 height 9
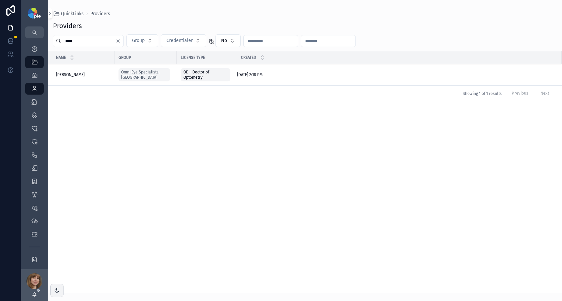
type input "****"
click at [68, 72] on span "[PERSON_NAME]" at bounding box center [70, 74] width 29 height 5
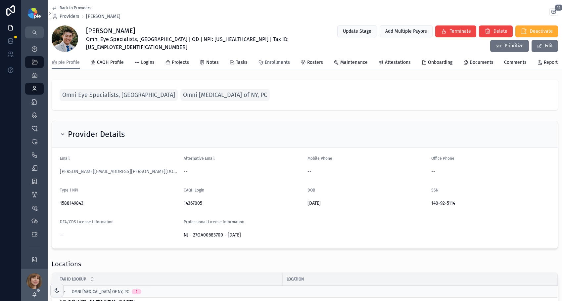
click at [274, 66] on span "Enrollments" at bounding box center [277, 62] width 25 height 7
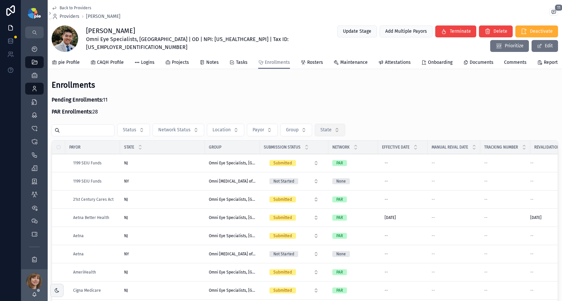
click at [334, 132] on button "State" at bounding box center [330, 130] width 30 height 13
click at [306, 170] on div "NY" at bounding box center [331, 171] width 92 height 11
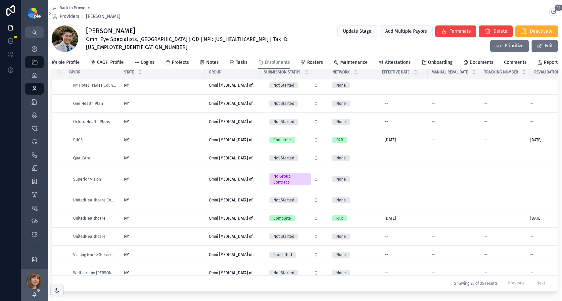
scroll to position [92, 0]
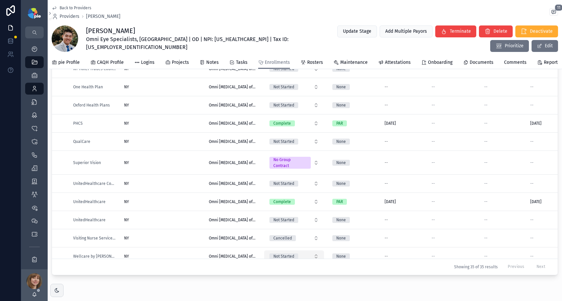
click at [316, 250] on button "Not Started" at bounding box center [294, 256] width 60 height 12
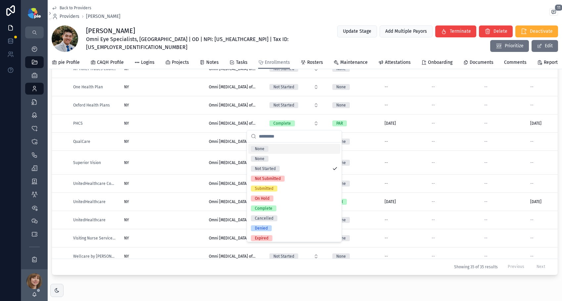
click at [212, 265] on div "Showing 35 of 35 results Previous Next" at bounding box center [305, 267] width 506 height 16
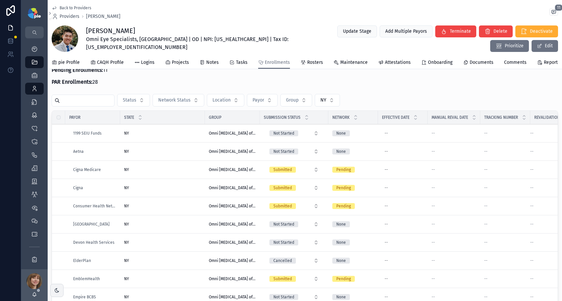
scroll to position [0, 0]
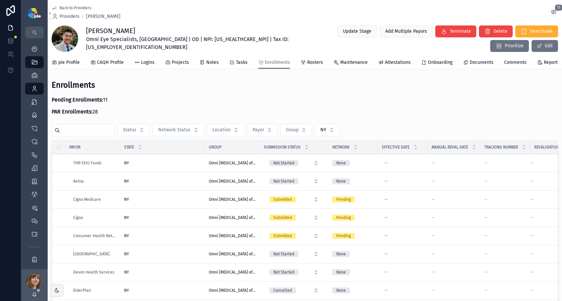
click at [178, 219] on td "NY [GEOGRAPHIC_DATA]" at bounding box center [162, 218] width 85 height 18
click at [177, 220] on div "NY [GEOGRAPHIC_DATA]" at bounding box center [162, 217] width 77 height 5
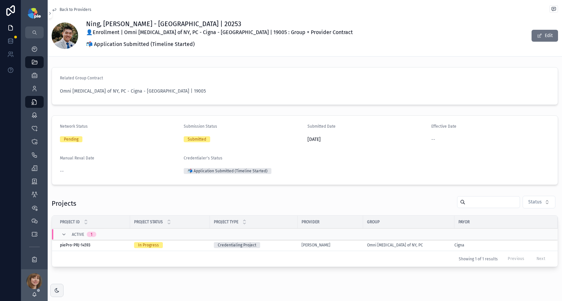
click at [340, 246] on div "[PERSON_NAME]" at bounding box center [330, 245] width 58 height 5
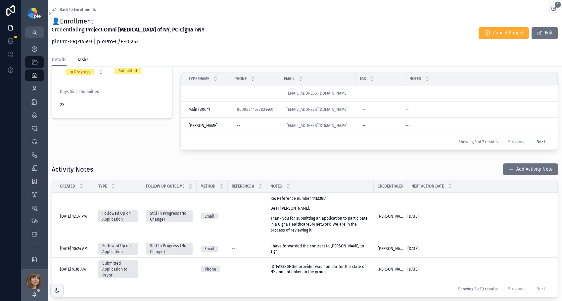
scroll to position [181, 0]
